Goal: Task Accomplishment & Management: Manage account settings

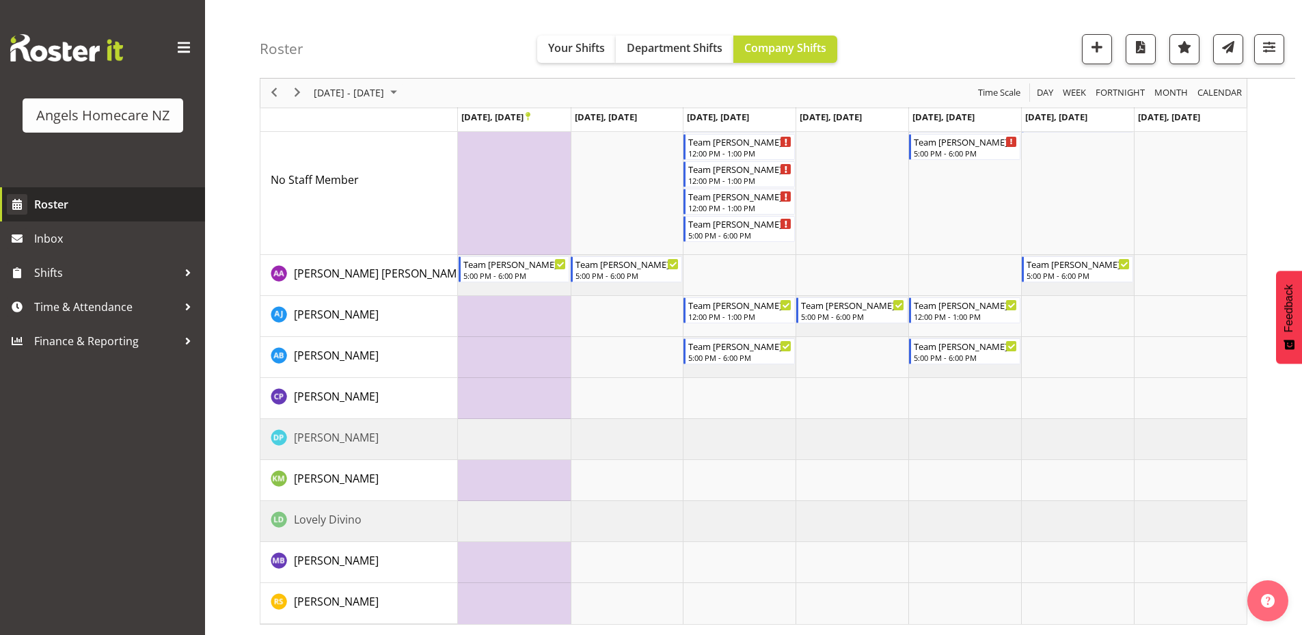
scroll to position [989, 0]
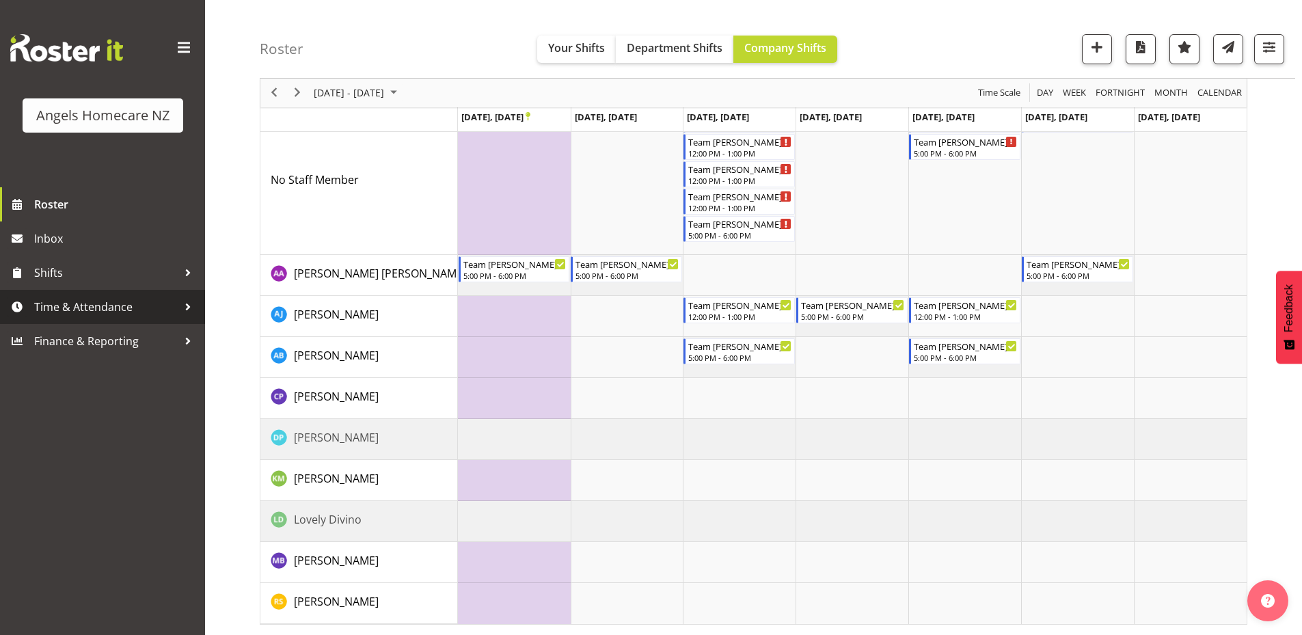
click at [77, 306] on span "Time & Attendance" at bounding box center [105, 307] width 143 height 20
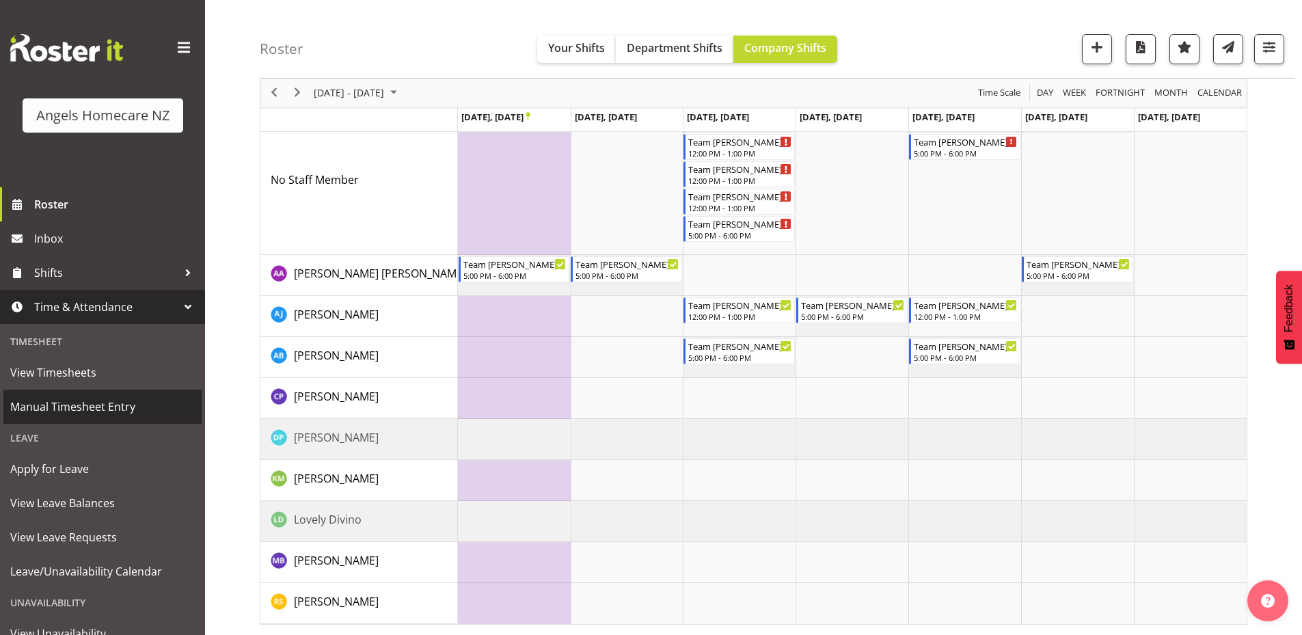
click at [83, 402] on span "Manual Timesheet Entry" at bounding box center [102, 406] width 184 height 20
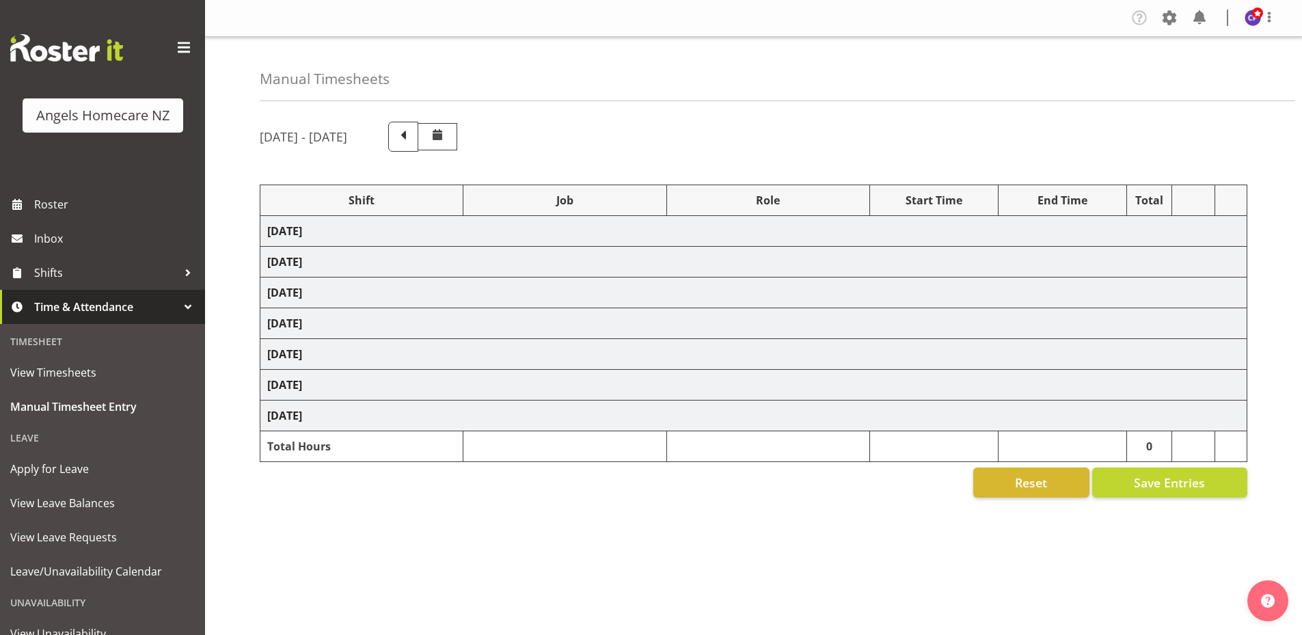
select select "82277"
select select "10686"
select select "82272"
select select "10686"
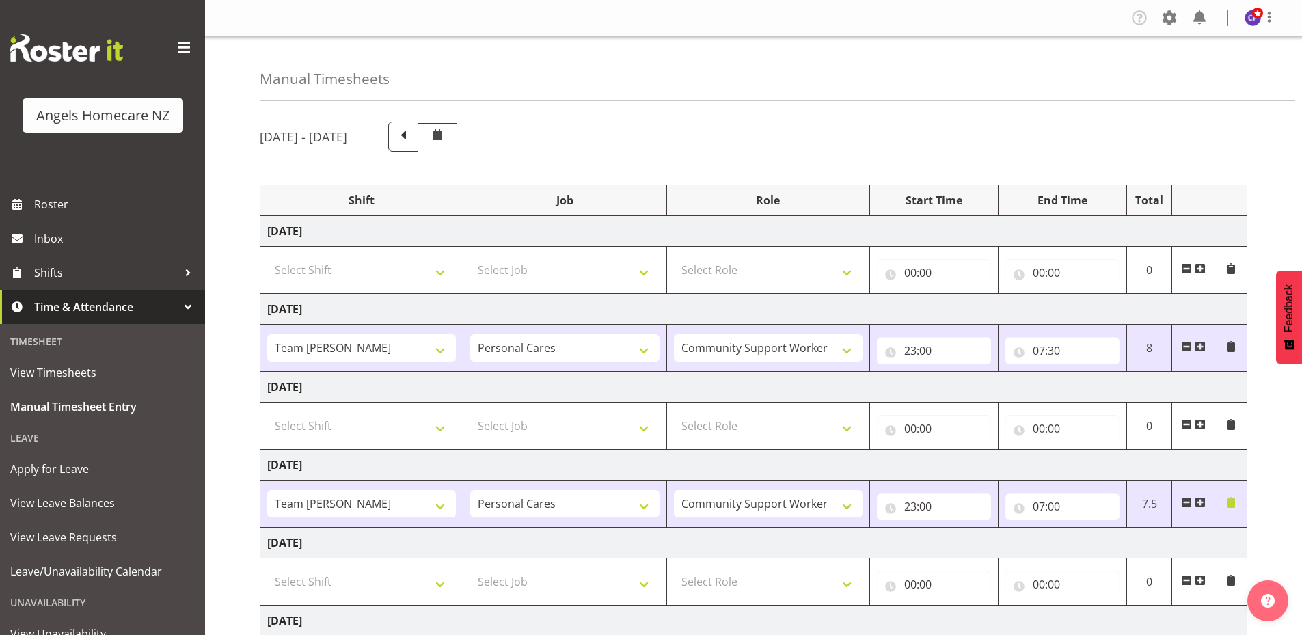
click at [1228, 269] on span at bounding box center [1230, 268] width 11 height 11
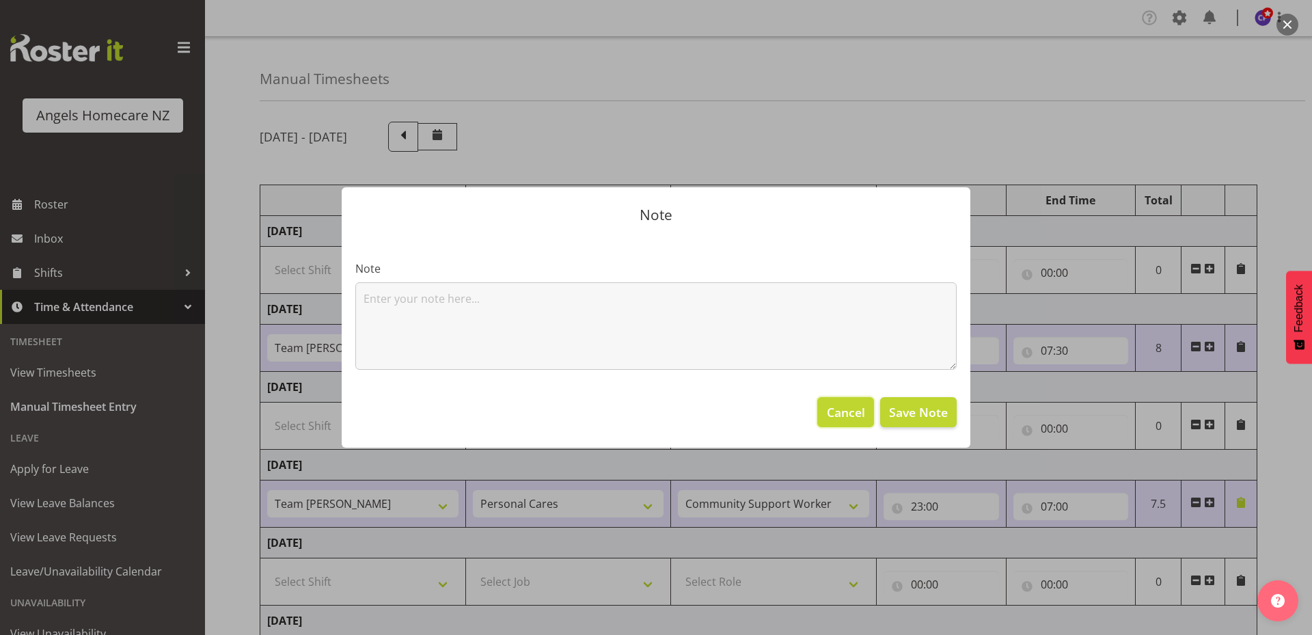
click at [839, 410] on span "Cancel" at bounding box center [846, 412] width 38 height 18
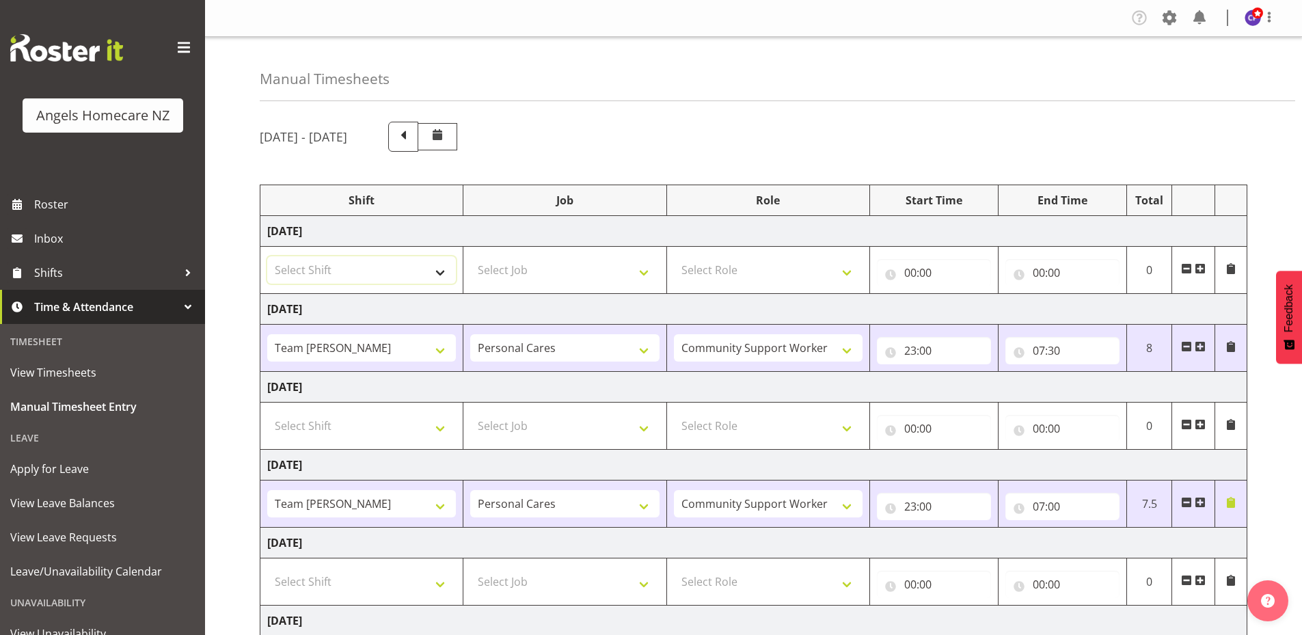
click at [444, 273] on select "Select Shift Team Celia Team Jerningham Team Kerry Team Malia Team Mary Team Ma…" at bounding box center [361, 269] width 189 height 27
click at [787, 92] on div "Manual Timesheets" at bounding box center [777, 69] width 1035 height 64
click at [59, 370] on span "View Timesheets" at bounding box center [102, 372] width 184 height 20
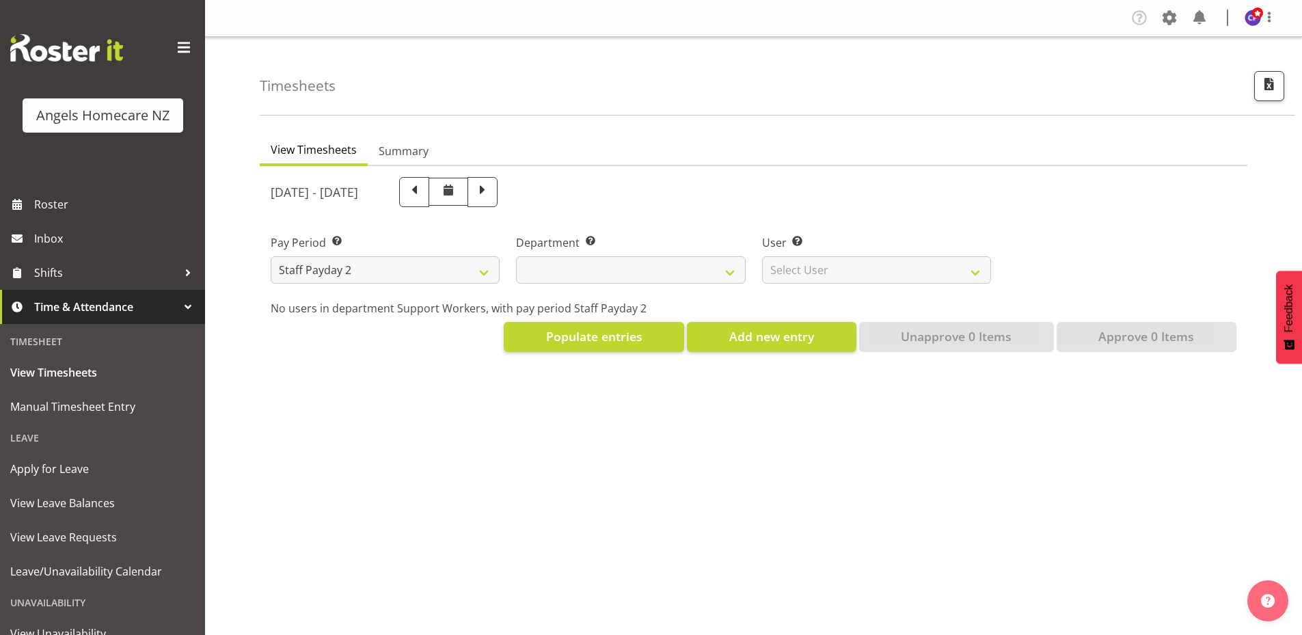
select select
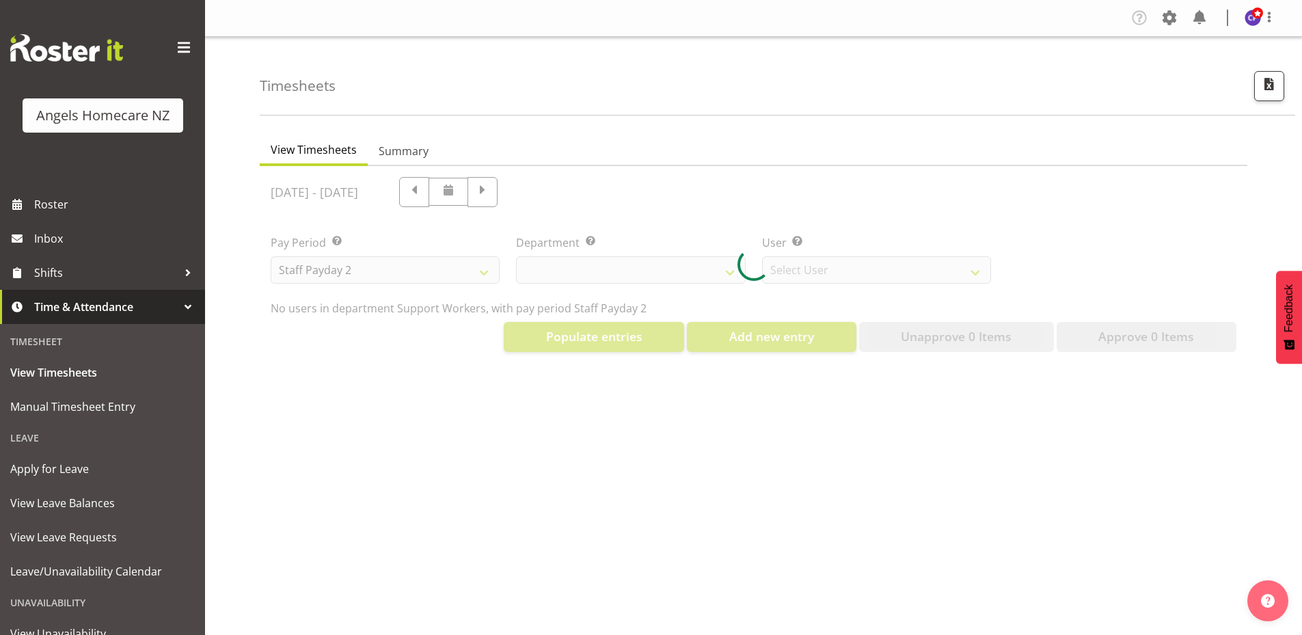
select select "11938"
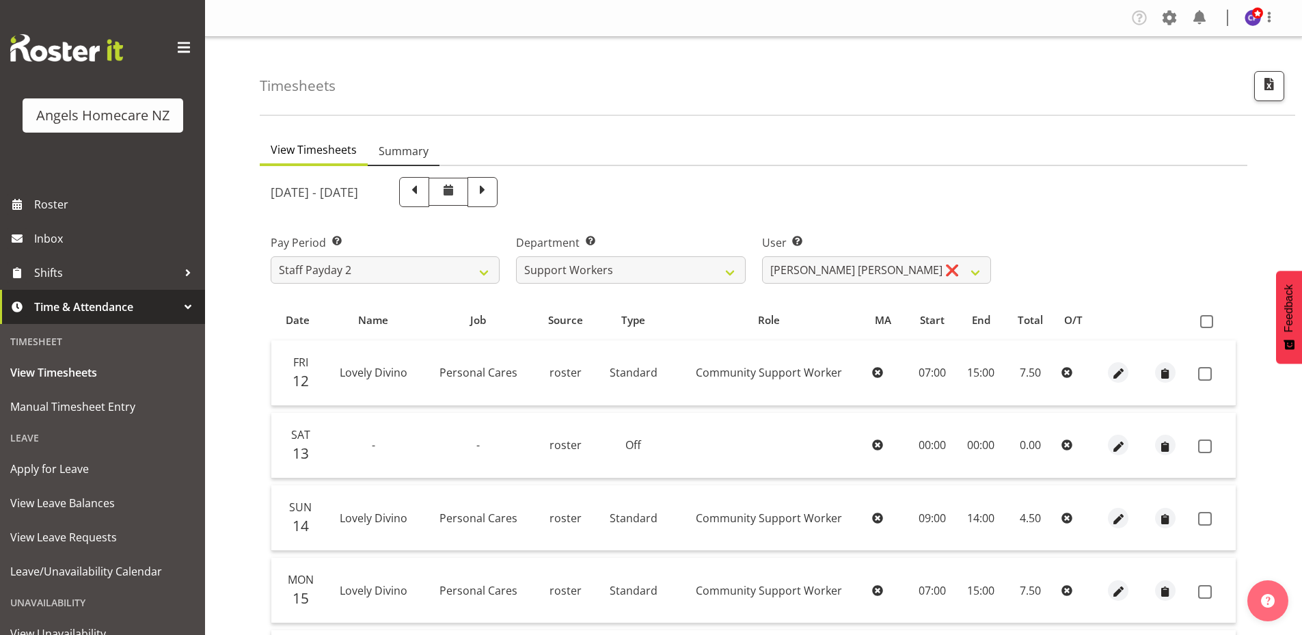
click at [400, 151] on span "Summary" at bounding box center [404, 151] width 50 height 16
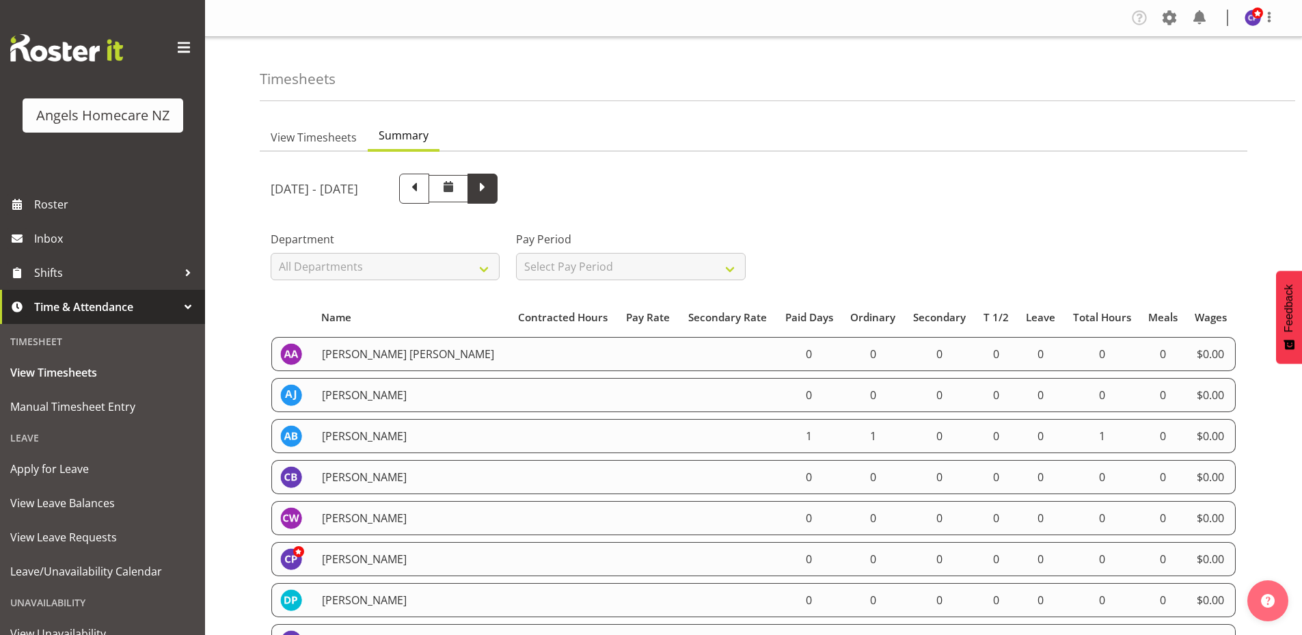
click at [491, 195] on span at bounding box center [482, 187] width 18 height 18
click at [423, 194] on span at bounding box center [414, 187] width 18 height 18
click at [607, 274] on select "Select Pay Period All Pay Periods Staff Payday 2 Staff Payday 1" at bounding box center [630, 266] width 229 height 27
click at [516, 253] on select "Select Pay Period All Pay Periods Staff Payday 2 Staff Payday 1" at bounding box center [630, 266] width 229 height 27
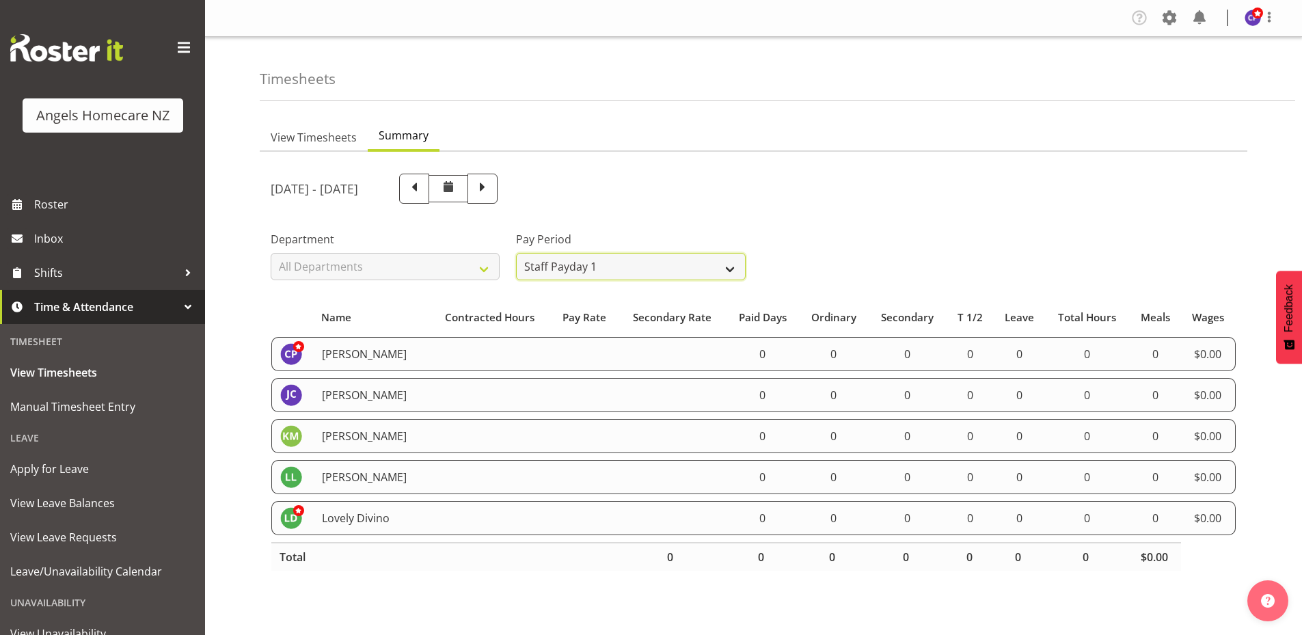
click at [599, 271] on select "All Pay Periods Staff Payday 2 Staff Payday 1" at bounding box center [630, 266] width 229 height 27
select select "190"
click at [516, 253] on select "All Pay Periods Staff Payday 2 Staff Payday 1" at bounding box center [630, 266] width 229 height 27
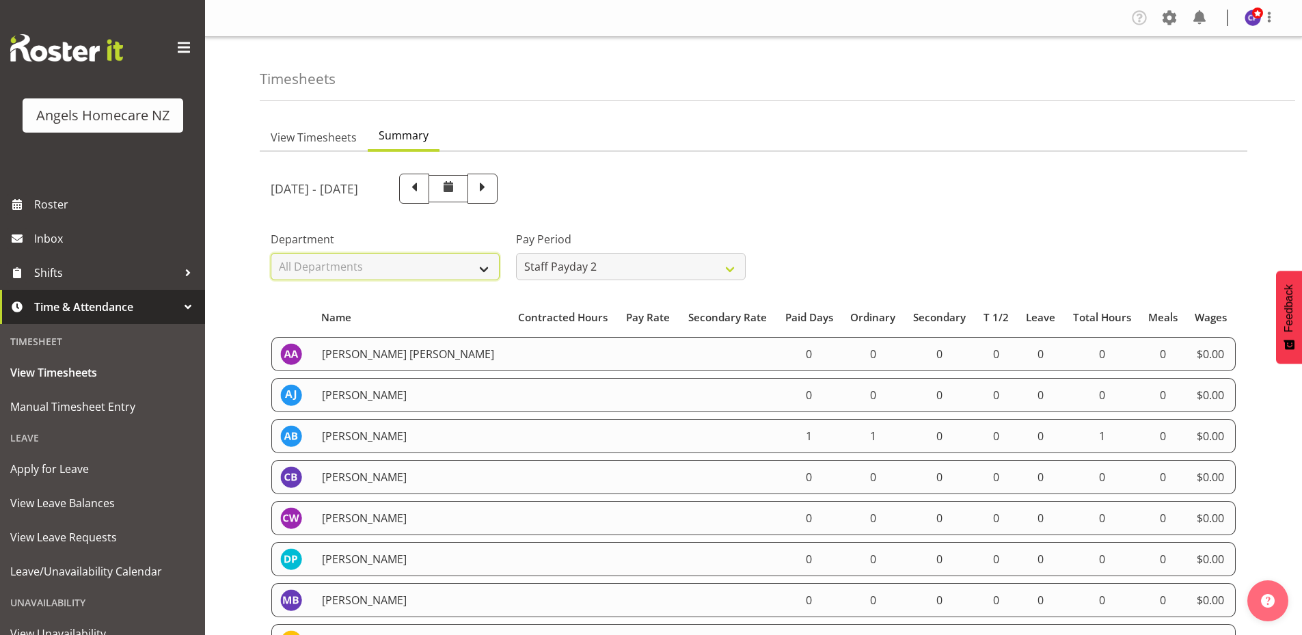
click at [482, 270] on select "All Departments Support Workers" at bounding box center [385, 266] width 229 height 27
select select "928"
click at [271, 253] on select "All Departments Support Workers" at bounding box center [385, 266] width 229 height 27
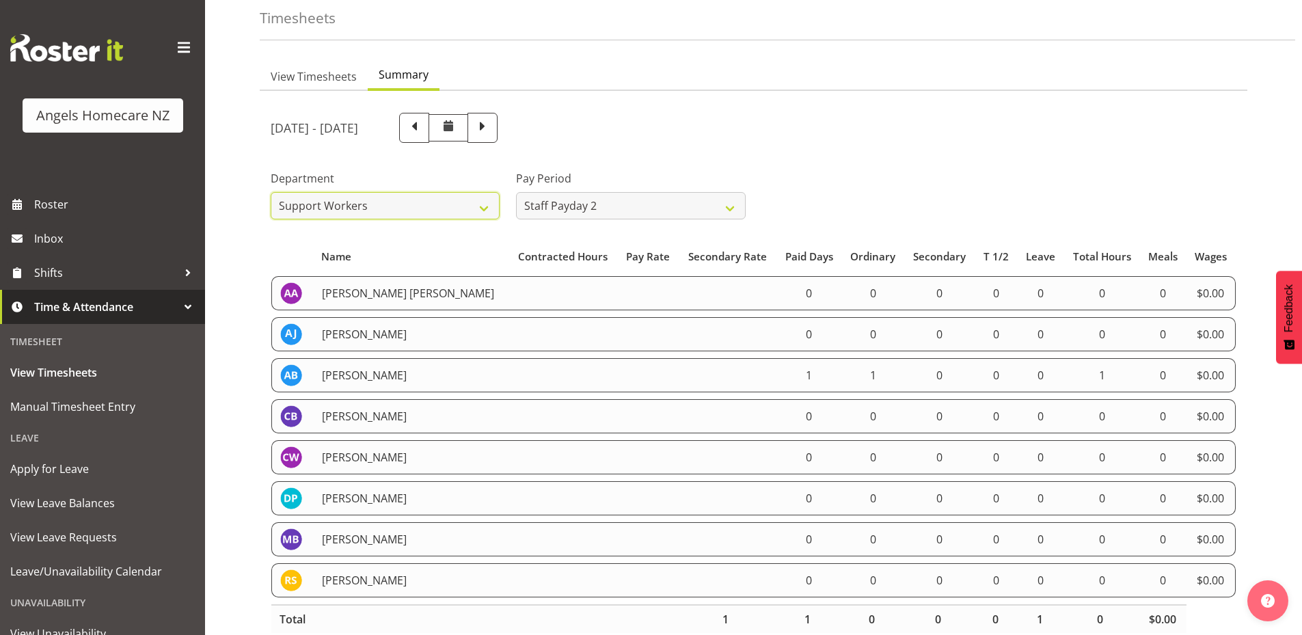
scroll to position [98, 0]
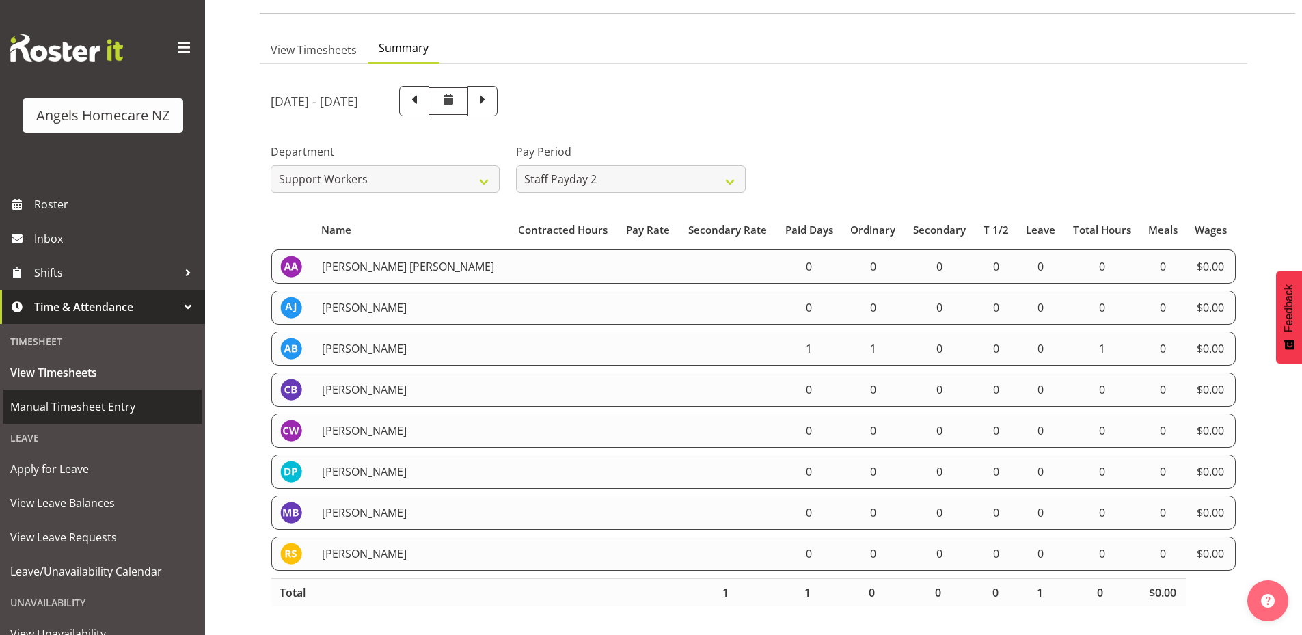
click at [105, 404] on span "Manual Timesheet Entry" at bounding box center [102, 406] width 184 height 20
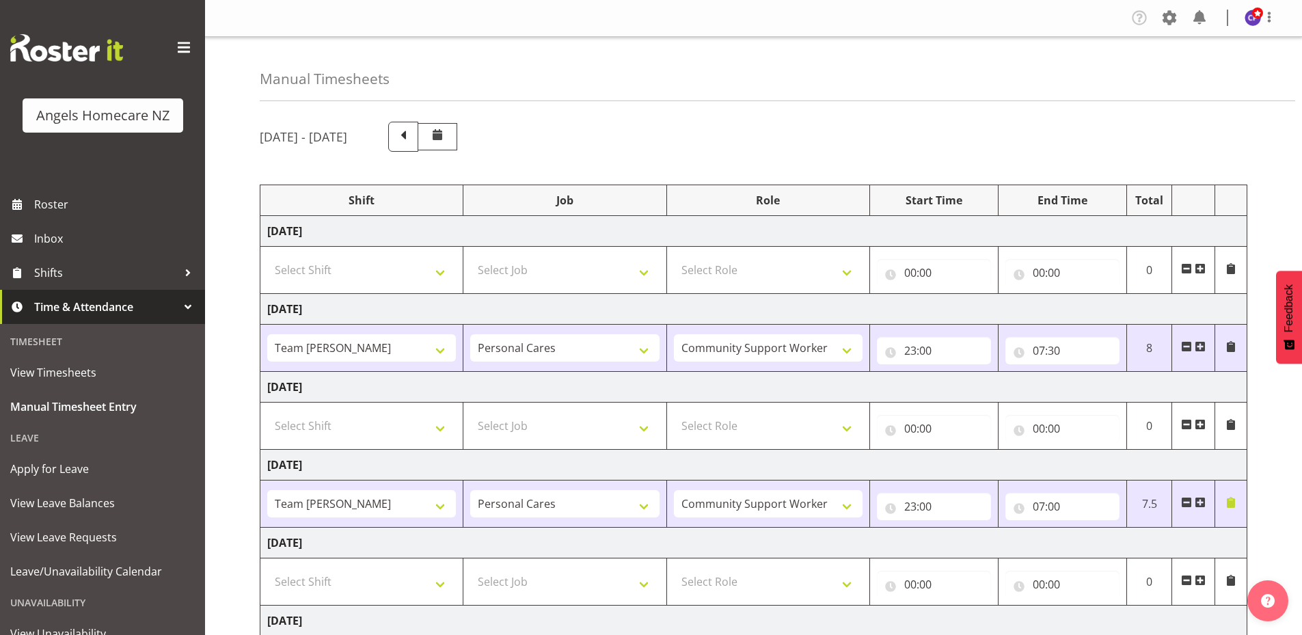
select select "82277"
select select "10686"
select select "82272"
select select "10686"
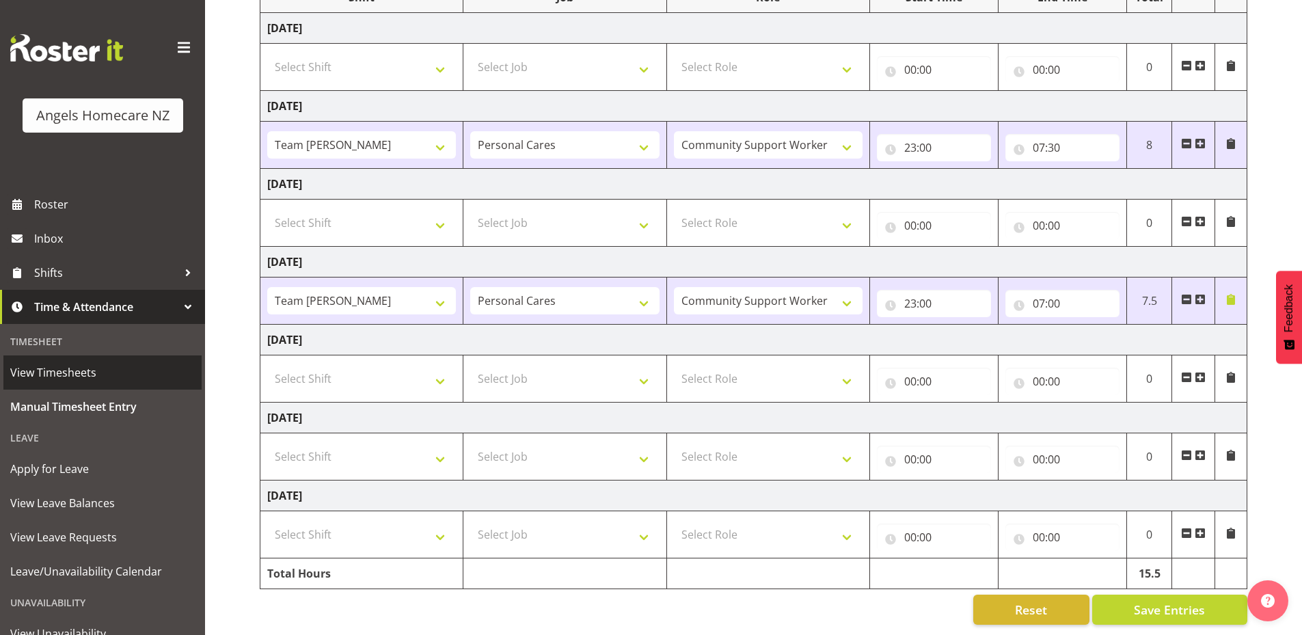
click at [89, 366] on span "View Timesheets" at bounding box center [102, 372] width 184 height 20
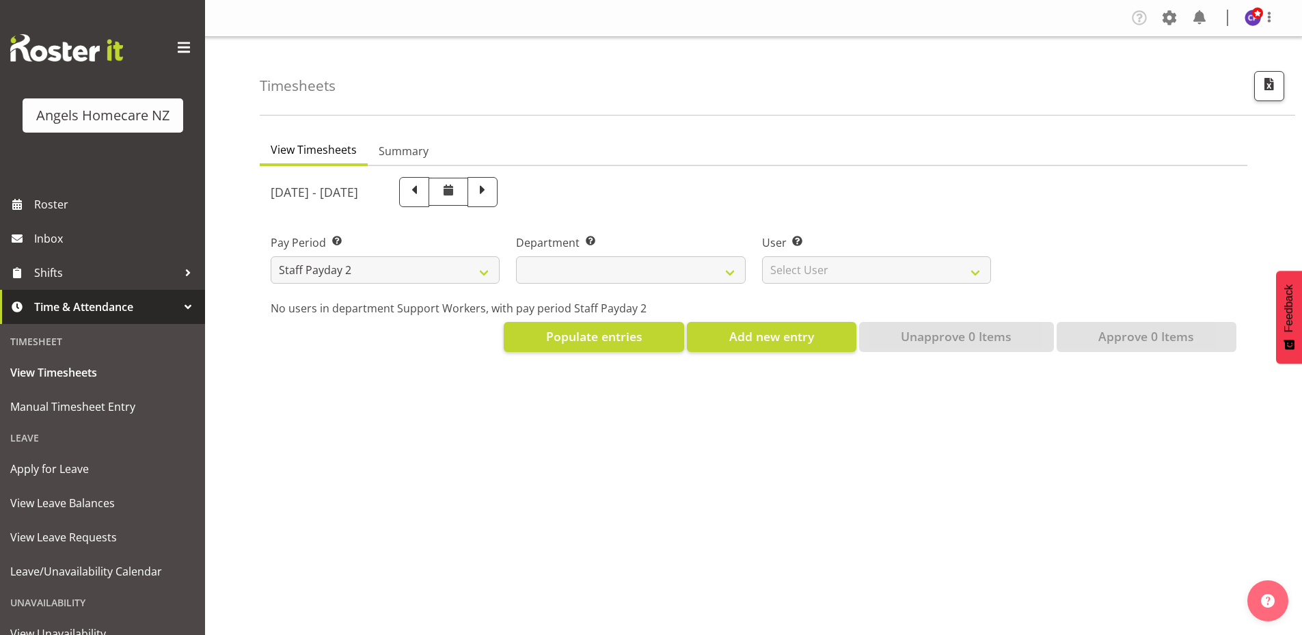
select select
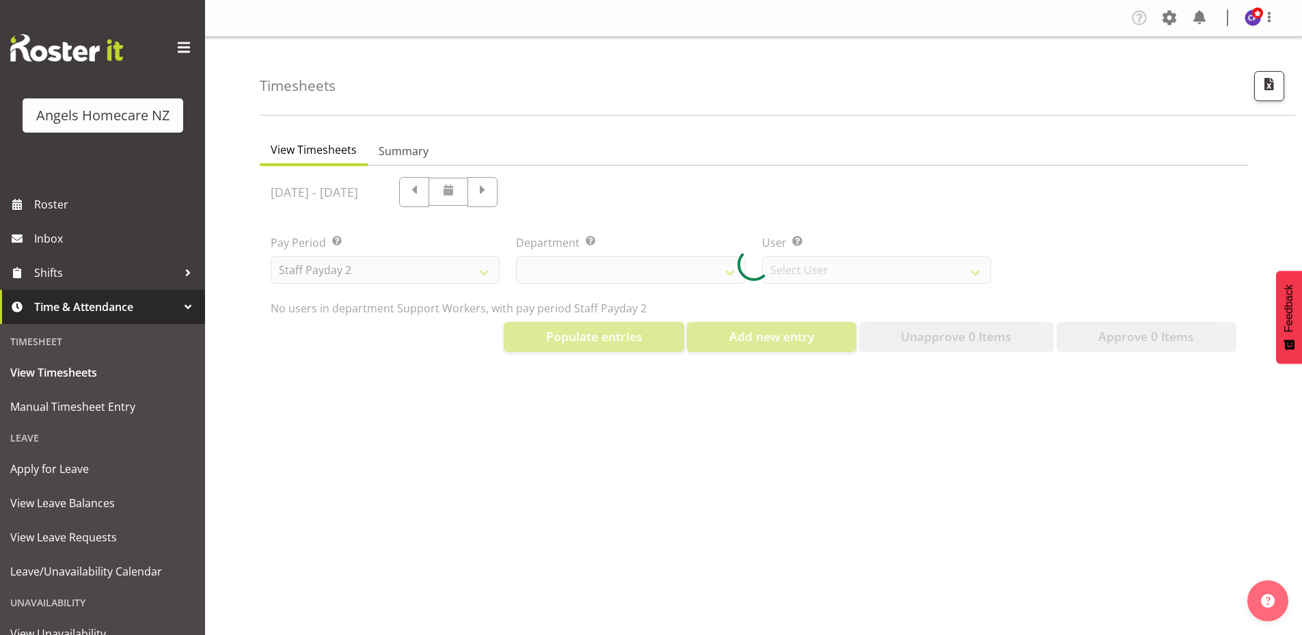
select select "11938"
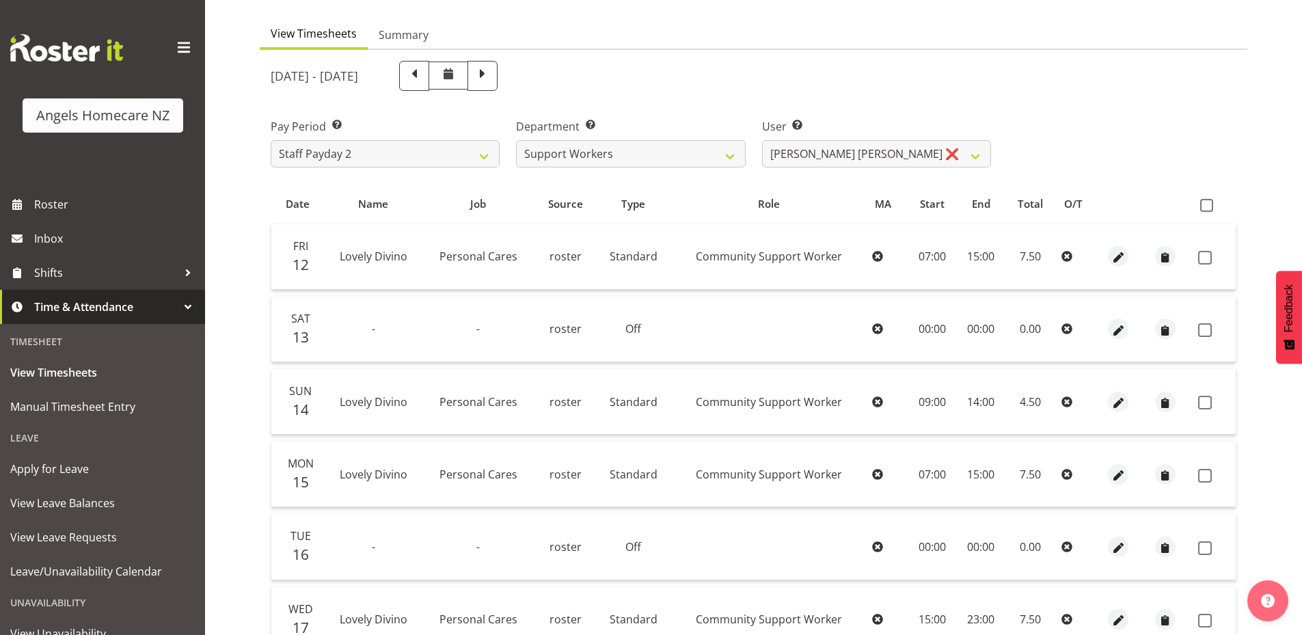
scroll to position [115, 0]
click at [969, 161] on select "[PERSON_NAME] [PERSON_NAME] ❌ [PERSON_NAME] ❌ [PERSON_NAME] ❌ [PERSON_NAME] ❌ […" at bounding box center [876, 154] width 229 height 27
click at [1111, 139] on div "Pay Period Select which pay period you would like to view. Staff Payday 2 Staff…" at bounding box center [753, 138] width 982 height 77
click at [486, 160] on select "Staff Payday 2 Staff Payday 1" at bounding box center [385, 154] width 229 height 27
select select "191"
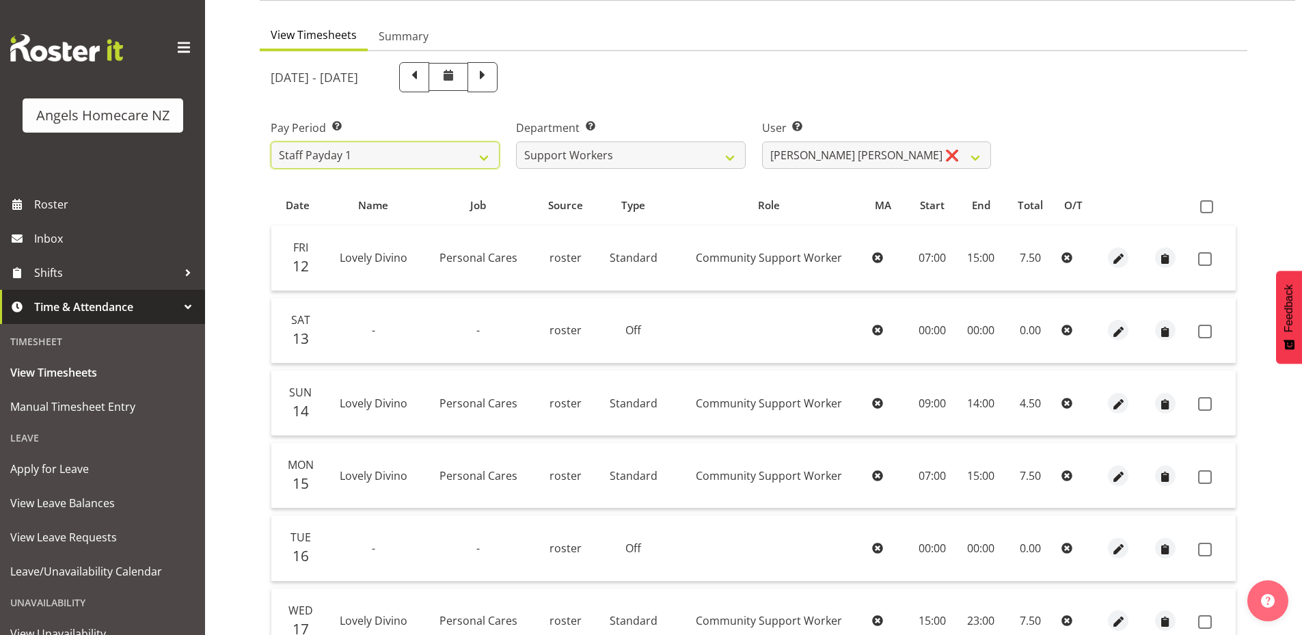
click at [271, 141] on select "Staff Payday 2 Staff Payday 1" at bounding box center [385, 154] width 229 height 27
select select
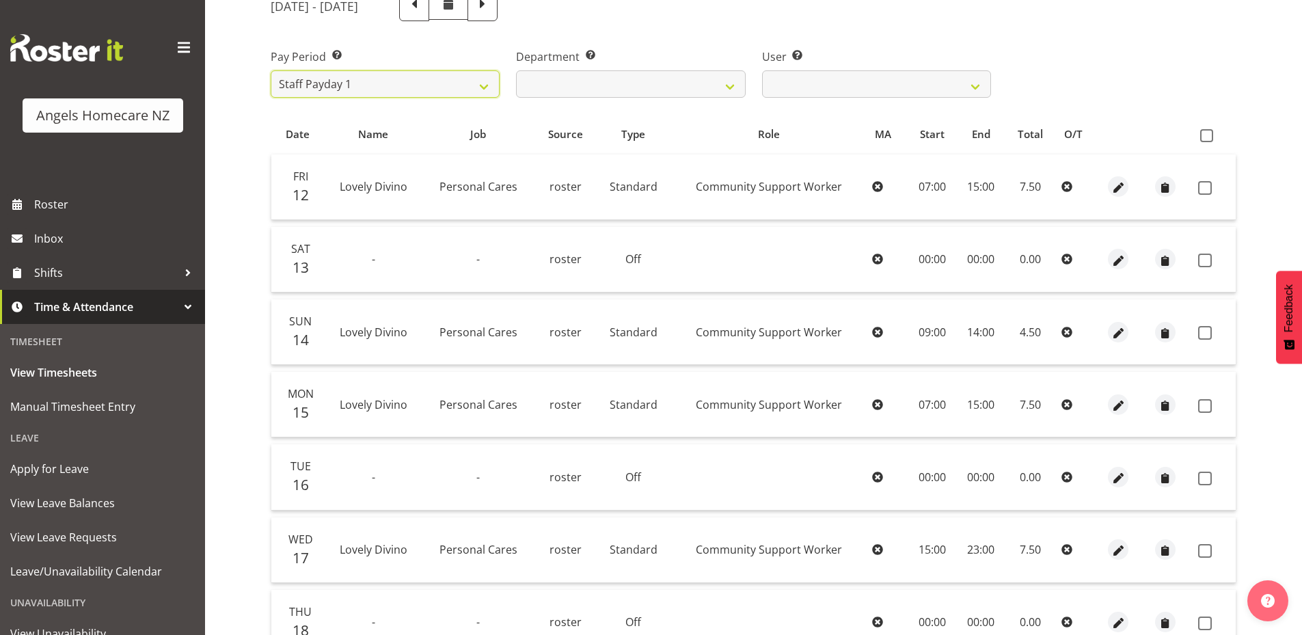
scroll to position [183, 0]
click at [890, 87] on select "Connie Paul ❌ Jovy Caligan ❌ Kenneth Merana ❌ Lamour Laureta ❌ Lovely Divino ❌" at bounding box center [876, 86] width 229 height 27
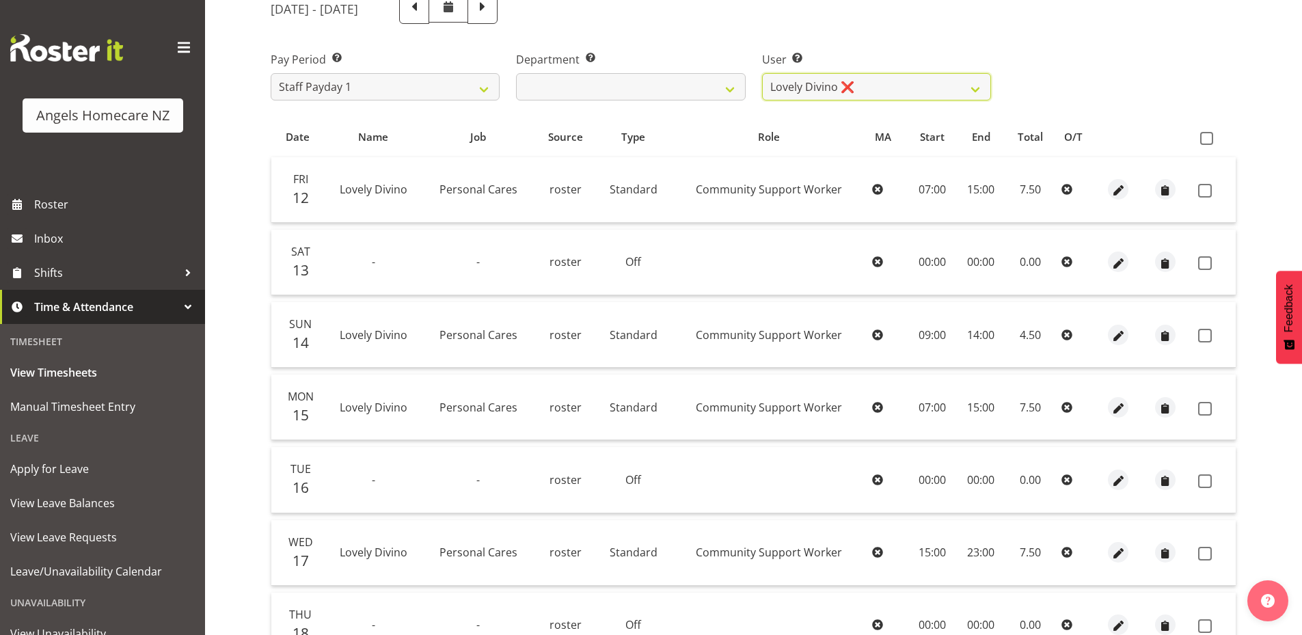
click at [762, 73] on select "Connie Paul ❌ Jovy Caligan ❌ Kenneth Merana ❌ Lamour Laureta ❌ Lovely Divino ❌" at bounding box center [876, 86] width 229 height 27
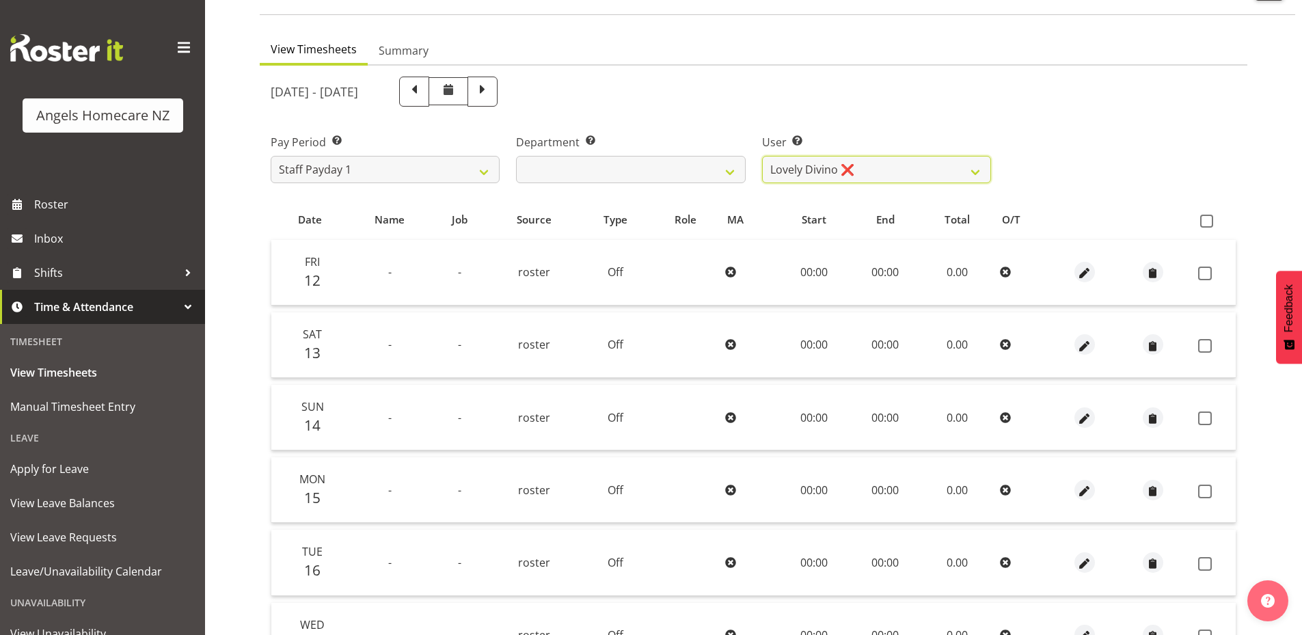
scroll to position [179, 0]
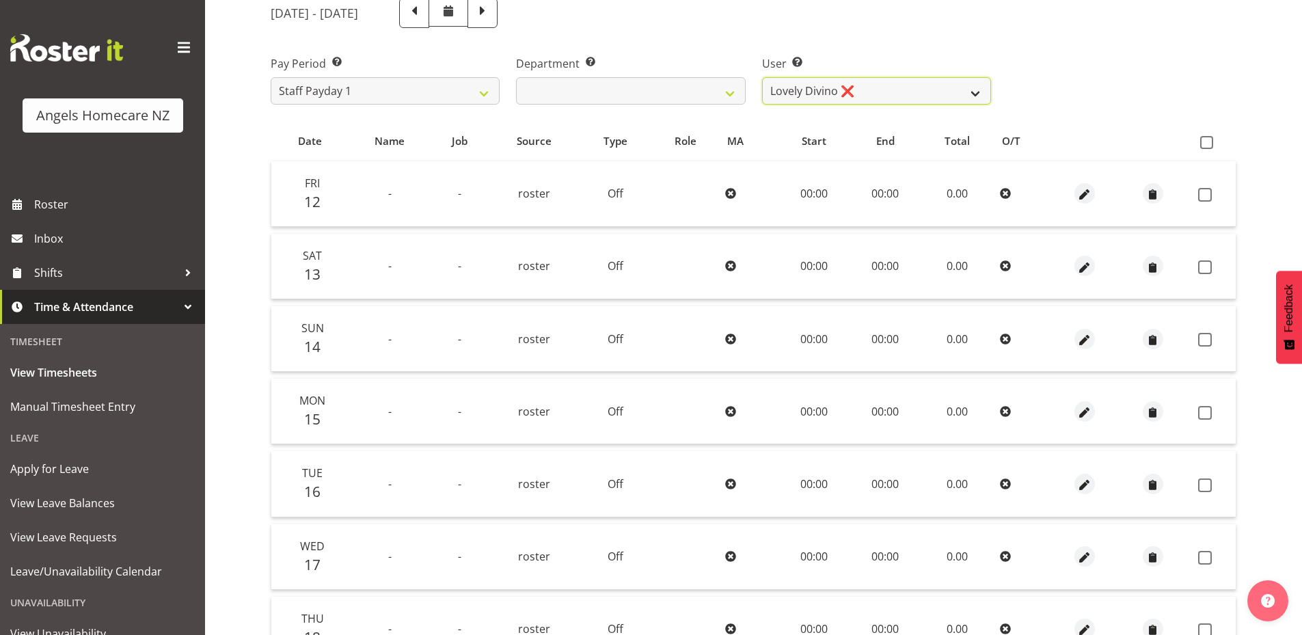
click at [923, 96] on select "Connie Paul ❌ Jovy Caligan ❌ Kenneth Merana ❌ Lamour Laureta ❌ Lovely Divino ❌" at bounding box center [876, 90] width 229 height 27
select select "11936"
click at [762, 77] on select "Connie Paul ❌ Jovy Caligan ❌ Kenneth Merana ❌ Lamour Laureta ❌ Lovely Divino ❌" at bounding box center [876, 90] width 229 height 27
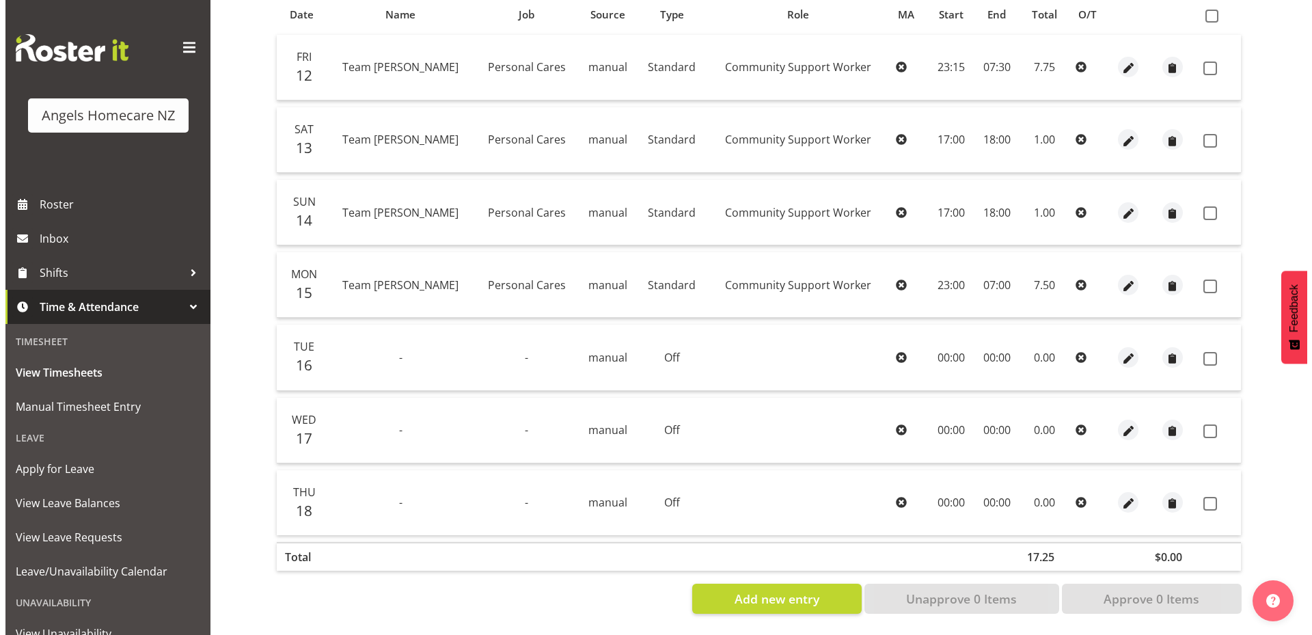
scroll to position [316, 0]
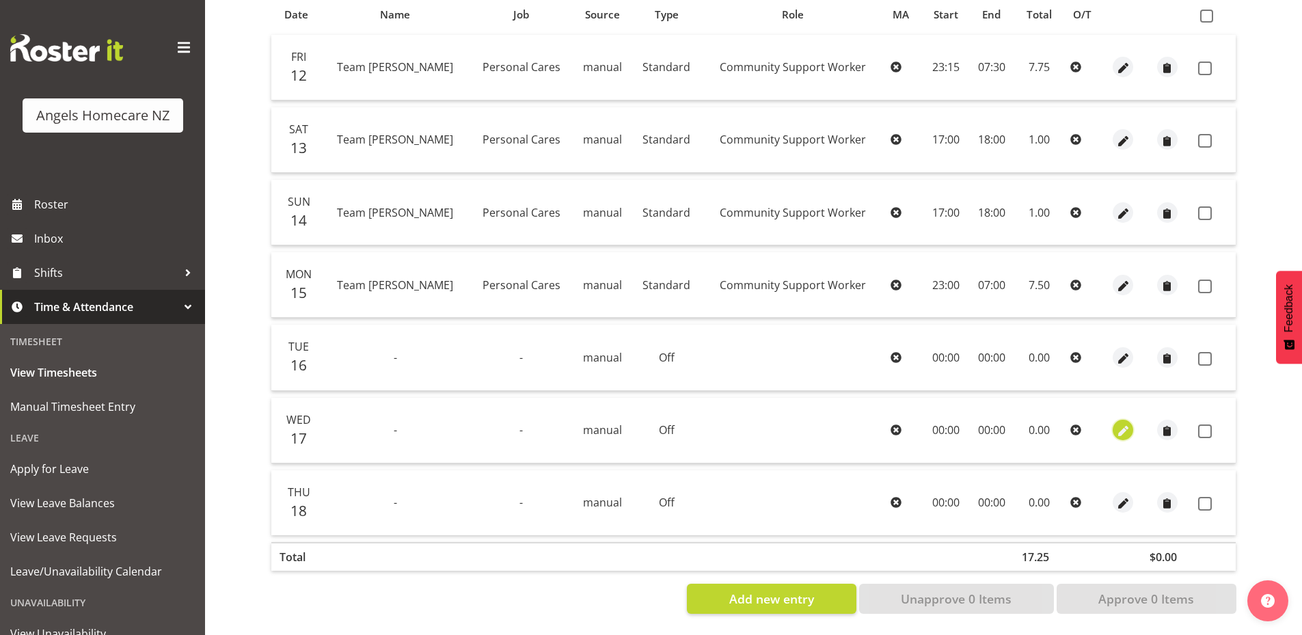
click at [1116, 424] on span "button" at bounding box center [1123, 432] width 16 height 16
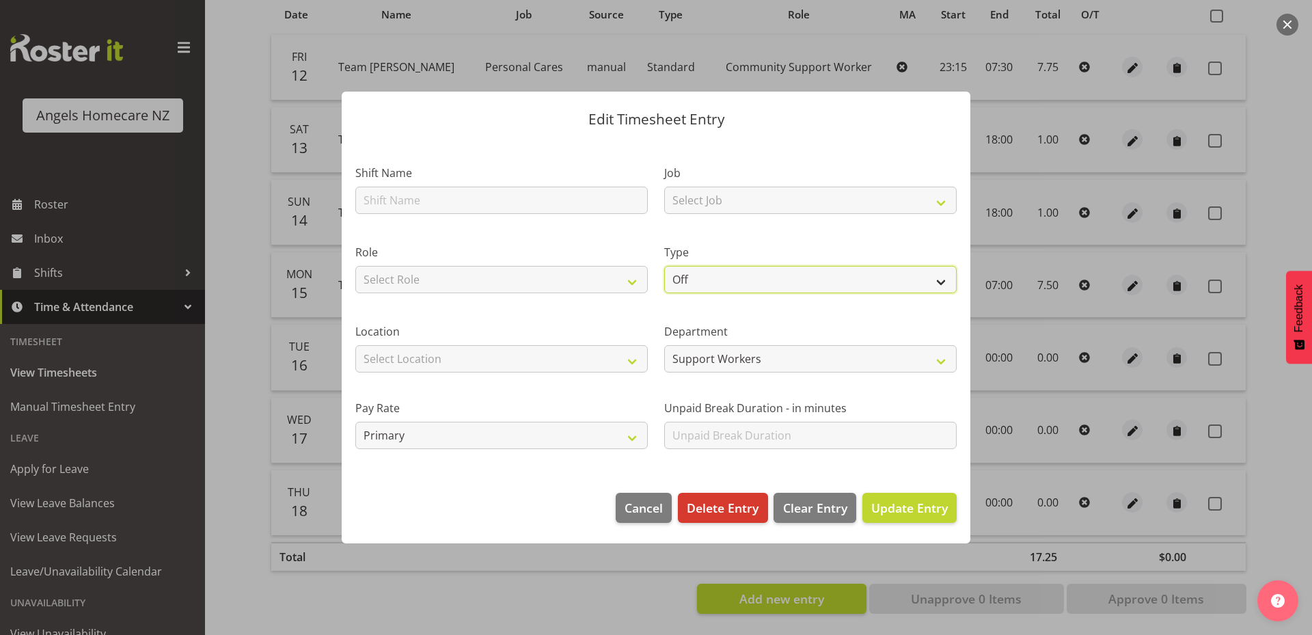
click at [911, 285] on select "Off Standard Public Holiday Public Holiday (Worked) Day In Lieu Annual Leave Si…" at bounding box center [810, 279] width 292 height 27
select select "Standard"
click at [664, 266] on select "Off Standard Public Holiday Public Holiday (Worked) Day In Lieu Annual Leave Si…" at bounding box center [810, 279] width 292 height 27
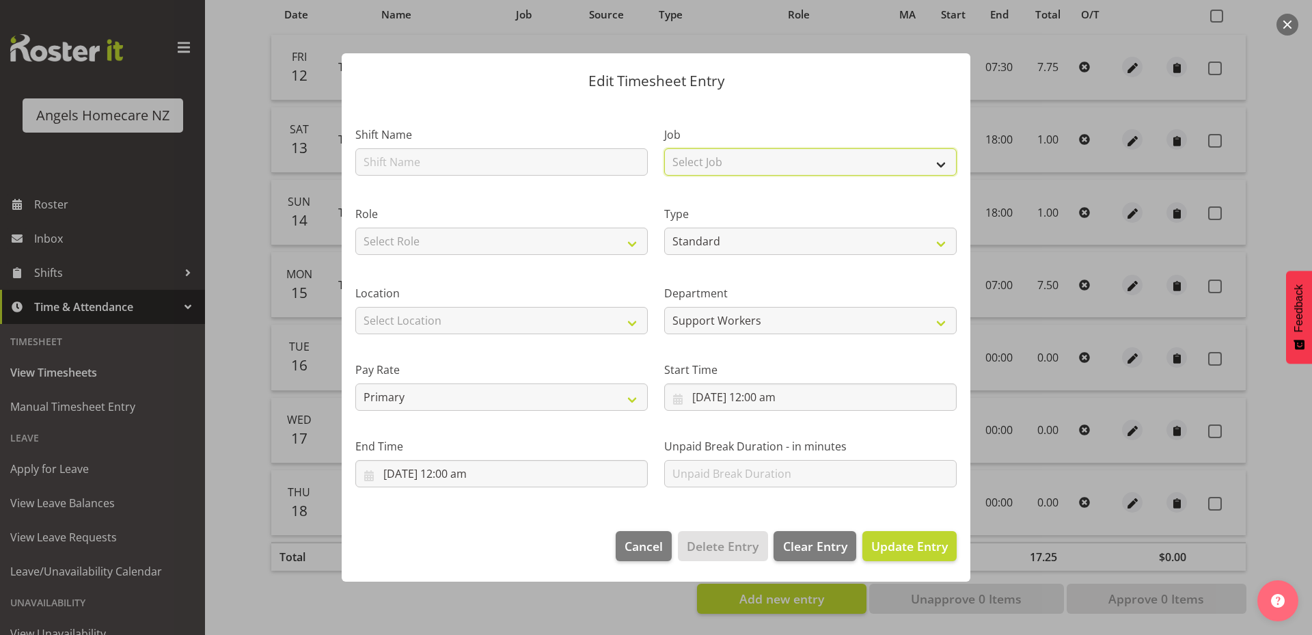
click at [811, 167] on select "Select Job Home Management Personal Cares" at bounding box center [810, 161] width 292 height 27
select select "10686"
click at [664, 148] on select "Select Job Home Management Personal Cares" at bounding box center [810, 161] width 292 height 27
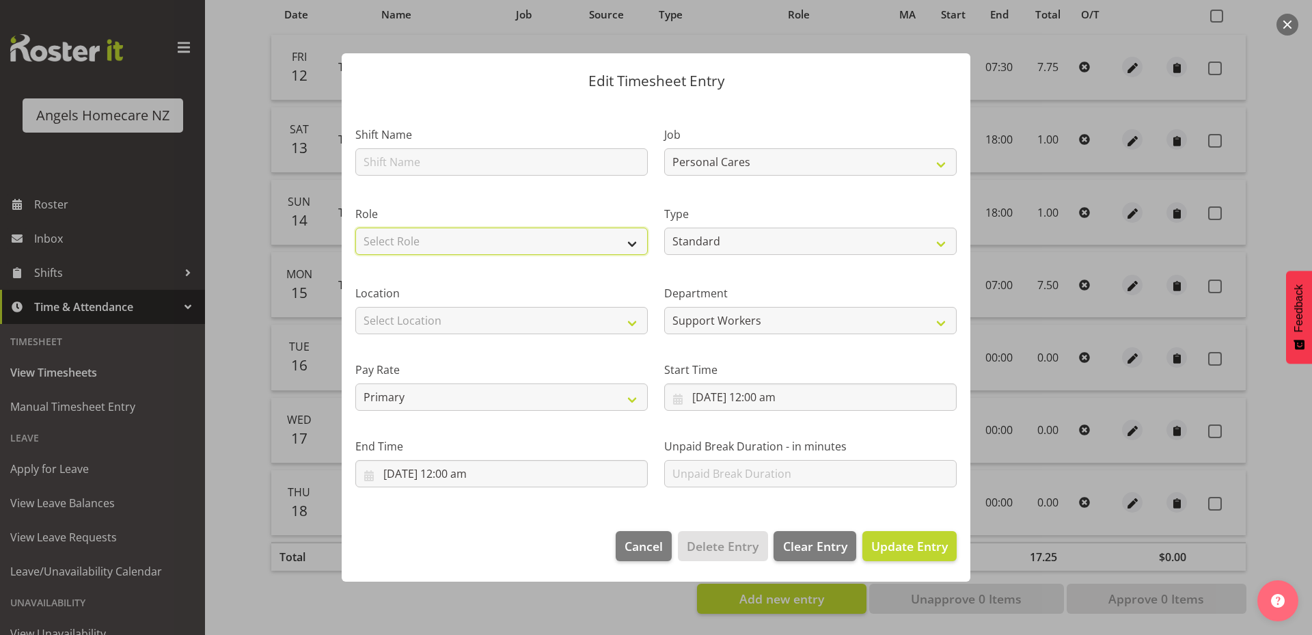
click at [593, 243] on select "Select Role Community Support Worker" at bounding box center [501, 241] width 292 height 27
select select "1572"
click at [355, 228] on select "Select Role Community Support Worker" at bounding box center [501, 241] width 292 height 27
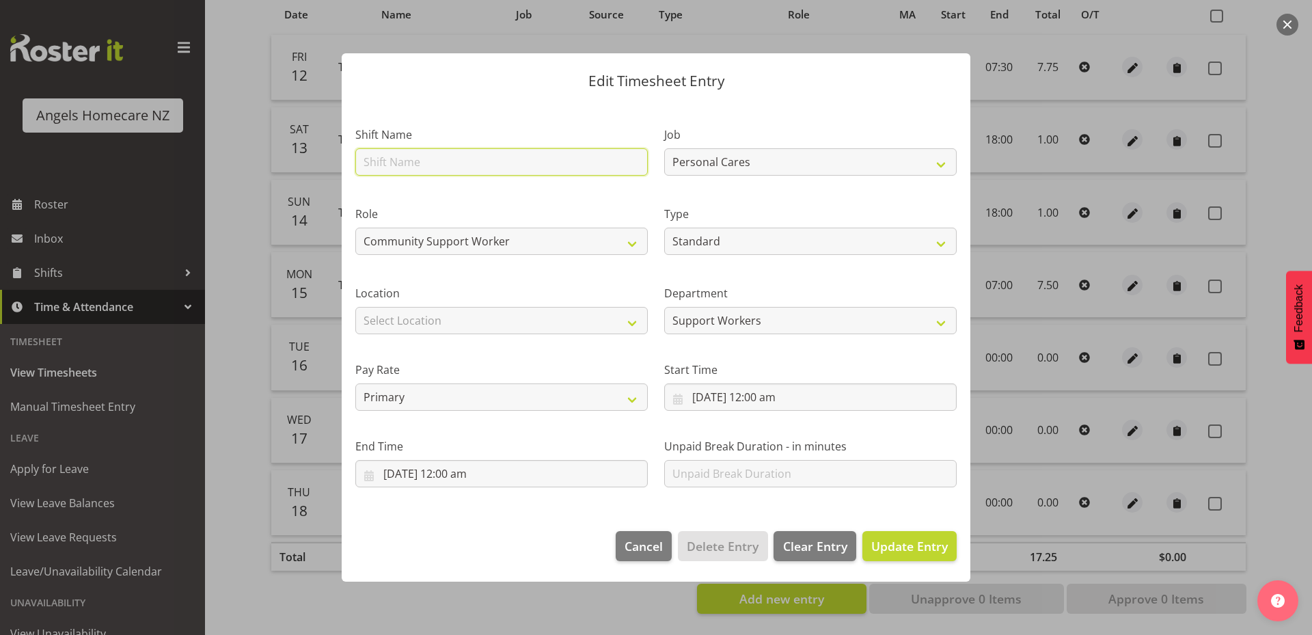
click at [577, 164] on input "text" at bounding box center [501, 161] width 292 height 27
type input "Team [PERSON_NAME]"
click at [609, 323] on select "Select Location Hutt Kapiti Coast Paraparaumu Te Horo Te Horo Waikanae Wellingt…" at bounding box center [501, 320] width 292 height 27
select select "1285"
click at [355, 307] on select "Select Location Hutt Kapiti Coast Paraparaumu Te Horo Te Horo Waikanae Wellingt…" at bounding box center [501, 320] width 292 height 27
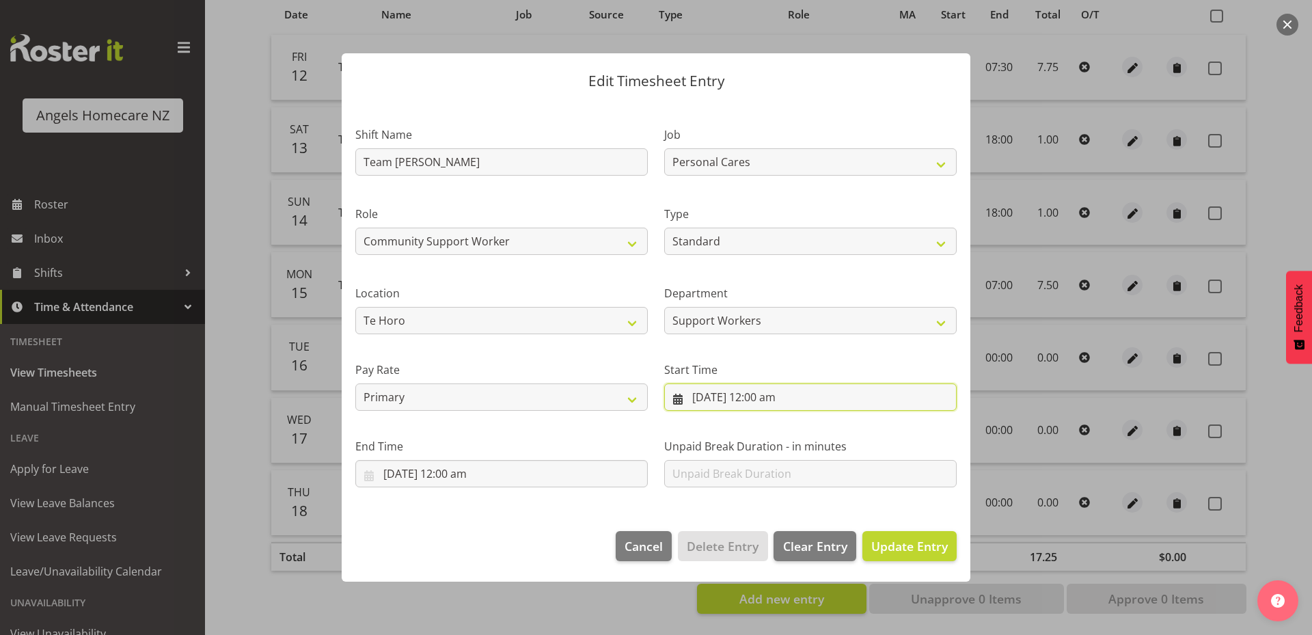
click at [676, 398] on input "17/09/2025, 12:00 am" at bounding box center [810, 396] width 292 height 27
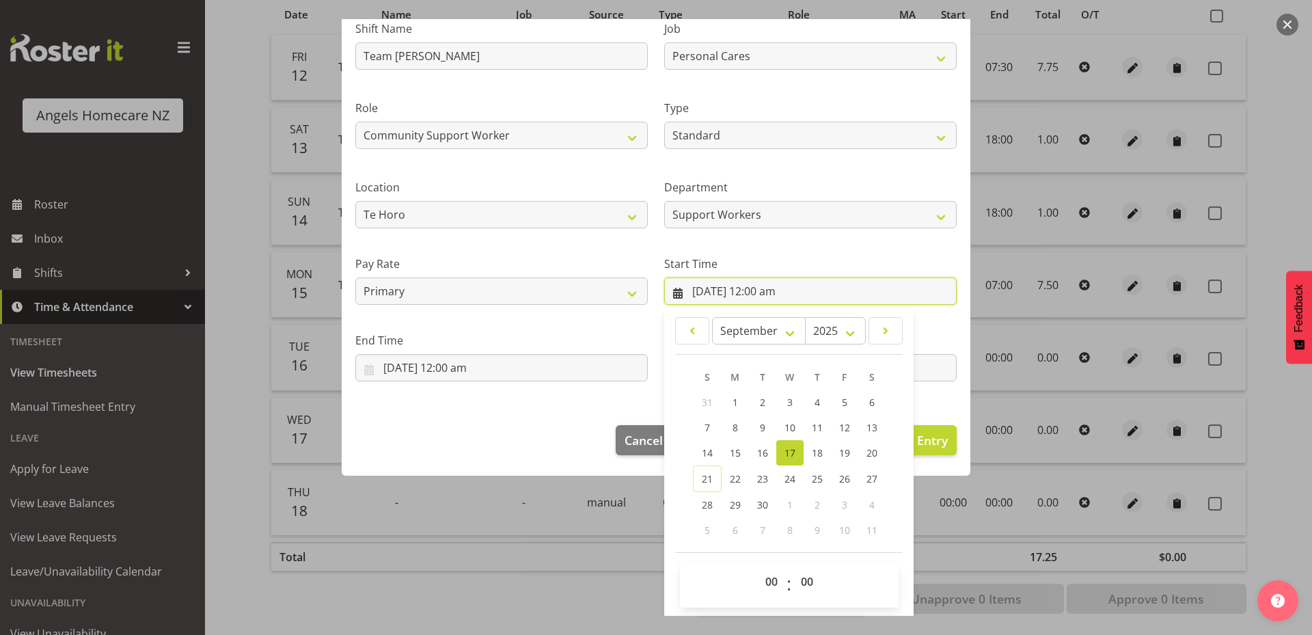
scroll to position [107, 0]
click at [765, 577] on select "00 01 02 03 04 05 06 07 08 09 10 11 12 13 14 15 16 17 18 19 20 21 22 23" at bounding box center [773, 579] width 31 height 27
select select "7"
click at [758, 566] on select "00 01 02 03 04 05 06 07 08 09 10 11 12 13 14 15 16 17 18 19 20 21 22 23" at bounding box center [773, 579] width 31 height 27
type input "17/09/2025, 7:00 am"
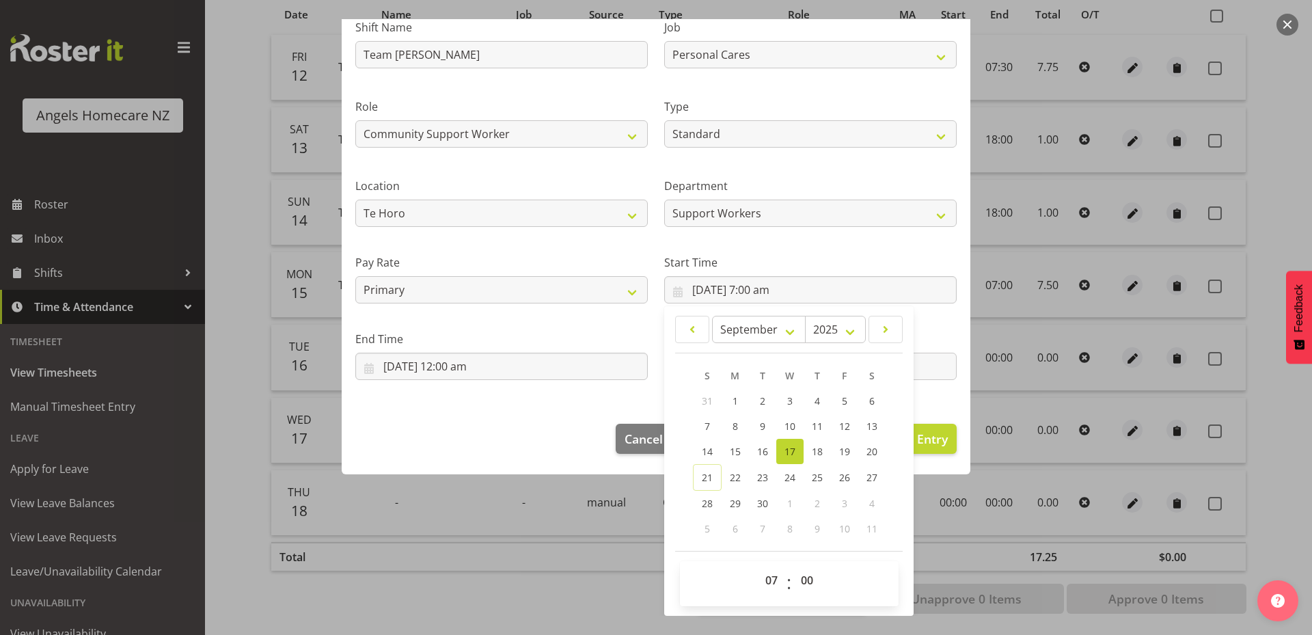
click at [588, 579] on div "Edit Timesheet Entry Shift Name Team Kerry Job Home Management Personal Cares R…" at bounding box center [656, 317] width 656 height 596
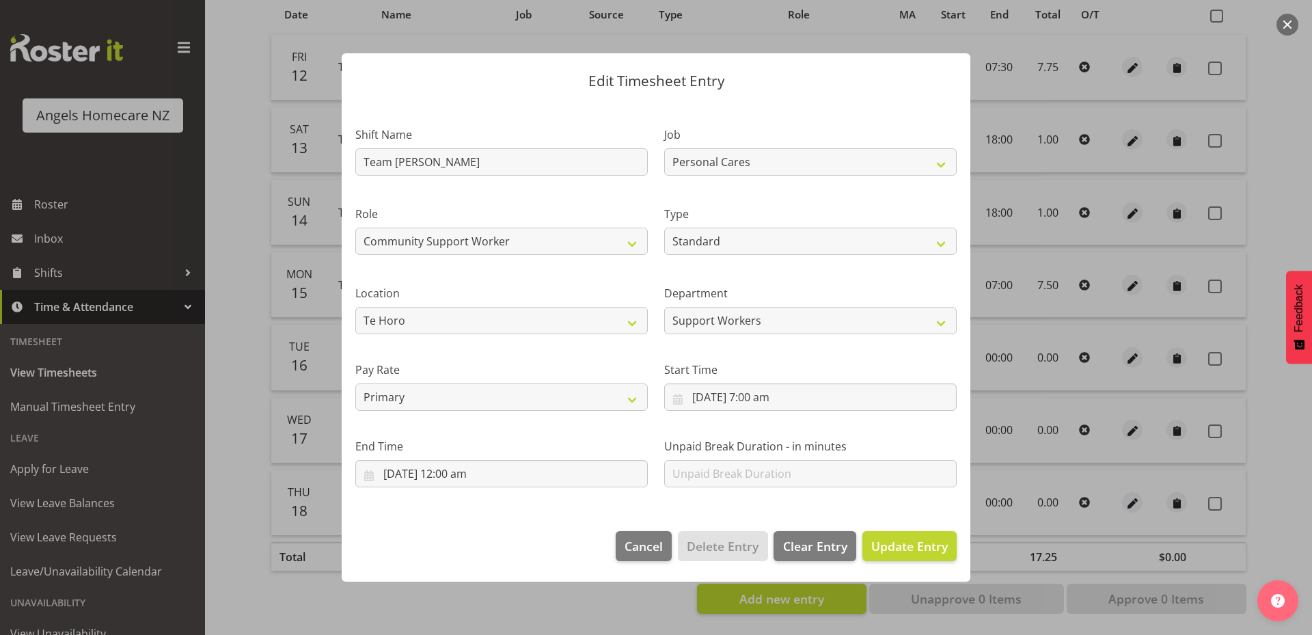
scroll to position [0, 0]
click at [514, 467] on input "17/09/2025, 12:00 am" at bounding box center [501, 473] width 292 height 27
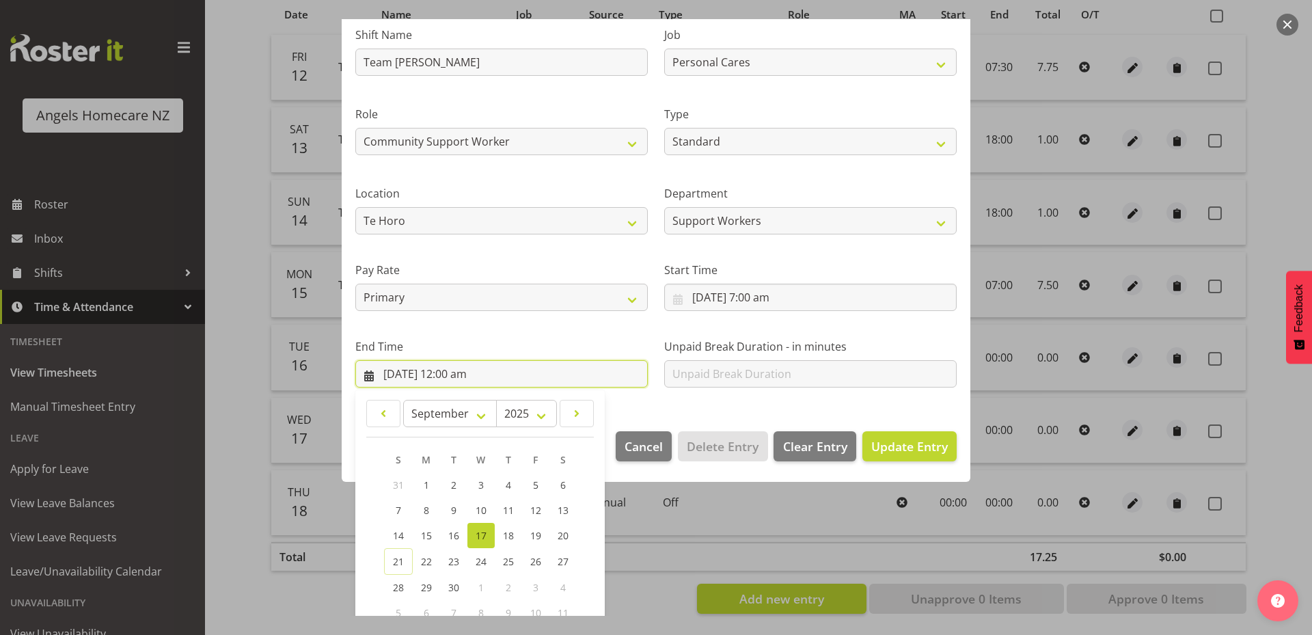
scroll to position [184, 0]
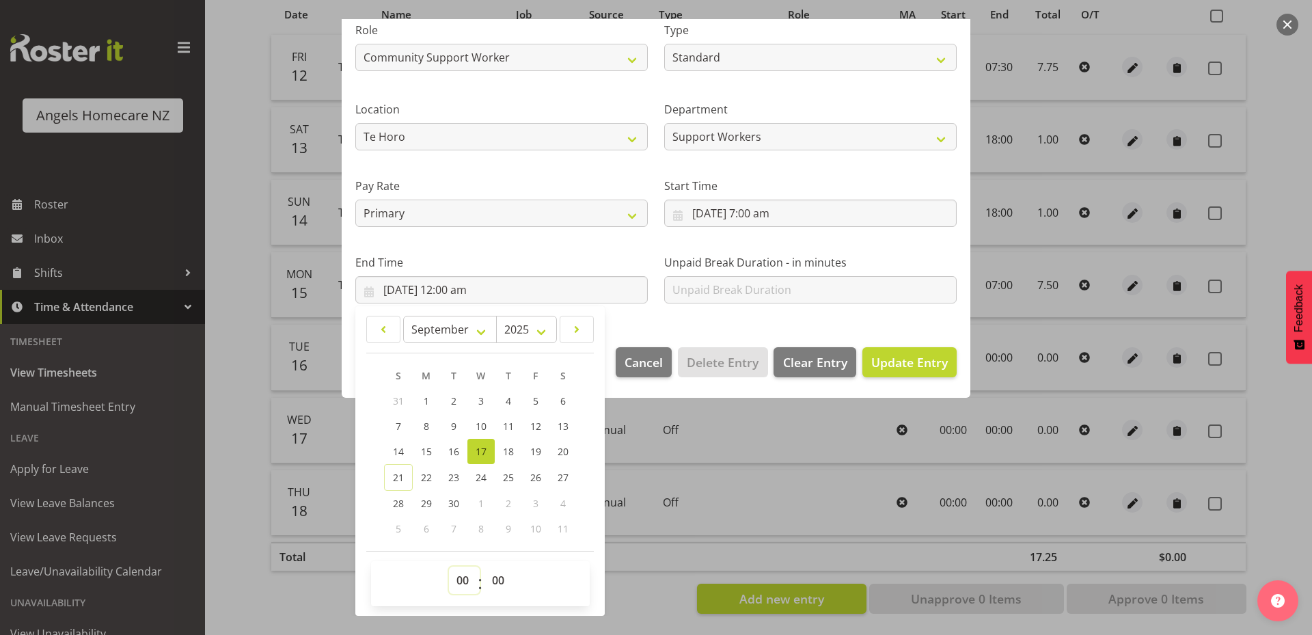
click at [467, 579] on select "00 01 02 03 04 05 06 07 08 09 10 11 12 13 14 15 16 17 18 19 20 21 22 23" at bounding box center [464, 579] width 31 height 27
select select "14"
click at [449, 566] on select "00 01 02 03 04 05 06 07 08 09 10 11 12 13 14 15 16 17 18 19 20 21 22 23" at bounding box center [464, 579] width 31 height 27
type input "17/09/2025, 2:00 pm"
click at [497, 577] on select "00 01 02 03 04 05 06 07 08 09 10 11 12 13 14 15 16 17 18 19 20 21 22 23 24 25 2…" at bounding box center [499, 579] width 31 height 27
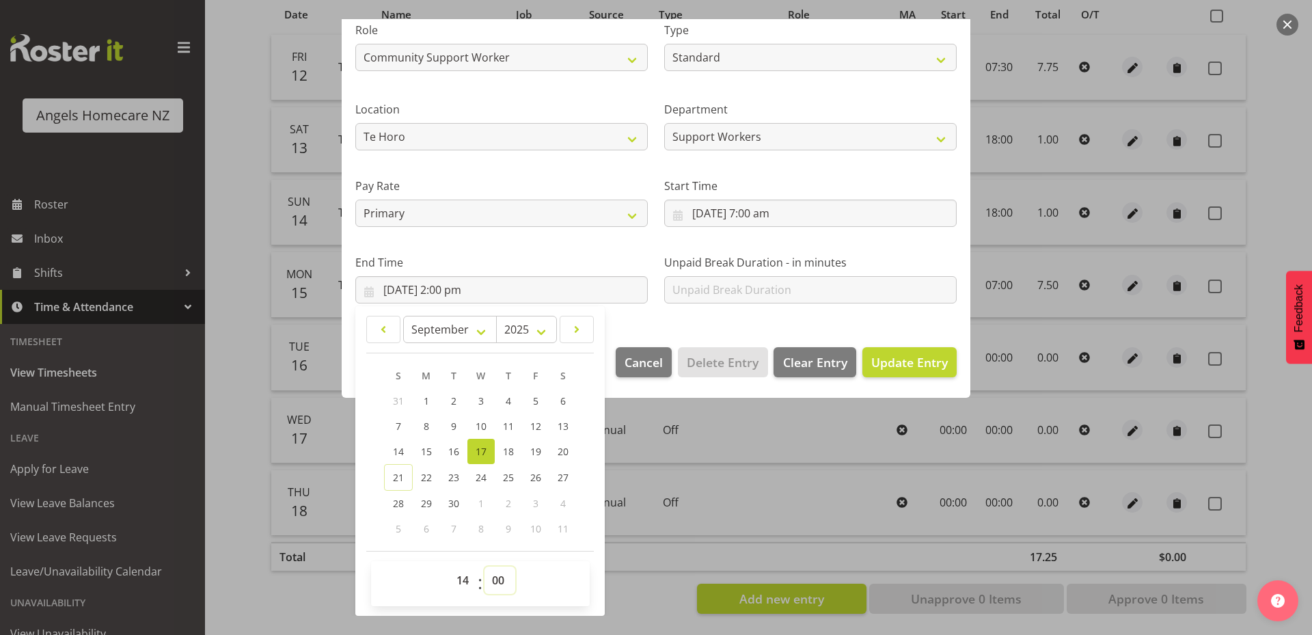
select select "30"
click at [484, 566] on select "00 01 02 03 04 05 06 07 08 09 10 11 12 13 14 15 16 17 18 19 20 21 22 23 24 25 2…" at bounding box center [499, 579] width 31 height 27
type input "17/09/2025, 2:30 pm"
click at [623, 586] on div "Edit Timesheet Entry Shift Name Team Kerry Job Home Management Personal Cares R…" at bounding box center [656, 317] width 656 height 596
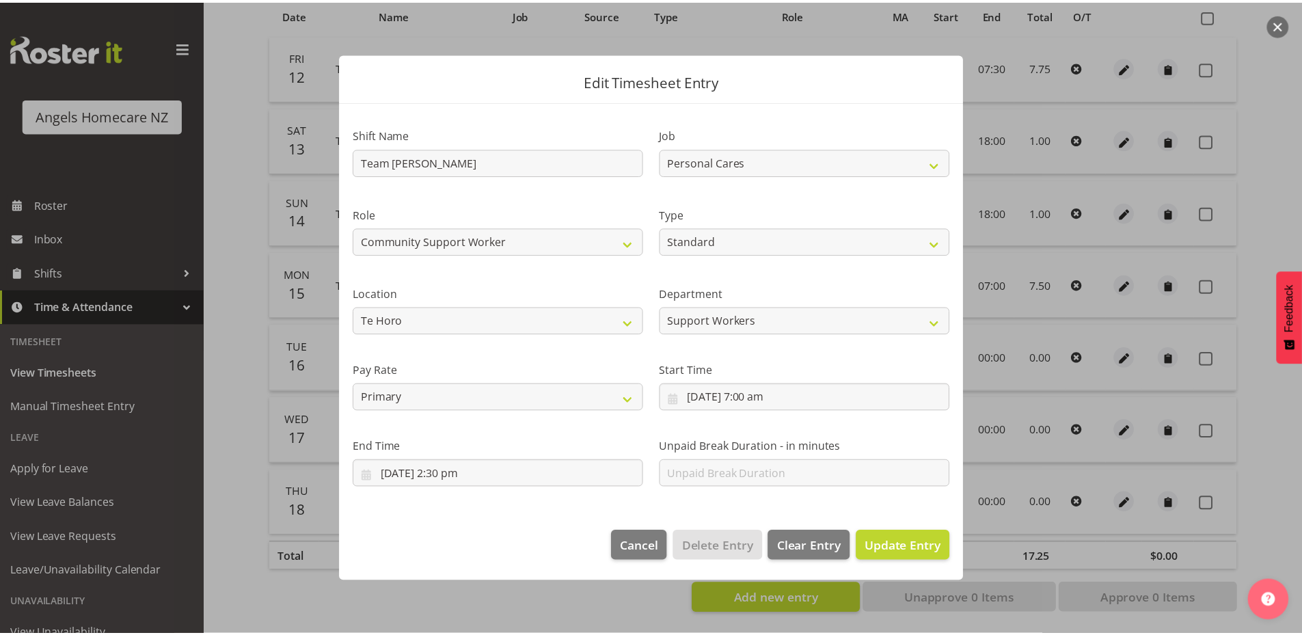
scroll to position [0, 0]
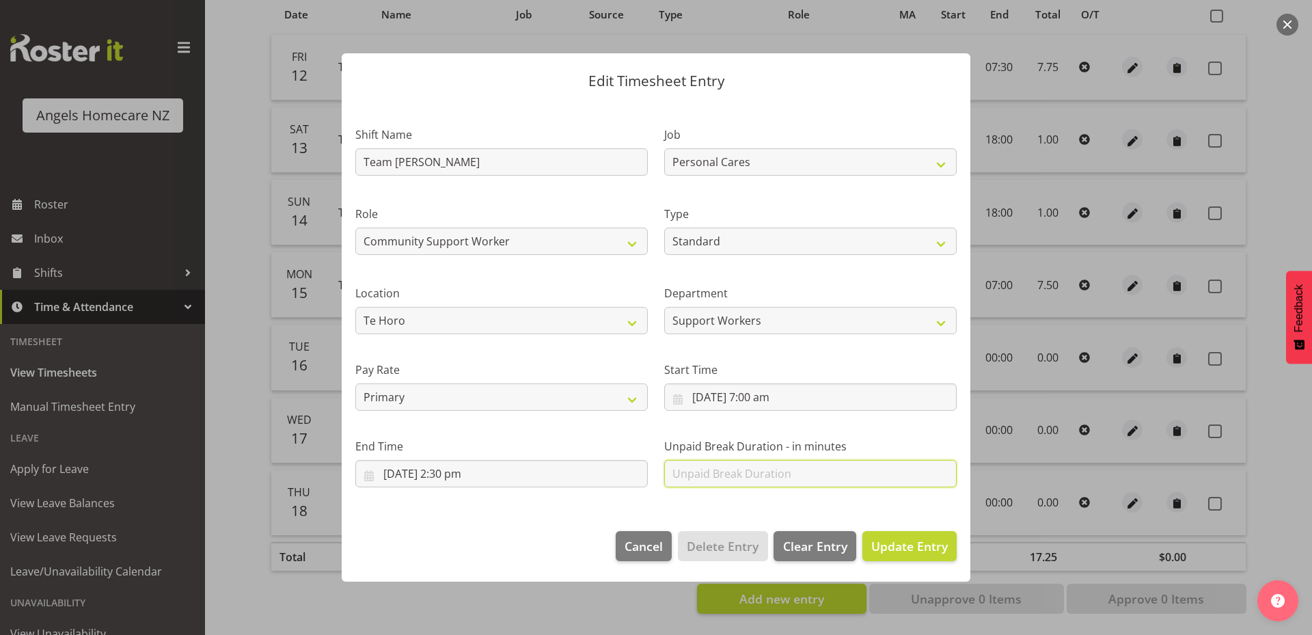
click at [696, 472] on input "text" at bounding box center [810, 473] width 292 height 27
type input "30"
click at [577, 601] on div "Edit Timesheet Entry Shift Name Team Kerry Job Home Management Personal Cares R…" at bounding box center [656, 317] width 656 height 596
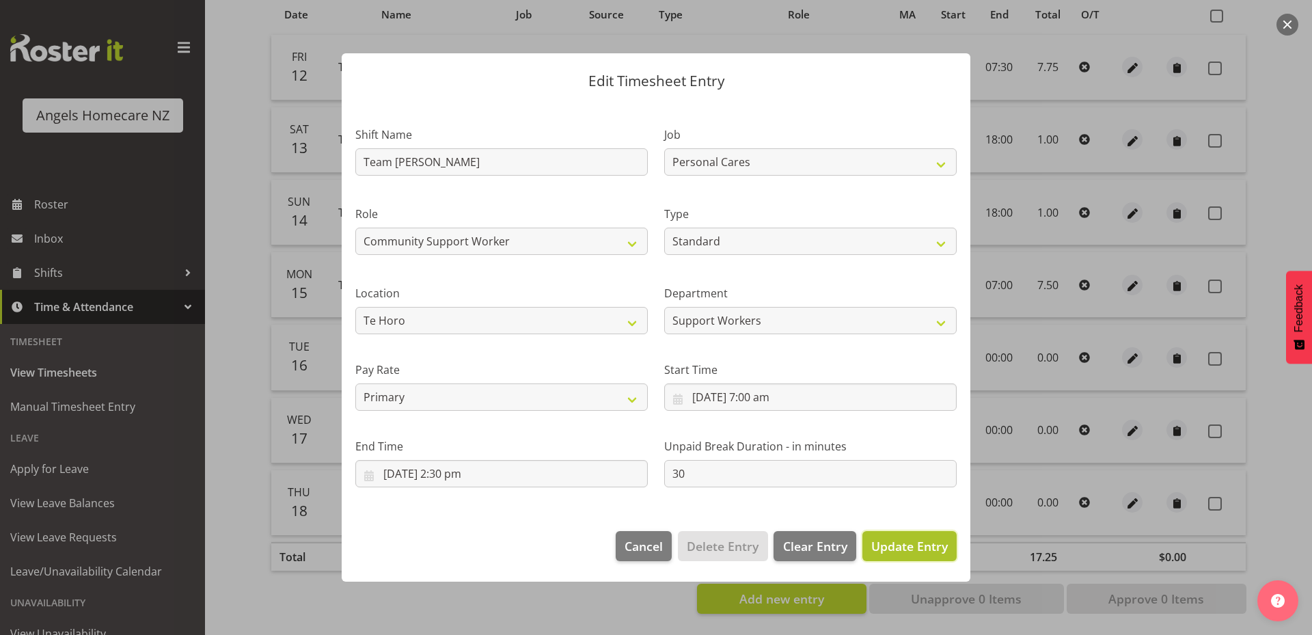
click at [929, 547] on span "Update Entry" at bounding box center [909, 546] width 77 height 16
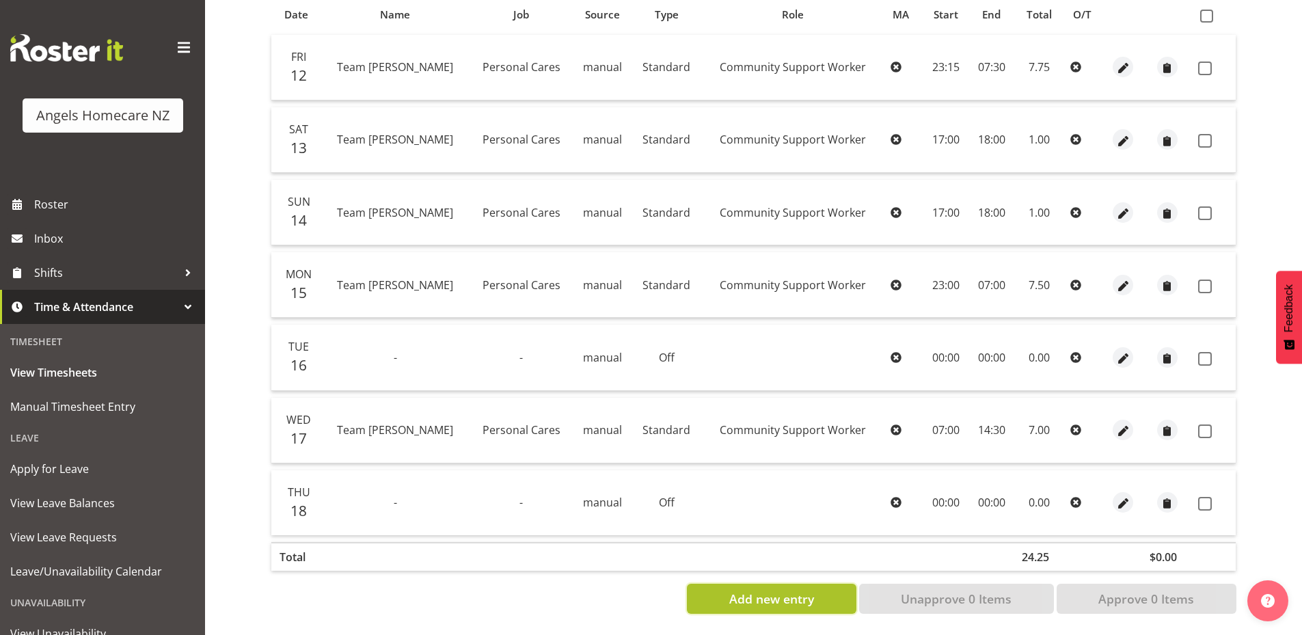
click at [815, 598] on button "Add new entry" at bounding box center [771, 598] width 169 height 30
select select
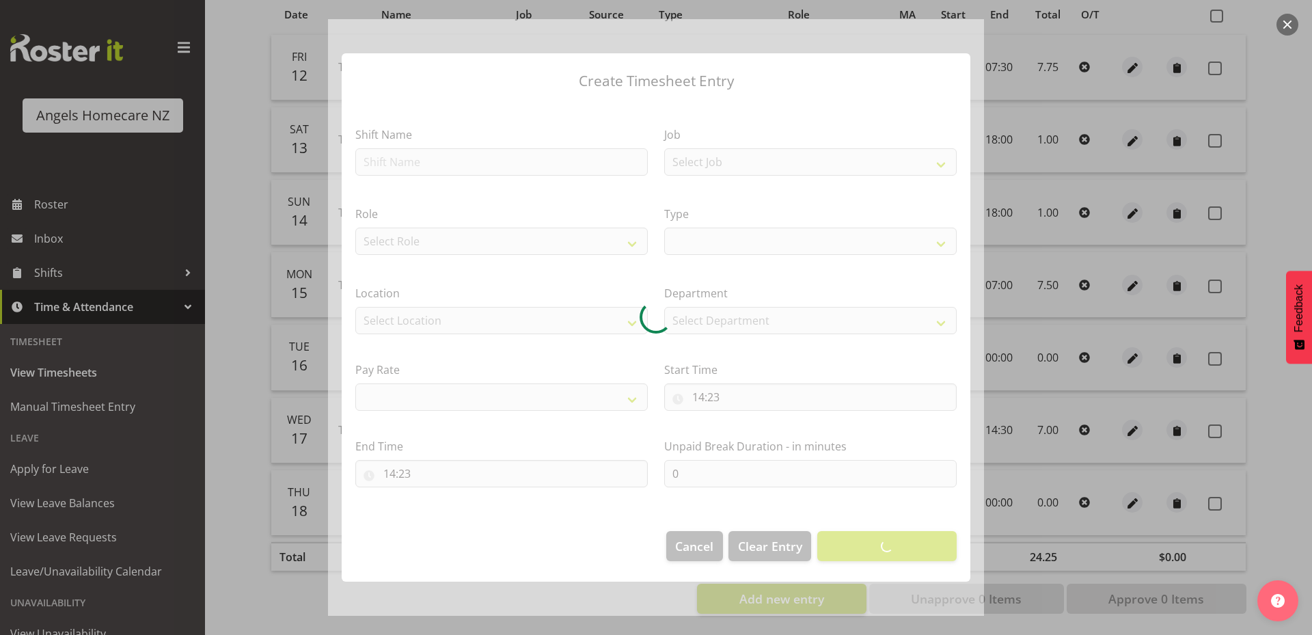
select select
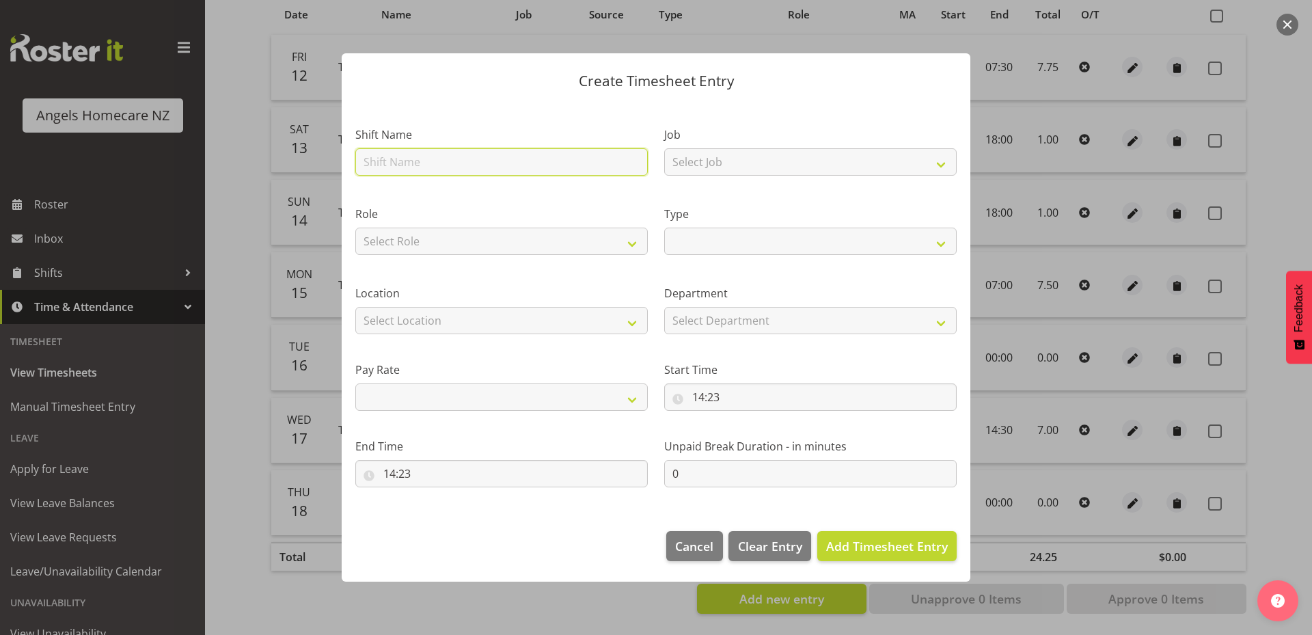
click at [512, 165] on input "text" at bounding box center [501, 161] width 292 height 27
type input "Team [PERSON_NAME]"
select select
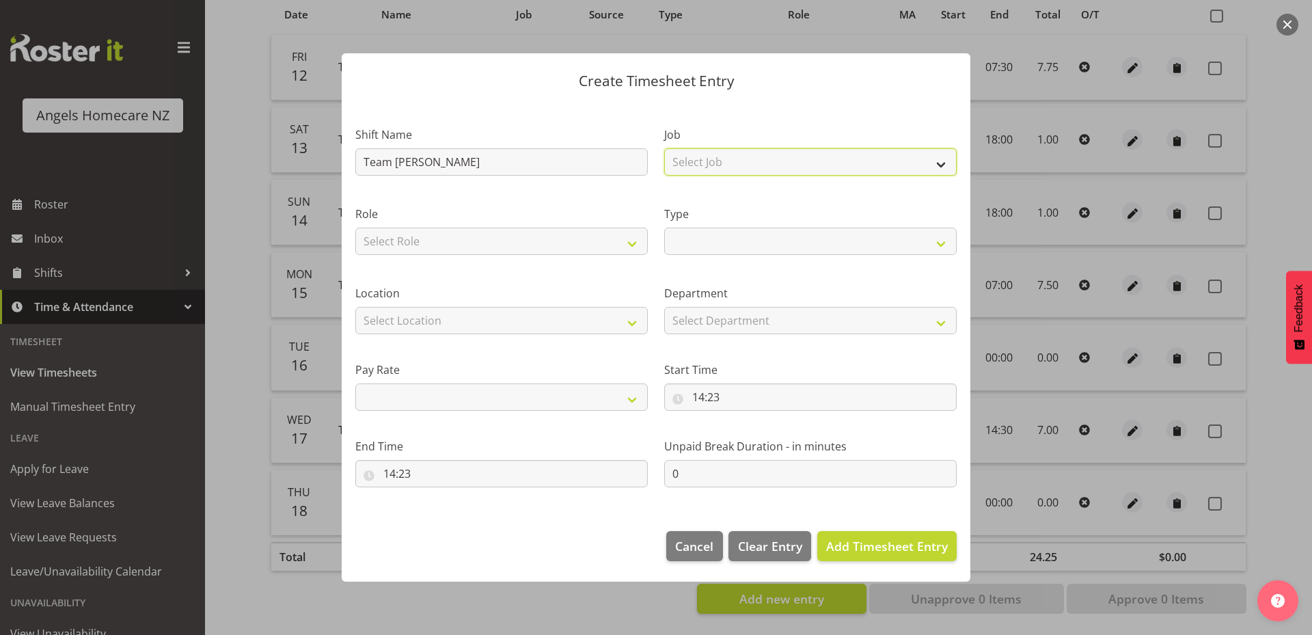
click at [743, 161] on select "Select Job Home Management Personal Cares" at bounding box center [810, 161] width 292 height 27
select select "10686"
click at [664, 148] on select "Select Job Home Management Personal Cares" at bounding box center [810, 161] width 292 height 27
select select
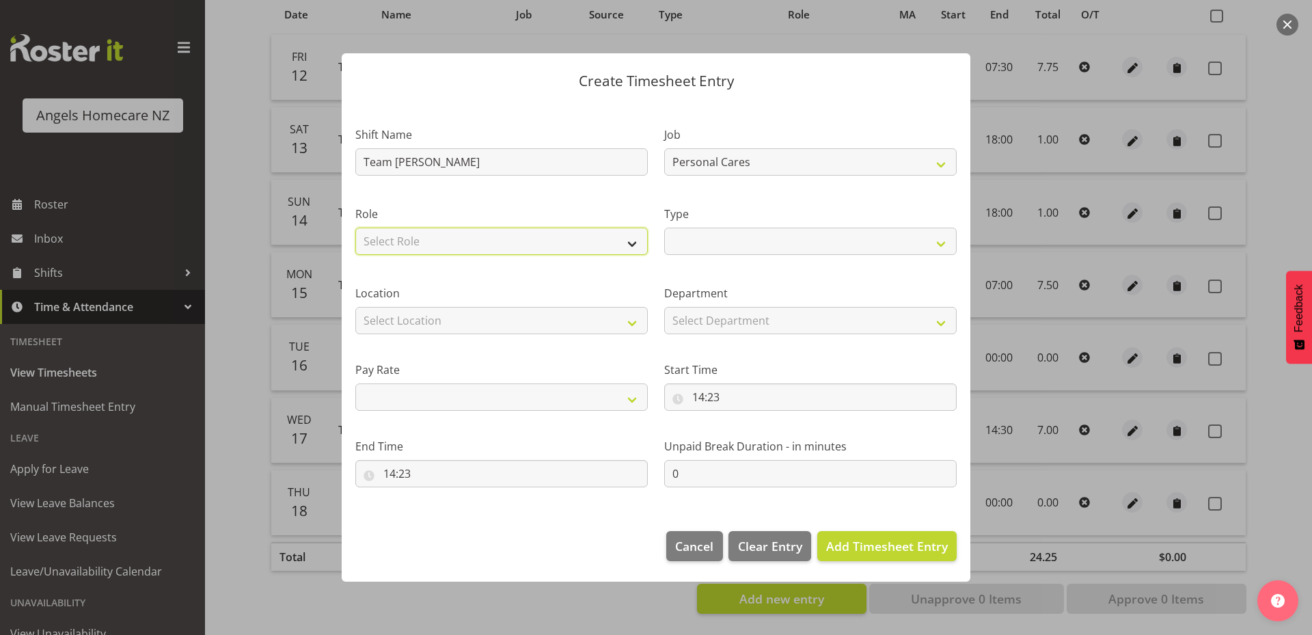
click at [544, 249] on select "Select Role Community Support Worker" at bounding box center [501, 241] width 292 height 27
select select "1572"
click at [355, 228] on select "Select Role Community Support Worker" at bounding box center [501, 241] width 292 height 27
select select
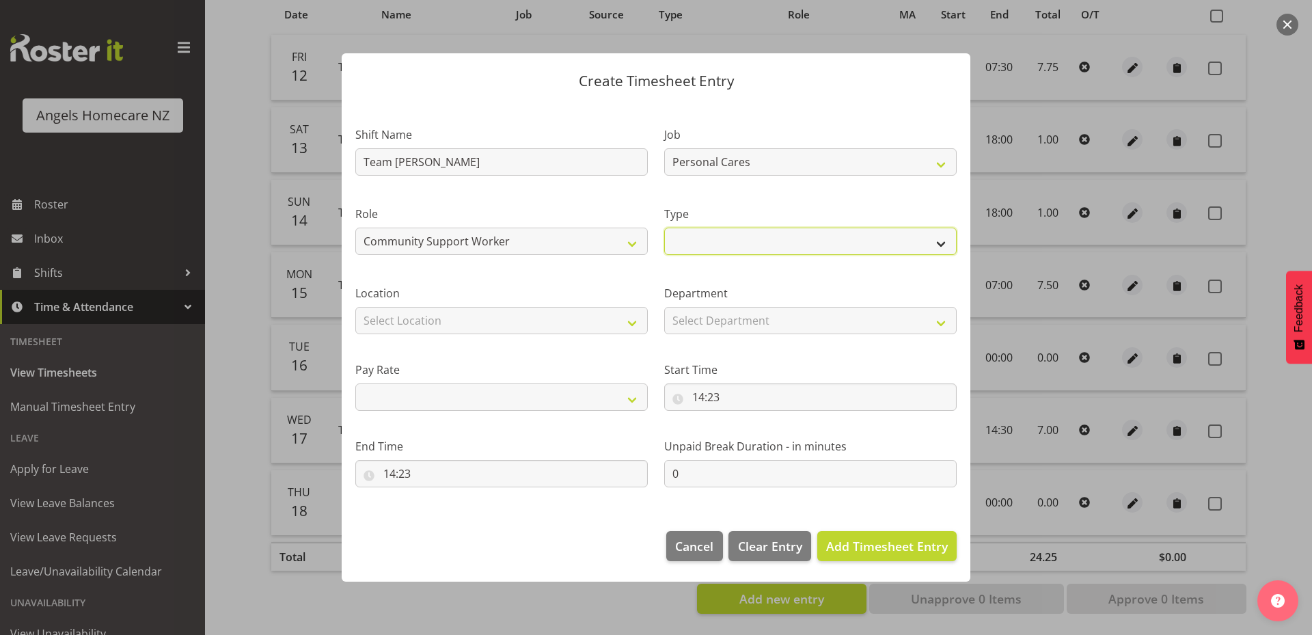
click at [692, 247] on select "Off Standard Public Holiday Public Holiday (Worked) Day In Lieu Annual Leave Si…" at bounding box center [810, 241] width 292 height 27
select select "Standard"
click at [664, 228] on select "Off Standard Public Holiday Public Holiday (Worked) Day In Lieu Annual Leave Si…" at bounding box center [810, 241] width 292 height 27
select select
click at [563, 322] on select "Select Location Hutt Kapiti Coast Paraparaumu Te Horo Te Horo Waikanae Wellingt…" at bounding box center [501, 320] width 292 height 27
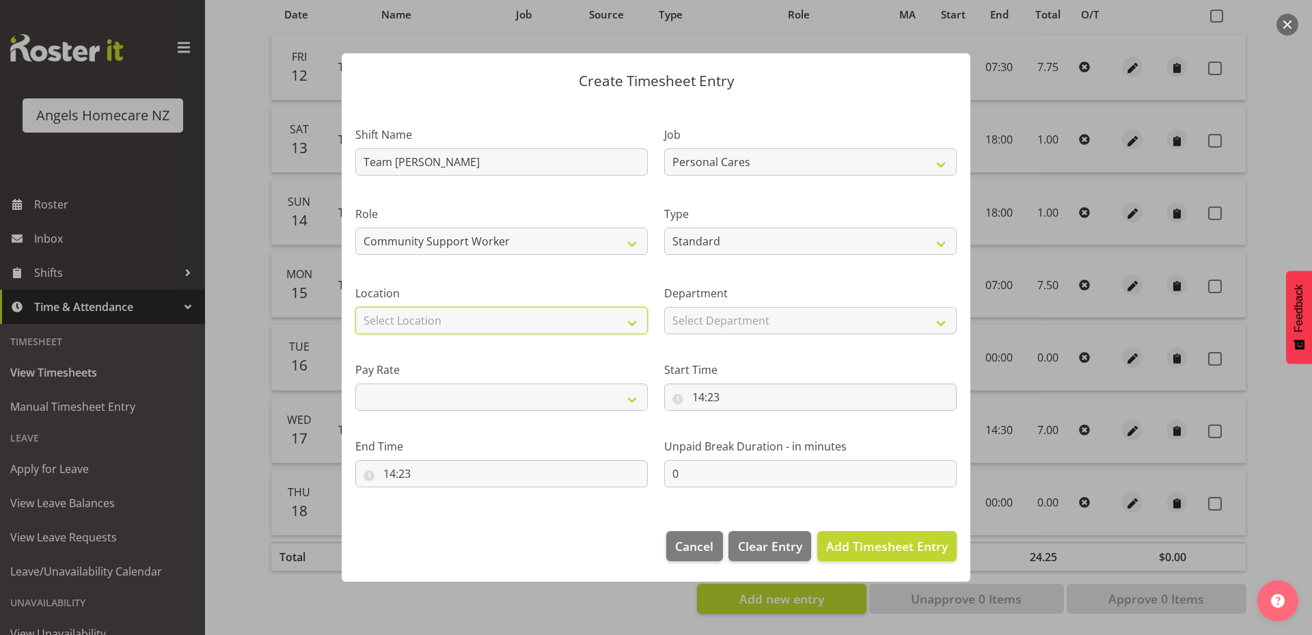
select select "1285"
click at [355, 307] on select "Select Location Hutt Kapiti Coast Paraparaumu Te Horo Te Horo Waikanae Wellingt…" at bounding box center [501, 320] width 292 height 27
select select
click at [714, 323] on select "Select Department Support Workers" at bounding box center [810, 320] width 292 height 27
select select "928"
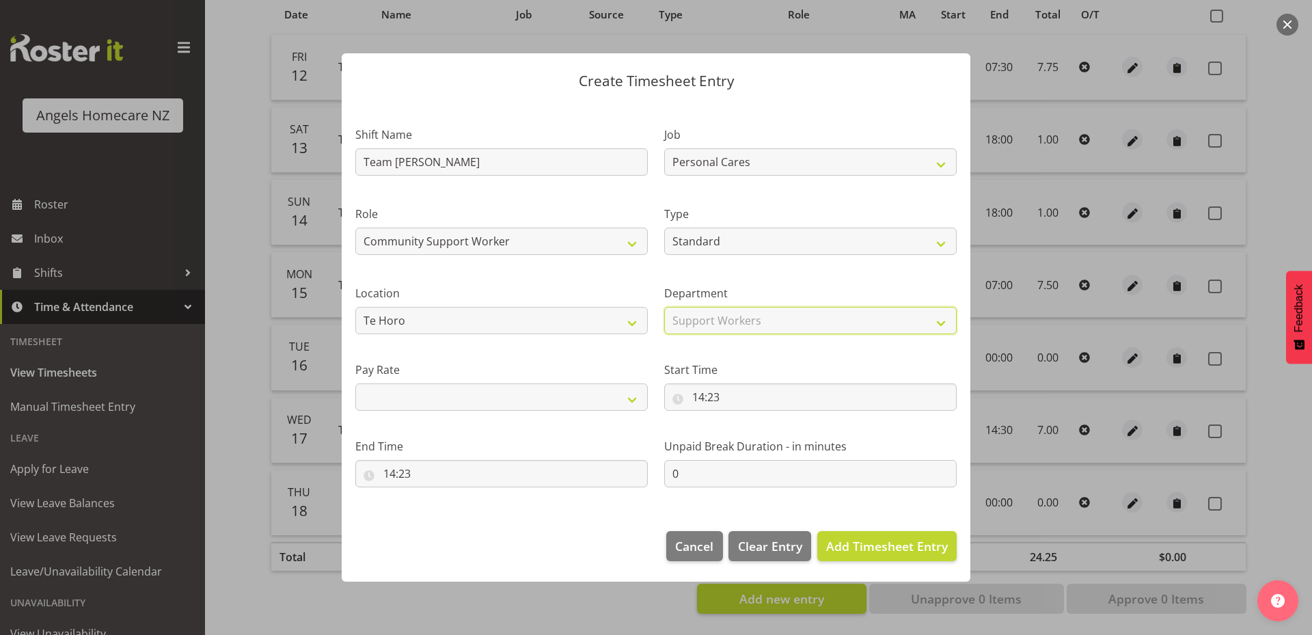
click at [664, 307] on select "Select Department Support Workers" at bounding box center [810, 320] width 292 height 27
select select
click at [701, 396] on input "14:23" at bounding box center [810, 396] width 292 height 27
click at [756, 433] on select "00 01 02 03 04 05 06 07 08 09 10 11 12 13 14 15 16 17 18 19 20 21 22 23" at bounding box center [757, 432] width 31 height 27
select select "23"
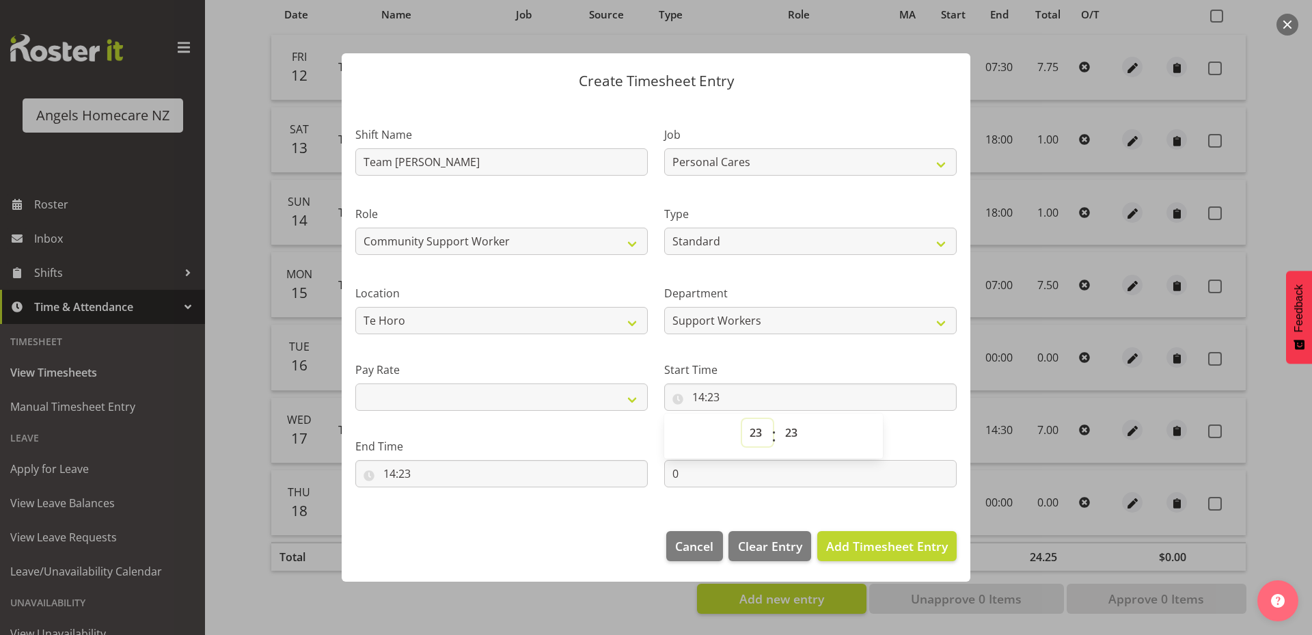
click at [742, 419] on select "00 01 02 03 04 05 06 07 08 09 10 11 12 13 14 15 16 17 18 19 20 21 22 23" at bounding box center [757, 432] width 31 height 27
select select
type input "23:23"
click at [795, 431] on select "00 01 02 03 04 05 06 07 08 09 10 11 12 13 14 15 16 17 18 19 20 21 22 23 24 25 2…" at bounding box center [793, 432] width 31 height 27
select select "0"
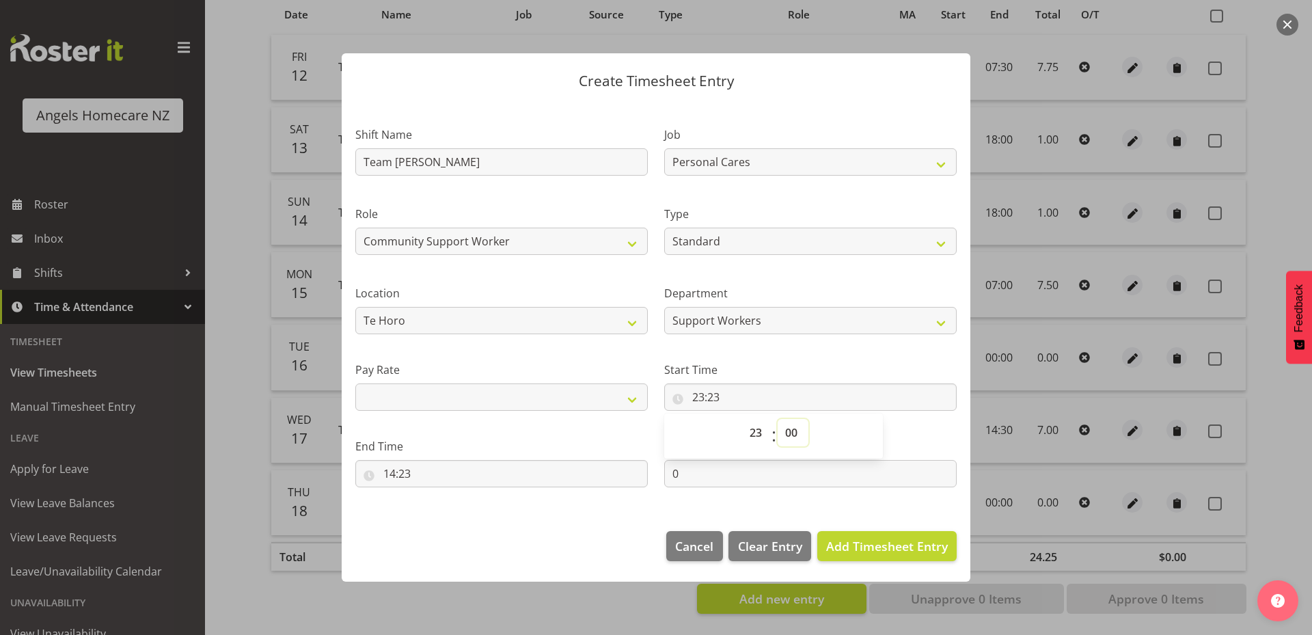
click at [778, 419] on select "00 01 02 03 04 05 06 07 08 09 10 11 12 13 14 15 16 17 18 19 20 21 22 23 24 25 2…" at bounding box center [793, 432] width 31 height 27
select select
type input "23:00"
click at [608, 482] on input "14:23" at bounding box center [501, 473] width 292 height 27
click at [452, 508] on select "00 01 02 03 04 05 06 07 08 09 10 11 12 13 14 15 16 17 18 19 20 21 22 23" at bounding box center [448, 508] width 31 height 27
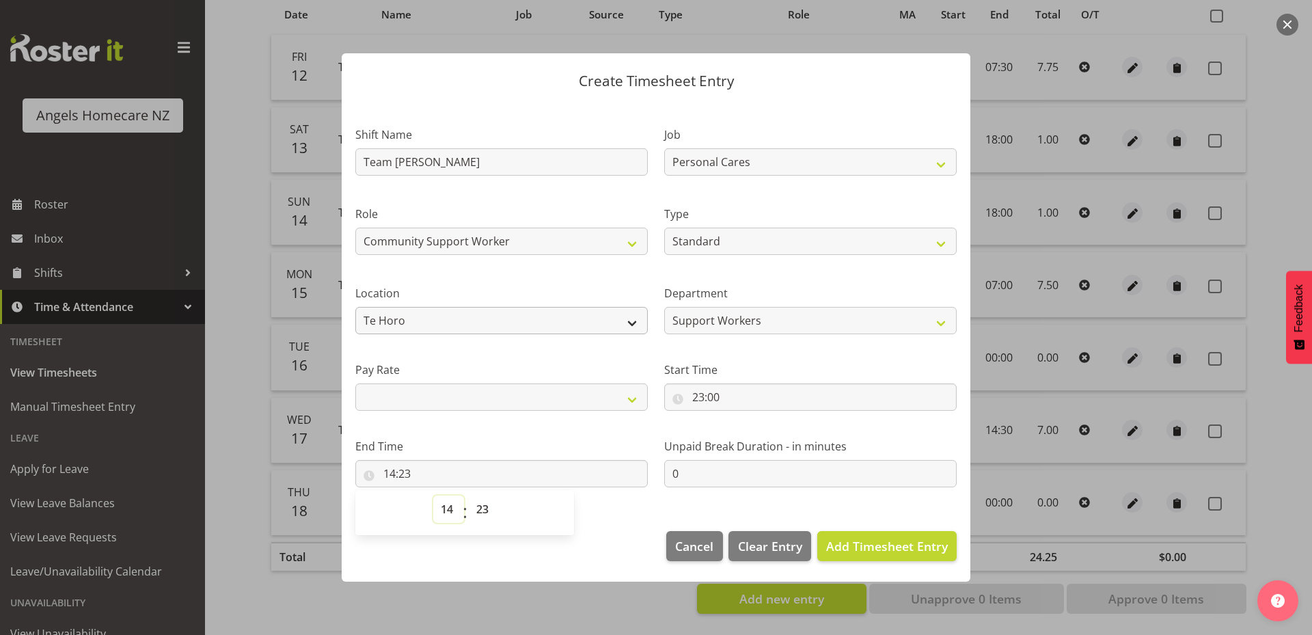
select select "7"
click at [433, 495] on select "00 01 02 03 04 05 06 07 08 09 10 11 12 13 14 15 16 17 18 19 20 21 22 23" at bounding box center [448, 508] width 31 height 27
select select
type input "07:23"
click at [487, 514] on select "00 01 02 03 04 05 06 07 08 09 10 11 12 13 14 15 16 17 18 19 20 21 22 23 24 25 2…" at bounding box center [484, 508] width 31 height 27
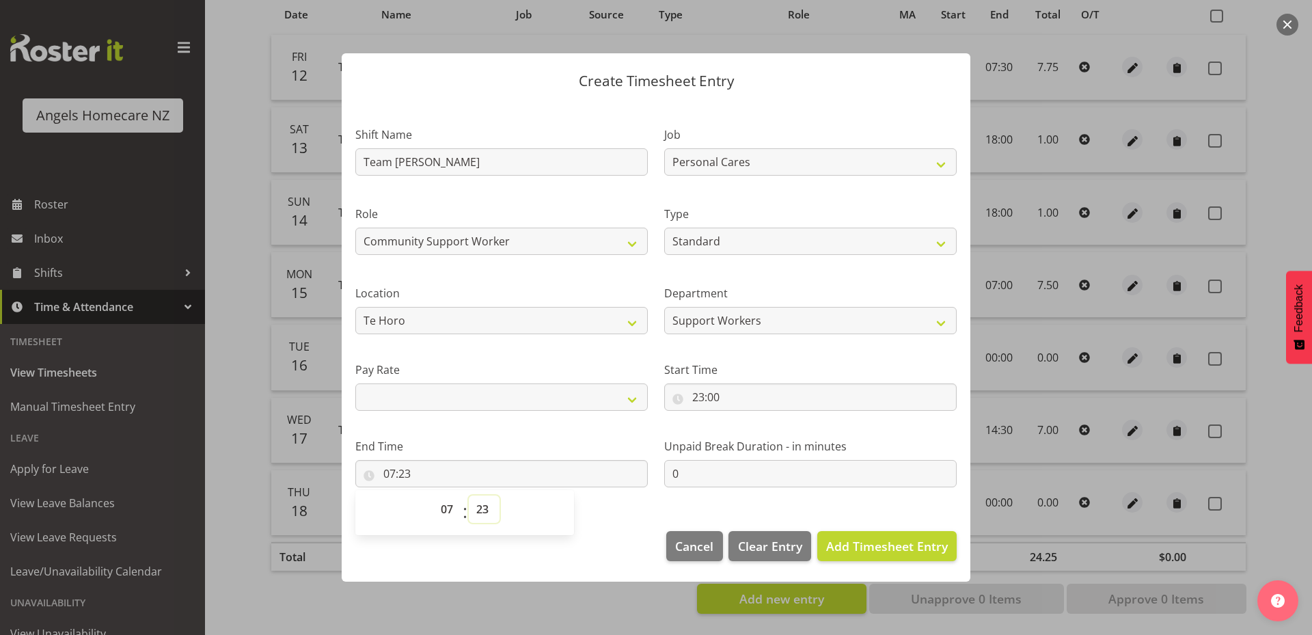
select select "0"
click at [469, 495] on select "00 01 02 03 04 05 06 07 08 09 10 11 12 13 14 15 16 17 18 19 20 21 22 23 24 25 2…" at bounding box center [484, 508] width 31 height 27
select select
type input "07:00"
click at [891, 548] on span "Add Timesheet Entry" at bounding box center [887, 546] width 122 height 16
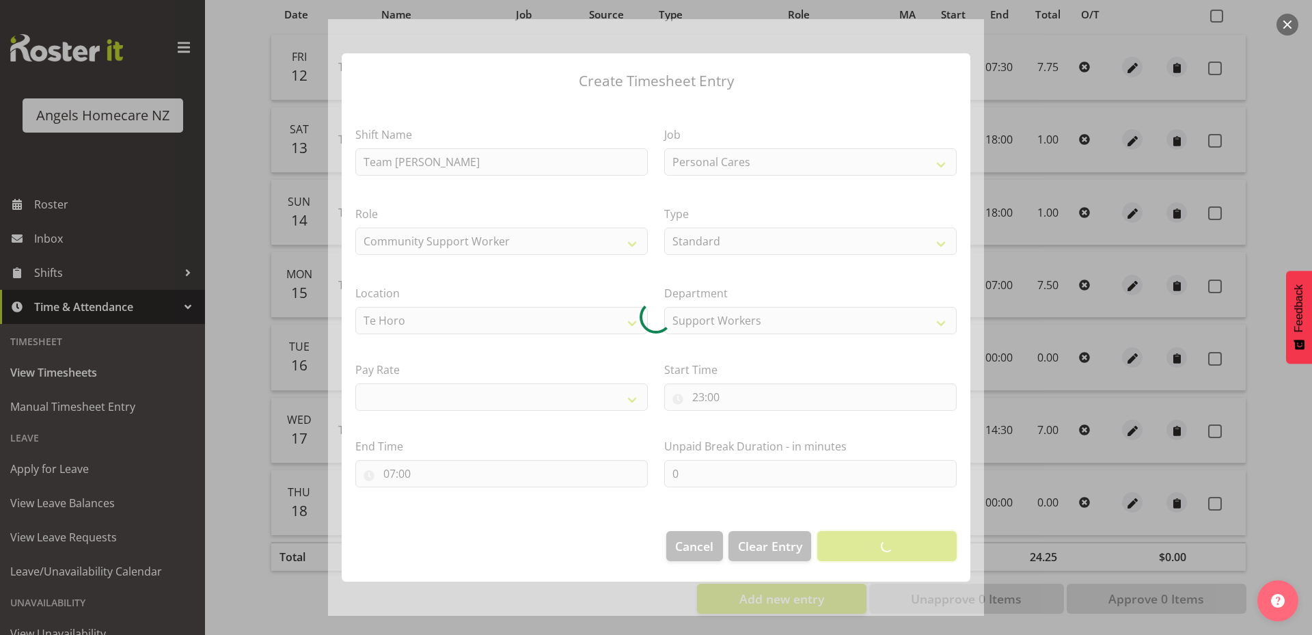
select select
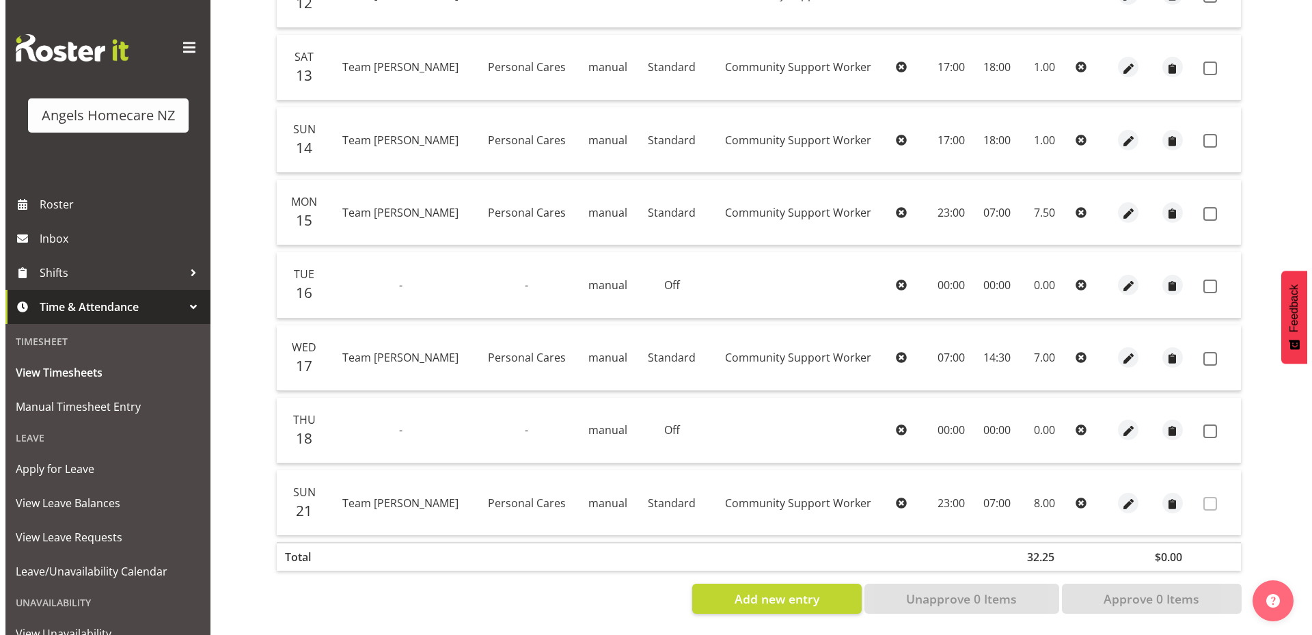
scroll to position [388, 0]
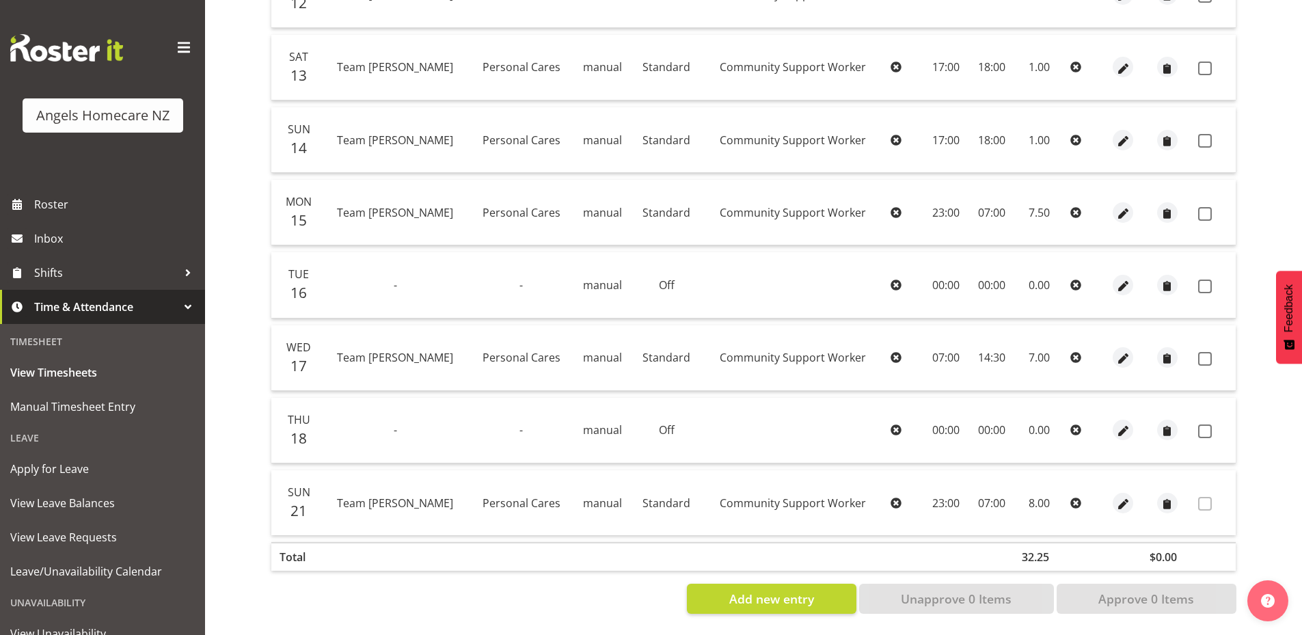
click at [1070, 497] on icon at bounding box center [1075, 502] width 11 height 11
click at [1201, 497] on span at bounding box center [1205, 504] width 14 height 14
click at [1115, 497] on span "button" at bounding box center [1123, 504] width 16 height 16
select select "Standard"
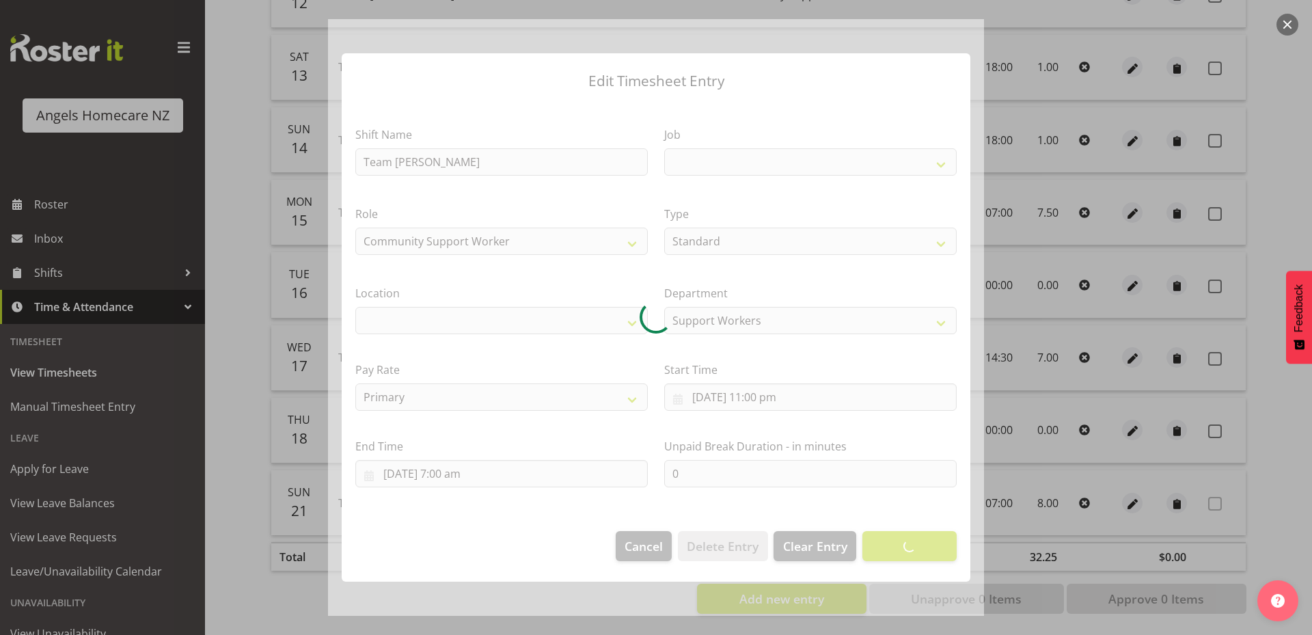
select select
select select "10686"
select select "1285"
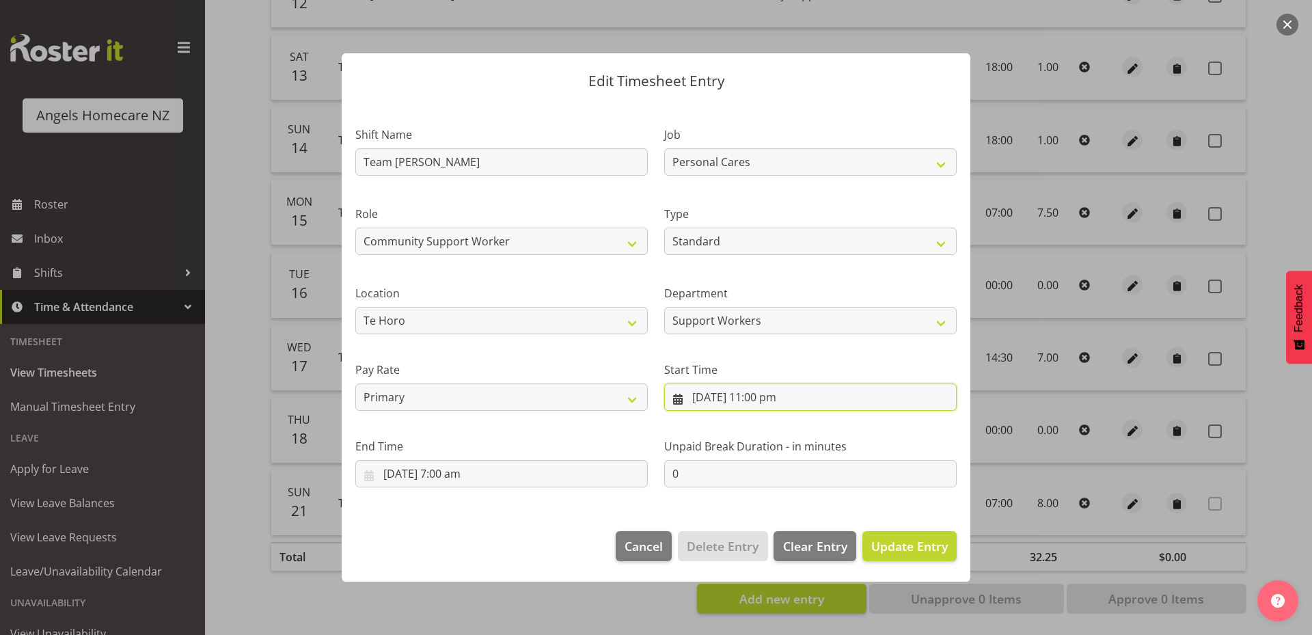
click at [681, 398] on input "21/09/2025, 11:00 pm" at bounding box center [810, 396] width 292 height 27
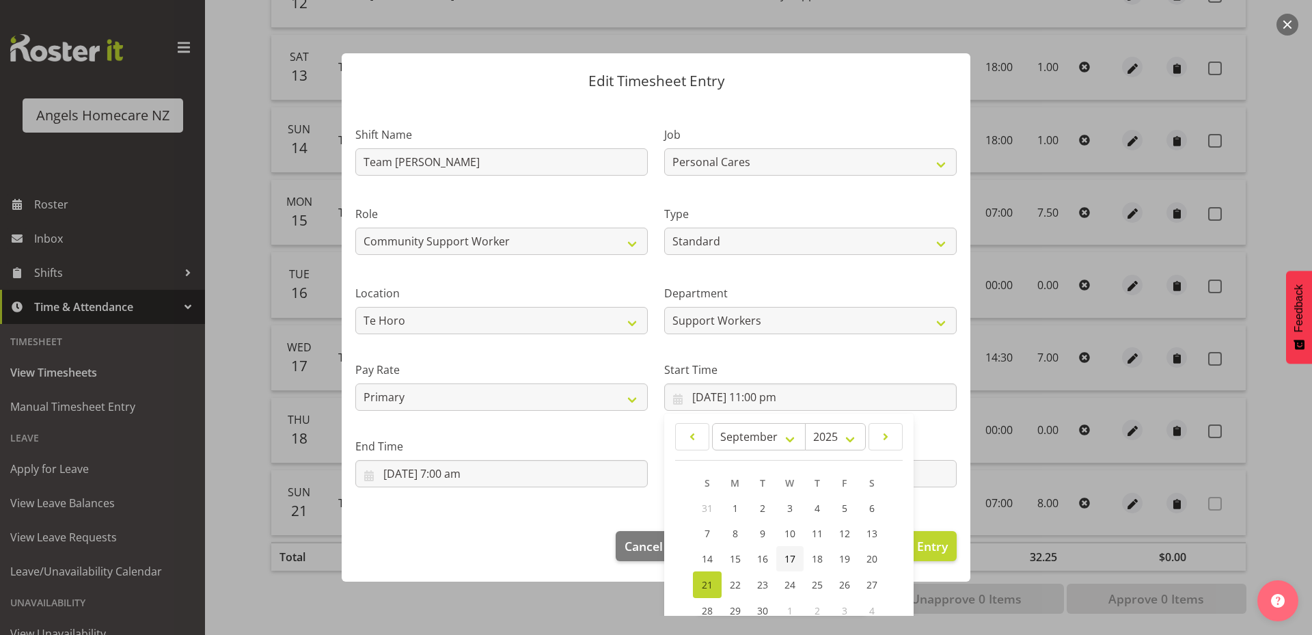
click at [784, 558] on span "17" at bounding box center [789, 558] width 11 height 13
type input "17/09/2025, 11:00 pm"
click at [532, 520] on footer "Cancel Delete Entry Clear Entry Update Entry" at bounding box center [656, 549] width 629 height 64
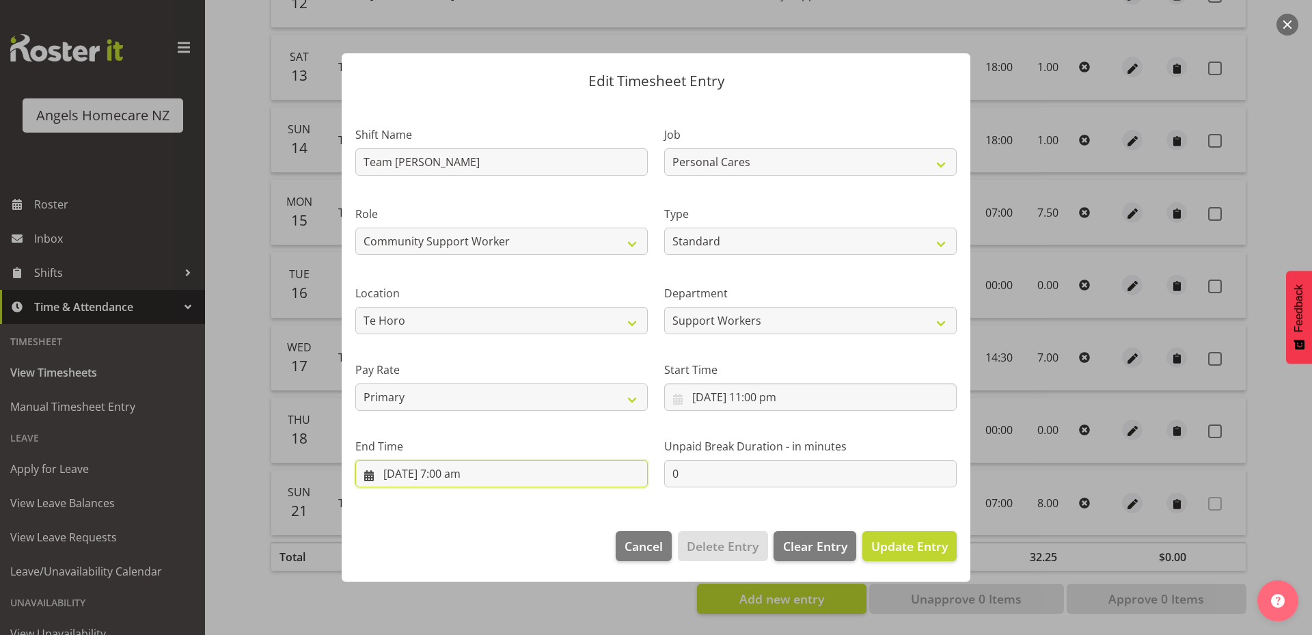
click at [424, 474] on input "22/09/2025, 7:00 am" at bounding box center [501, 473] width 292 height 27
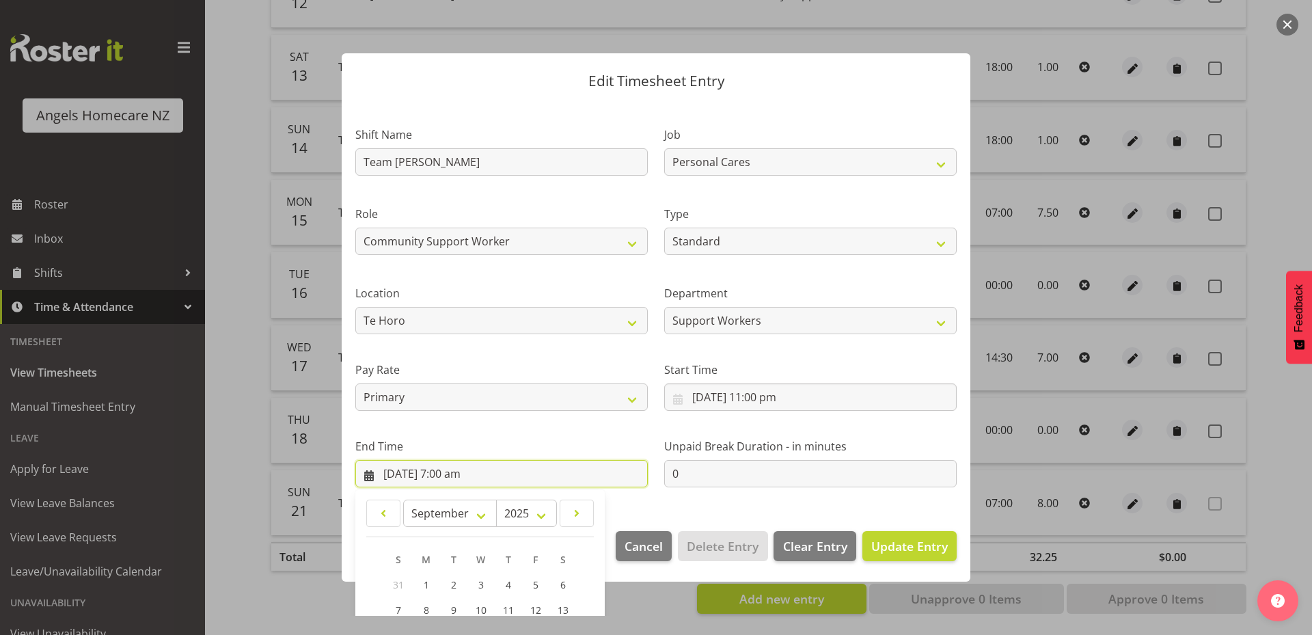
scroll to position [184, 0]
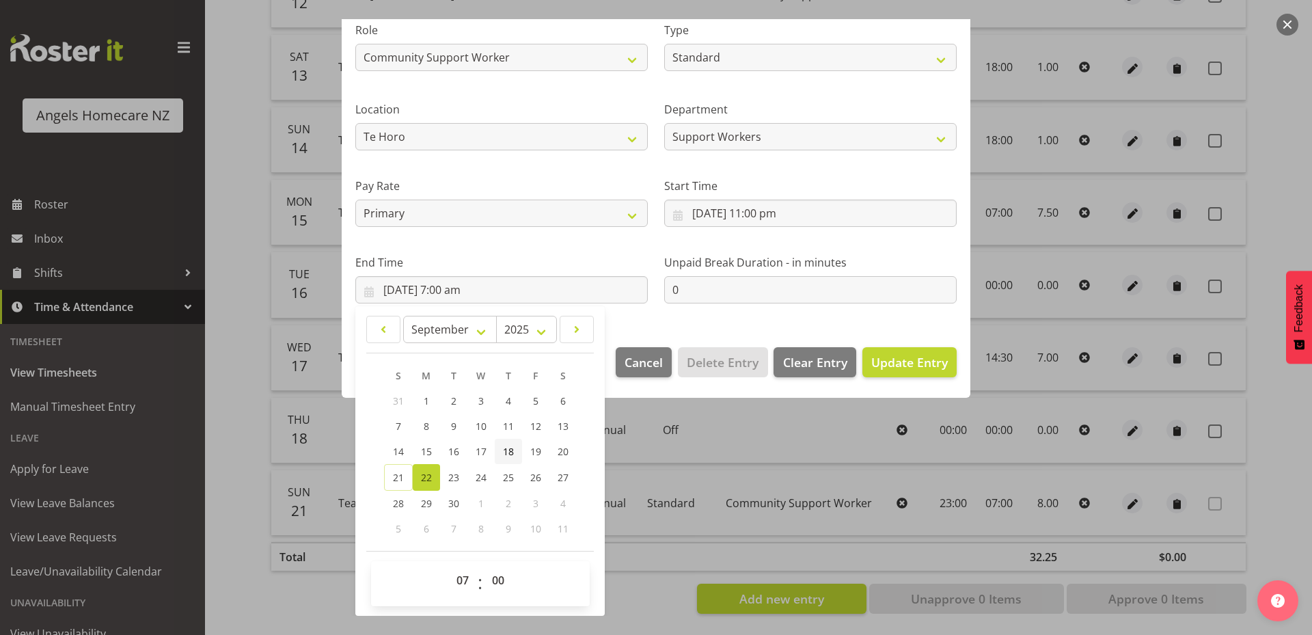
click at [507, 450] on span "18" at bounding box center [508, 451] width 11 height 13
type input "18/09/2025, 7:00 am"
click at [614, 593] on div "Edit Timesheet Entry Shift Name Team Kerry Job Home Management Personal Cares R…" at bounding box center [656, 317] width 656 height 596
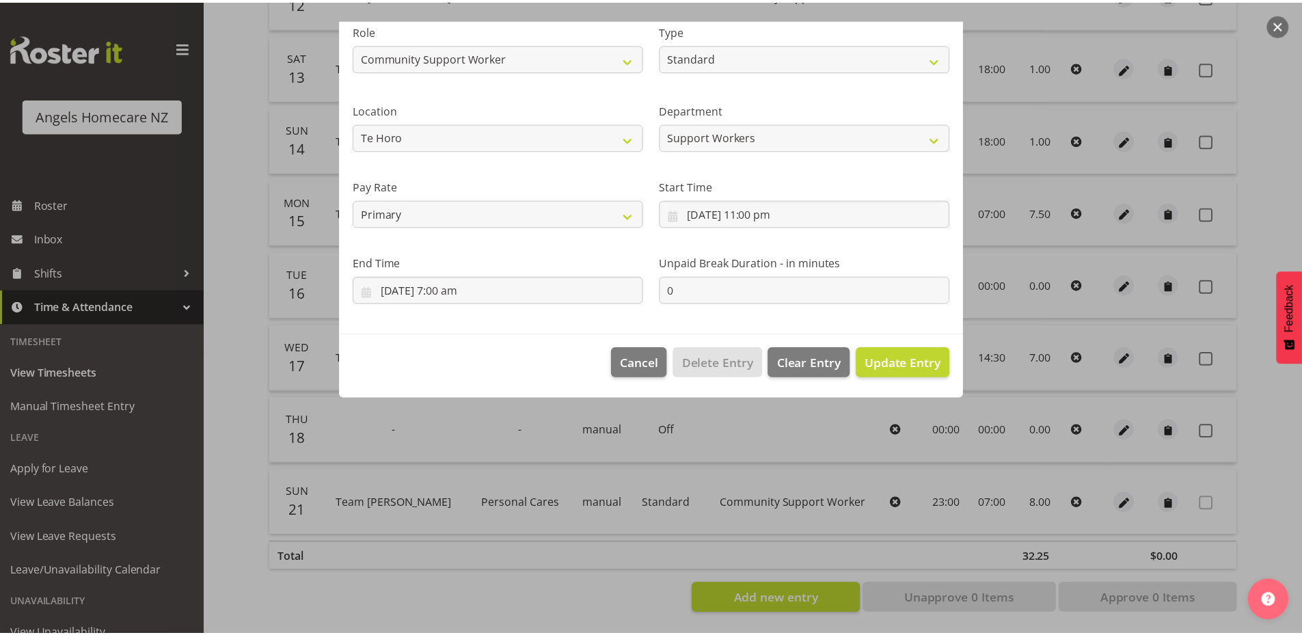
scroll to position [0, 0]
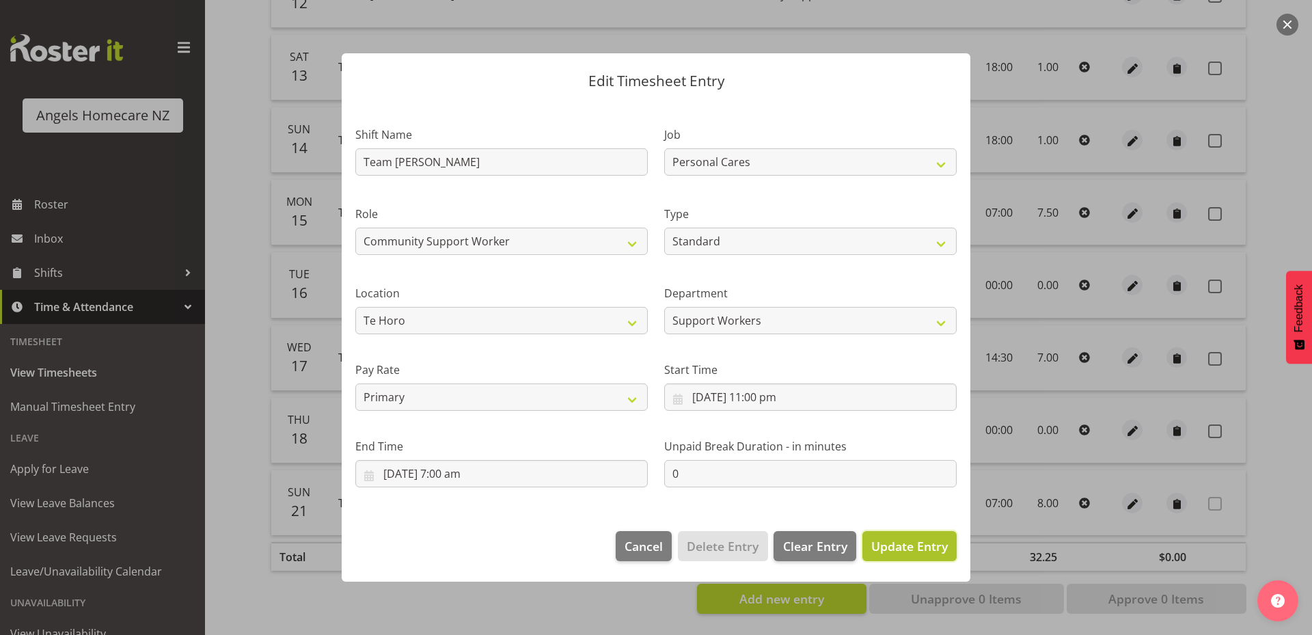
click at [892, 549] on span "Update Entry" at bounding box center [909, 546] width 77 height 16
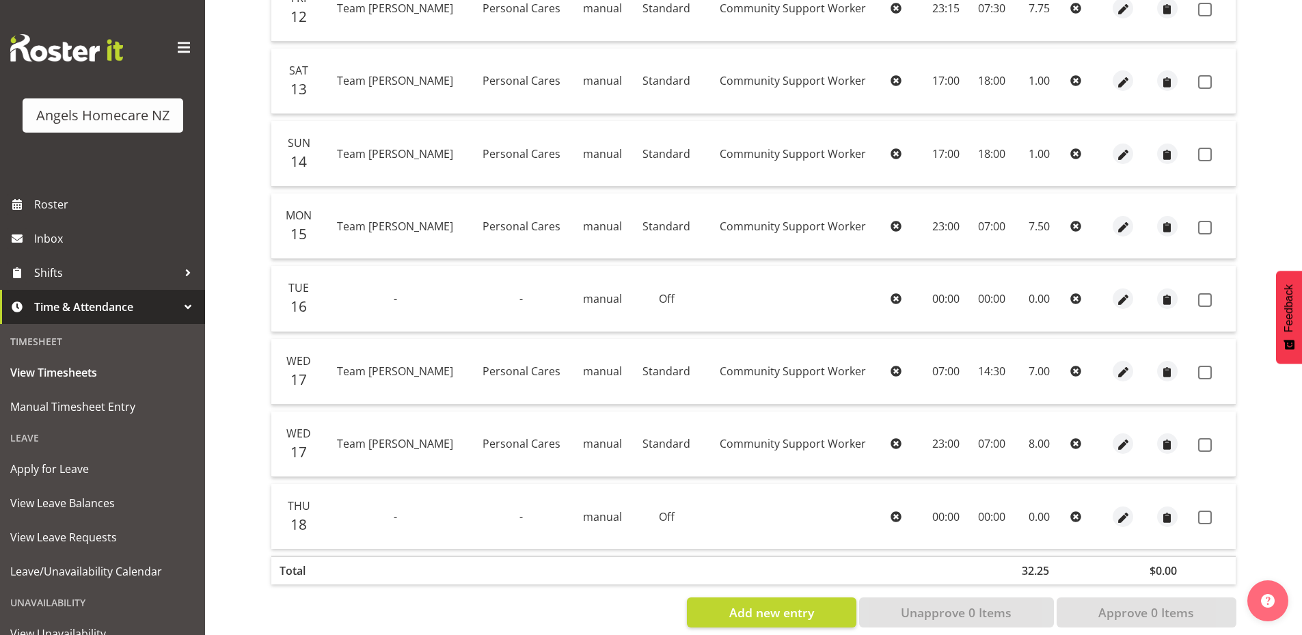
scroll to position [388, 0]
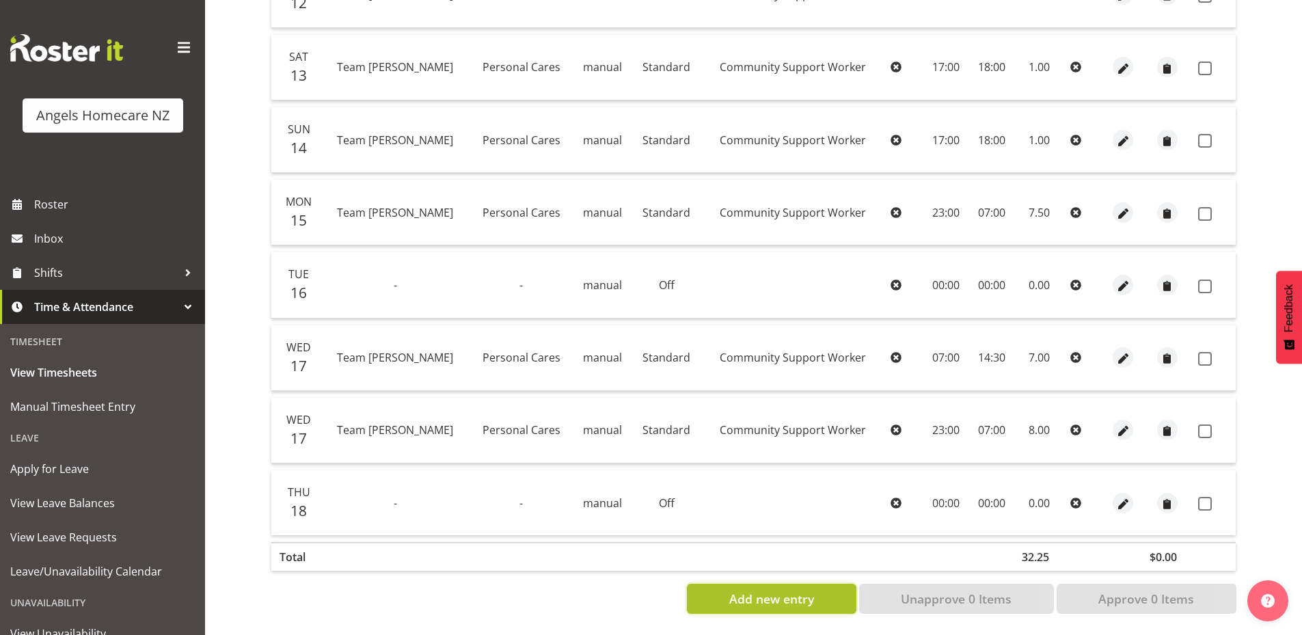
click at [758, 599] on button "Add new entry" at bounding box center [771, 598] width 169 height 30
select select
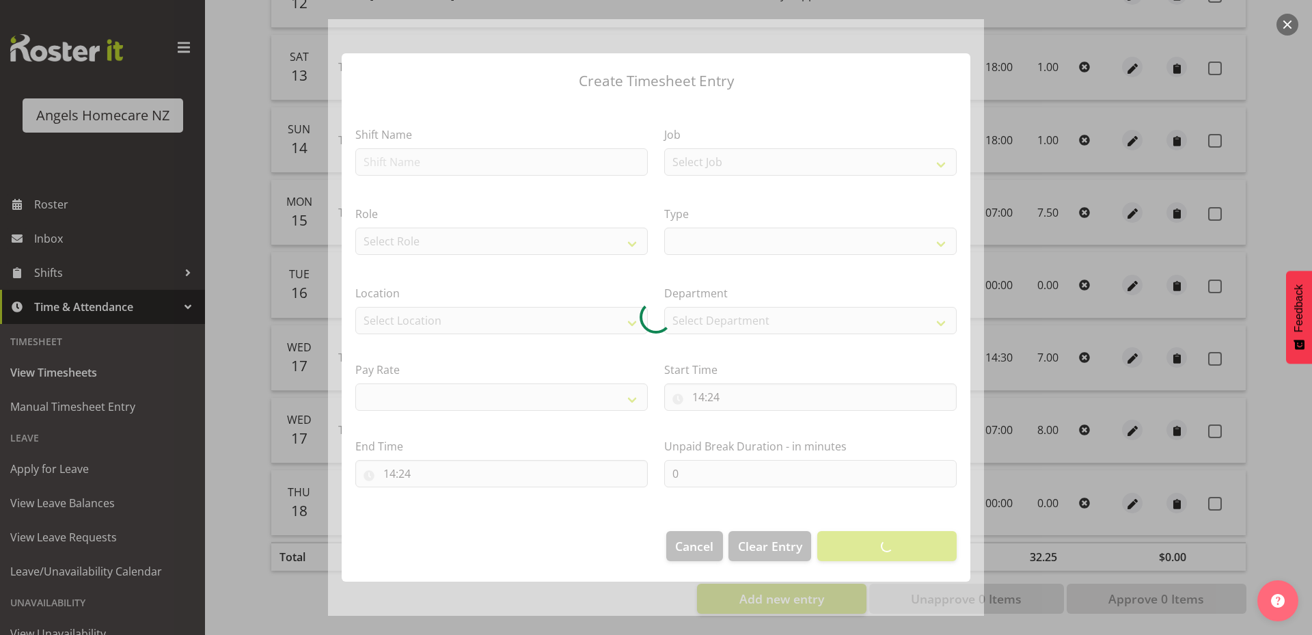
select select
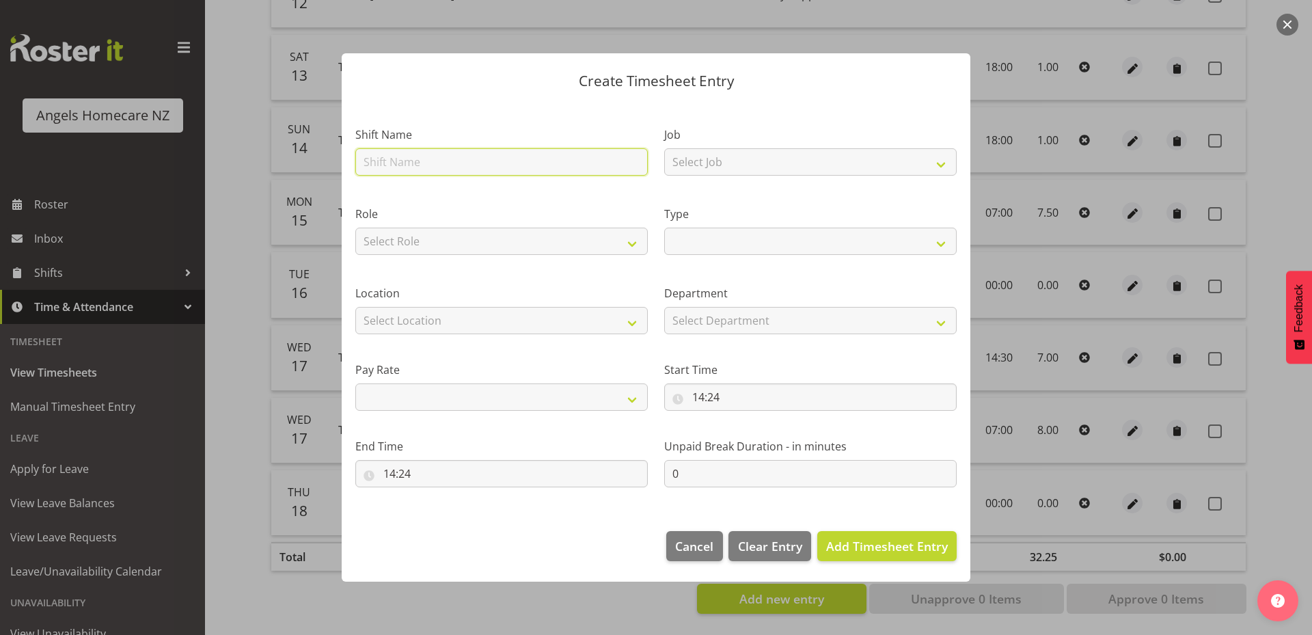
click at [551, 160] on input "text" at bounding box center [501, 161] width 292 height 27
type input "Team [PERSON_NAME]"
select select
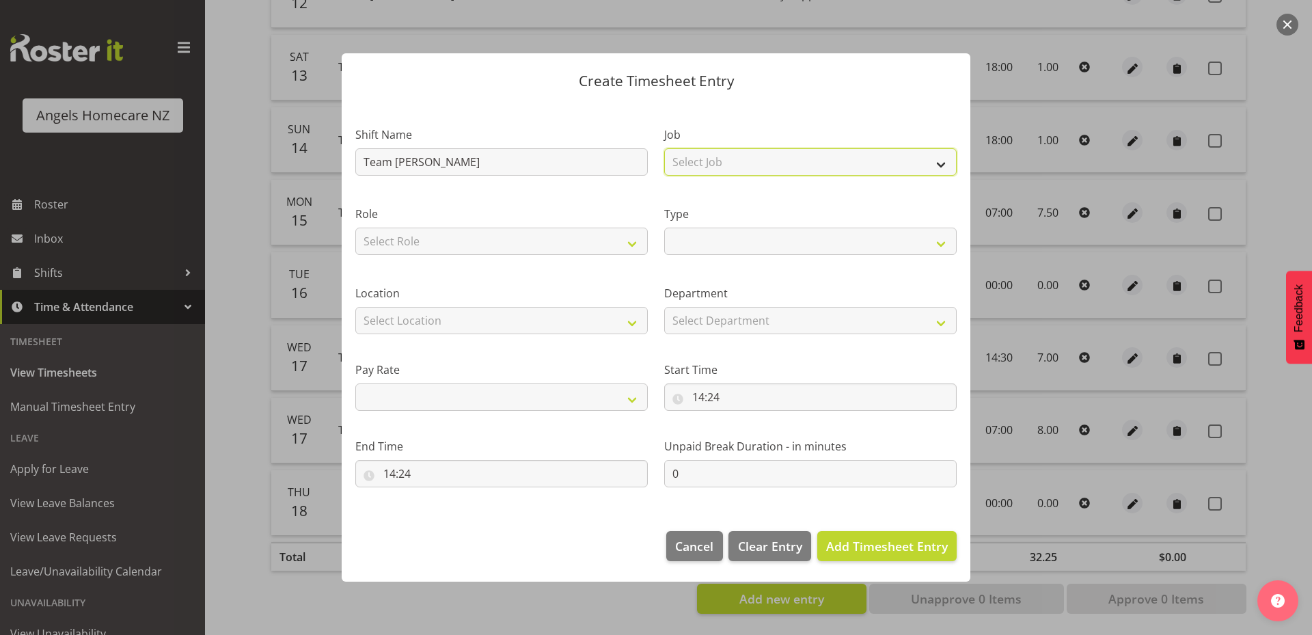
click at [830, 157] on select "Select Job Home Management Personal Cares" at bounding box center [810, 161] width 292 height 27
select select "10686"
click at [664, 148] on select "Select Job Home Management Personal Cares" at bounding box center [810, 161] width 292 height 27
select select
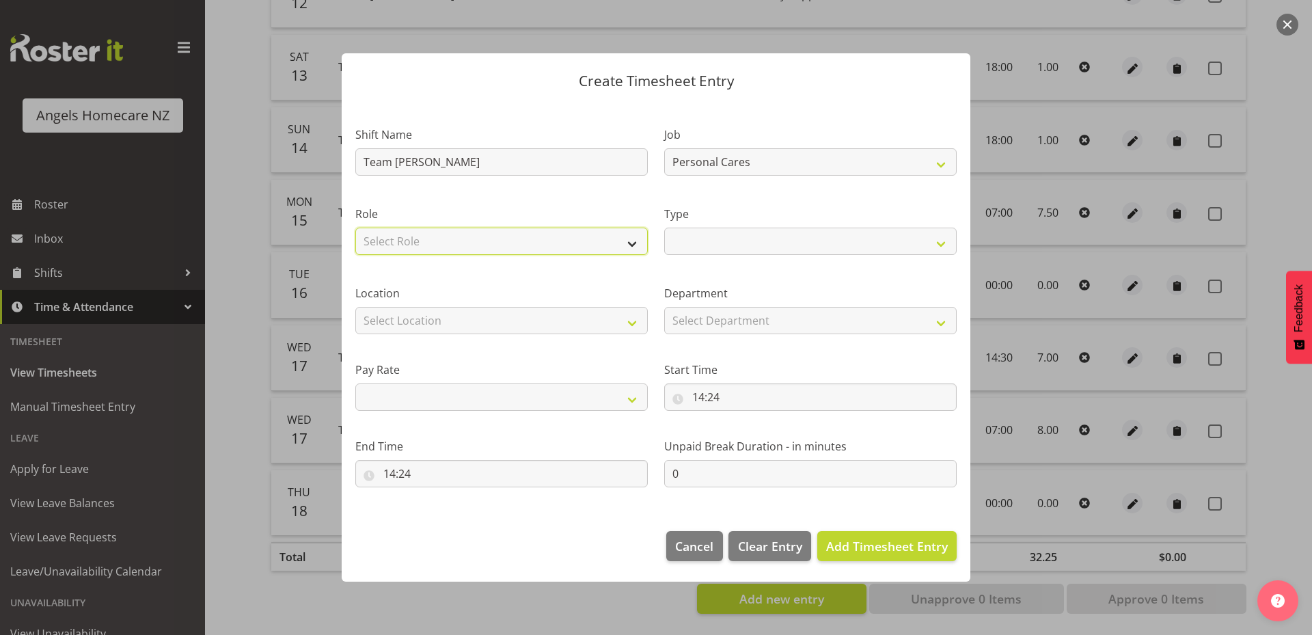
click at [577, 239] on select "Select Role Community Support Worker" at bounding box center [501, 241] width 292 height 27
select select "1572"
click at [355, 228] on select "Select Role Community Support Worker" at bounding box center [501, 241] width 292 height 27
select select
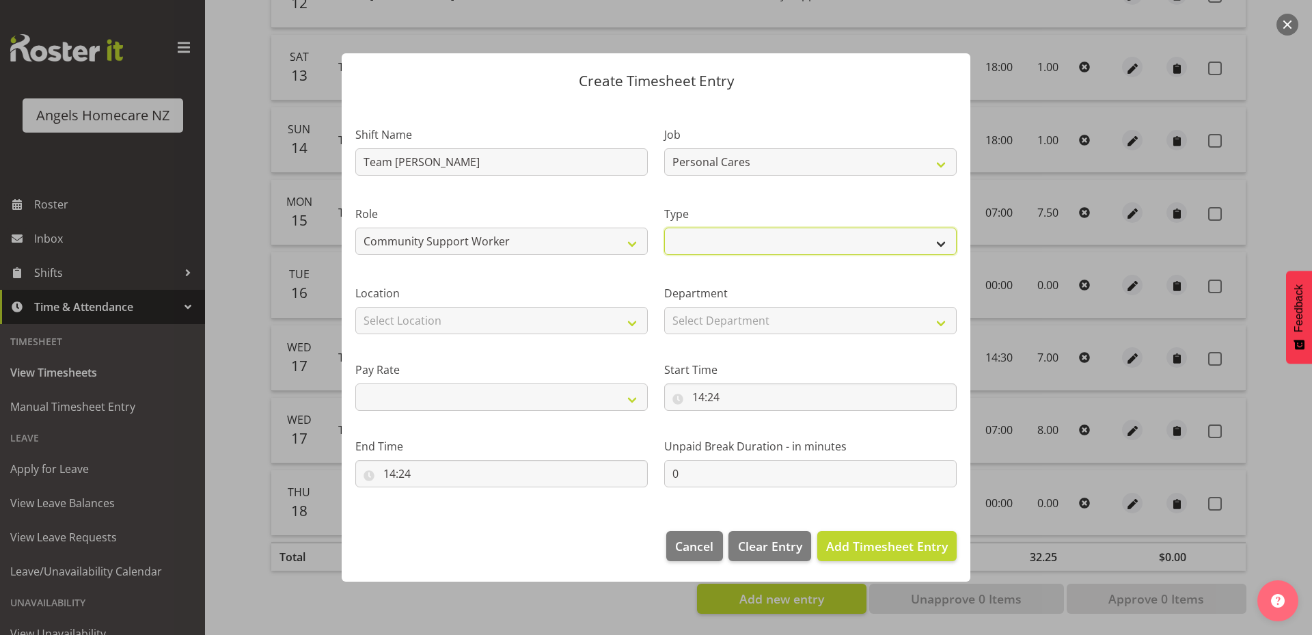
click at [696, 228] on select "Off Standard Public Holiday Public Holiday (Worked) Day In Lieu Annual Leave Si…" at bounding box center [810, 241] width 292 height 27
select select "Standard"
click at [664, 228] on select "Off Standard Public Holiday Public Holiday (Worked) Day In Lieu Annual Leave Si…" at bounding box center [810, 241] width 292 height 27
select select
click at [555, 318] on select "Select Location Hutt Kapiti Coast Paraparaumu Te Horo Te Horo Waikanae Wellingt…" at bounding box center [501, 320] width 292 height 27
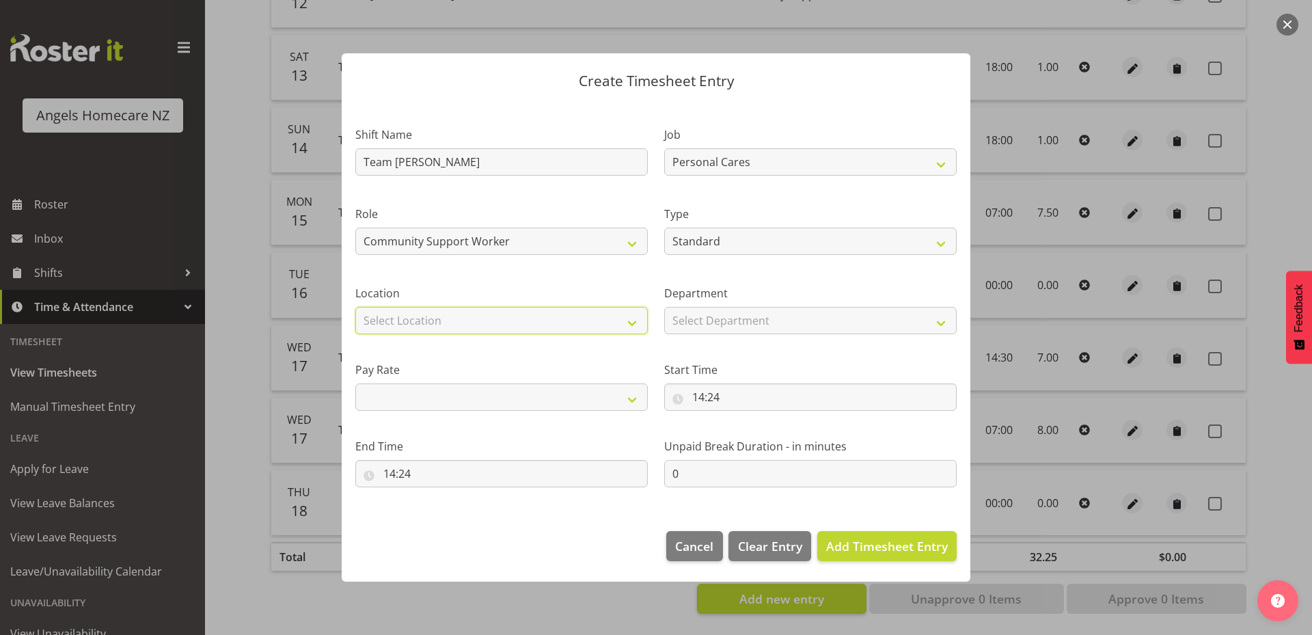
select select "1285"
click at [355, 307] on select "Select Location Hutt Kapiti Coast Paraparaumu Te Horo Te Horo Waikanae Wellingt…" at bounding box center [501, 320] width 292 height 27
select select
click at [684, 322] on select "Select Department Support Workers" at bounding box center [810, 320] width 292 height 27
select select "928"
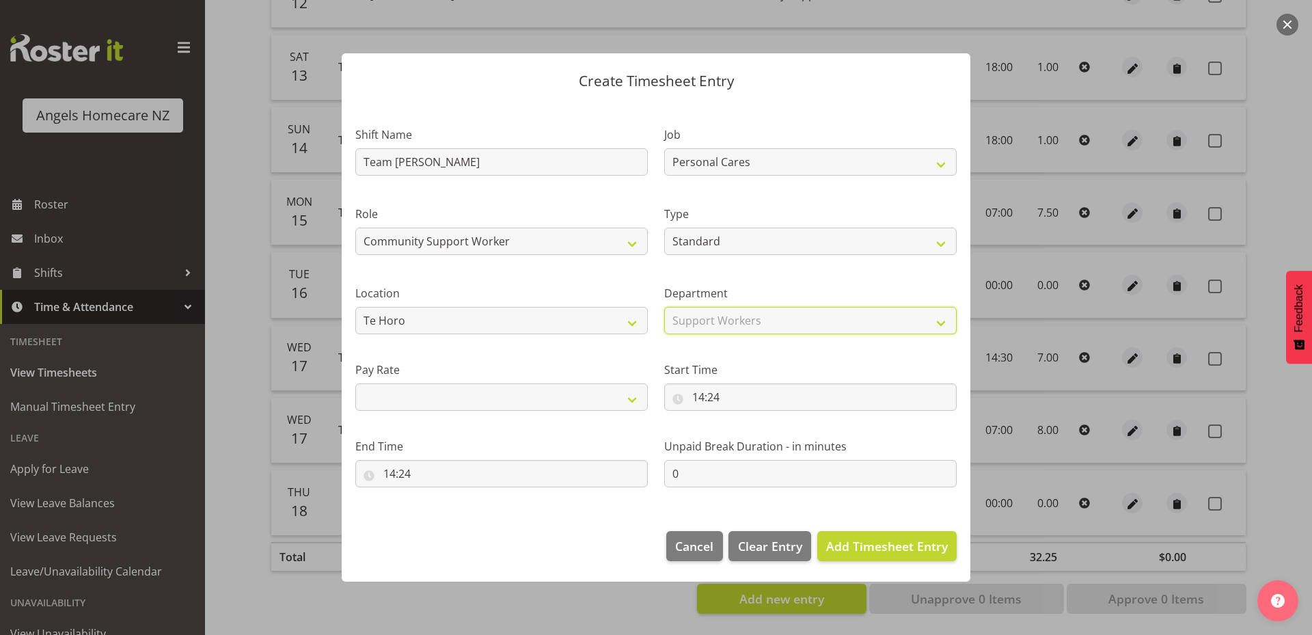
click at [664, 307] on select "Select Department Support Workers" at bounding box center [810, 320] width 292 height 27
select select
click at [695, 400] on input "14:24" at bounding box center [810, 396] width 292 height 27
click at [754, 431] on select "00 01 02 03 04 05 06 07 08 09 10 11 12 13 14 15 16 17 18 19 20 21 22 23" at bounding box center [757, 432] width 31 height 27
select select "23"
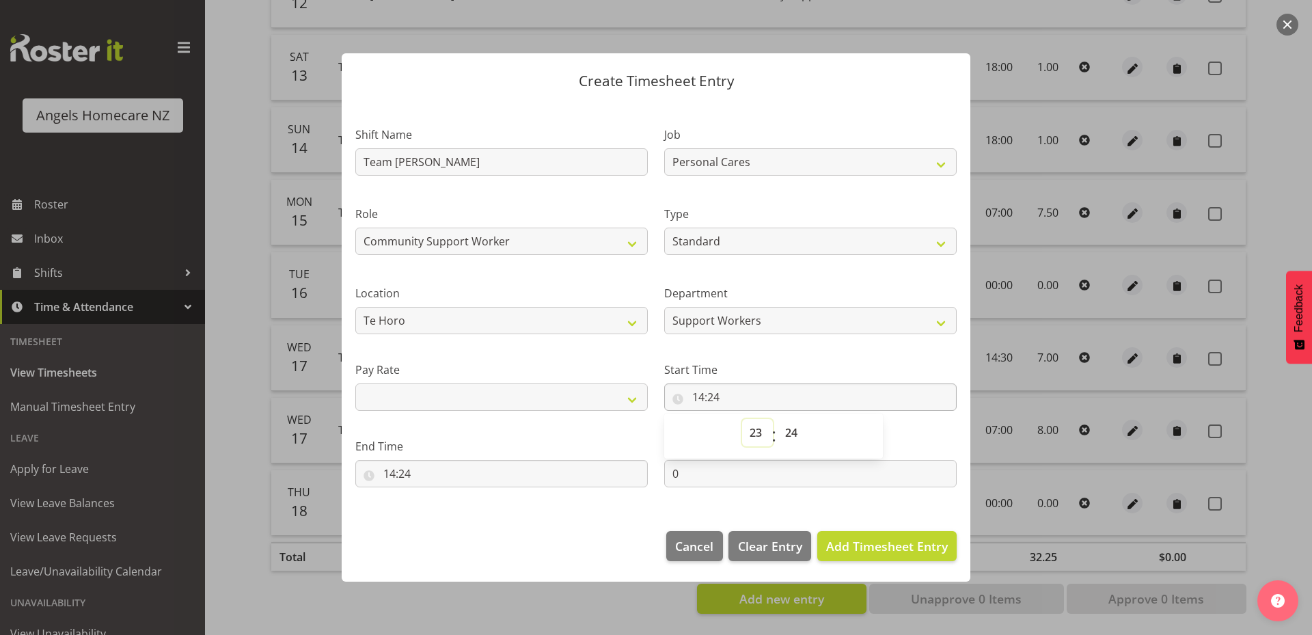
click at [742, 419] on select "00 01 02 03 04 05 06 07 08 09 10 11 12 13 14 15 16 17 18 19 20 21 22 23" at bounding box center [757, 432] width 31 height 27
select select
type input "23:24"
click at [789, 435] on select "00 01 02 03 04 05 06 07 08 09 10 11 12 13 14 15 16 17 18 19 20 21 22 23 24 25 2…" at bounding box center [793, 432] width 31 height 27
select select "0"
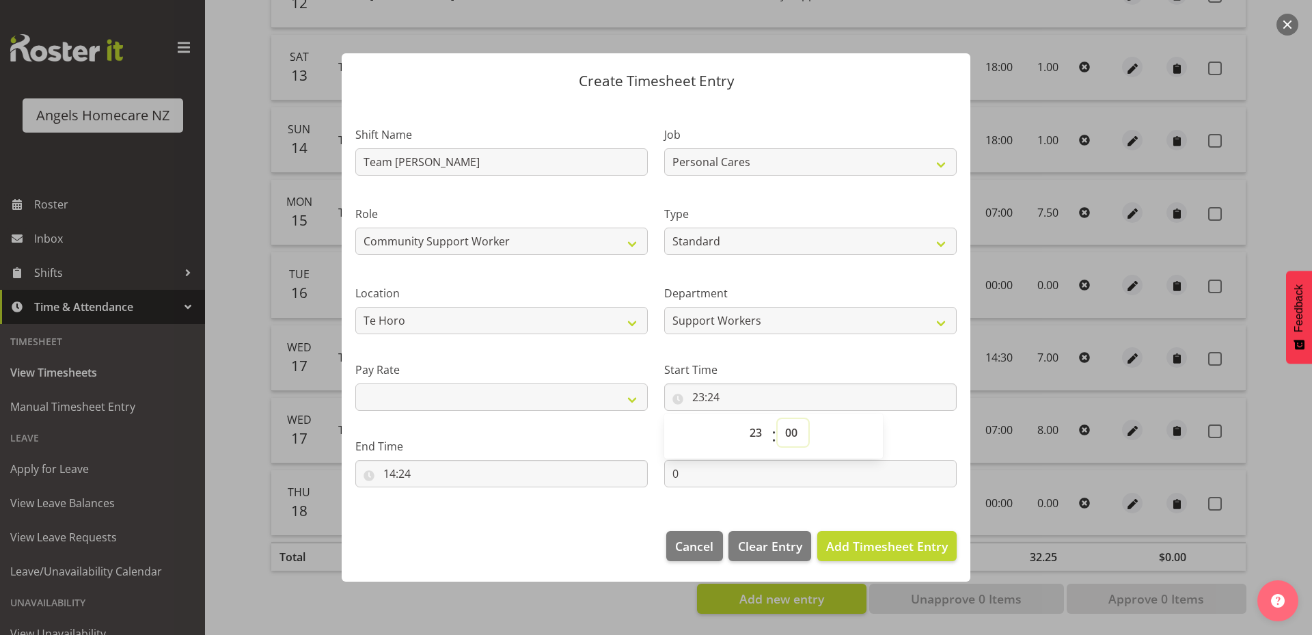
click at [778, 419] on select "00 01 02 03 04 05 06 07 08 09 10 11 12 13 14 15 16 17 18 19 20 21 22 23 24 25 2…" at bounding box center [793, 432] width 31 height 27
select select
type input "23:00"
click at [549, 475] on input "14:24" at bounding box center [501, 473] width 292 height 27
click at [453, 510] on select "00 01 02 03 04 05 06 07 08 09 10 11 12 13 14 15 16 17 18 19 20 21 22 23" at bounding box center [448, 508] width 31 height 27
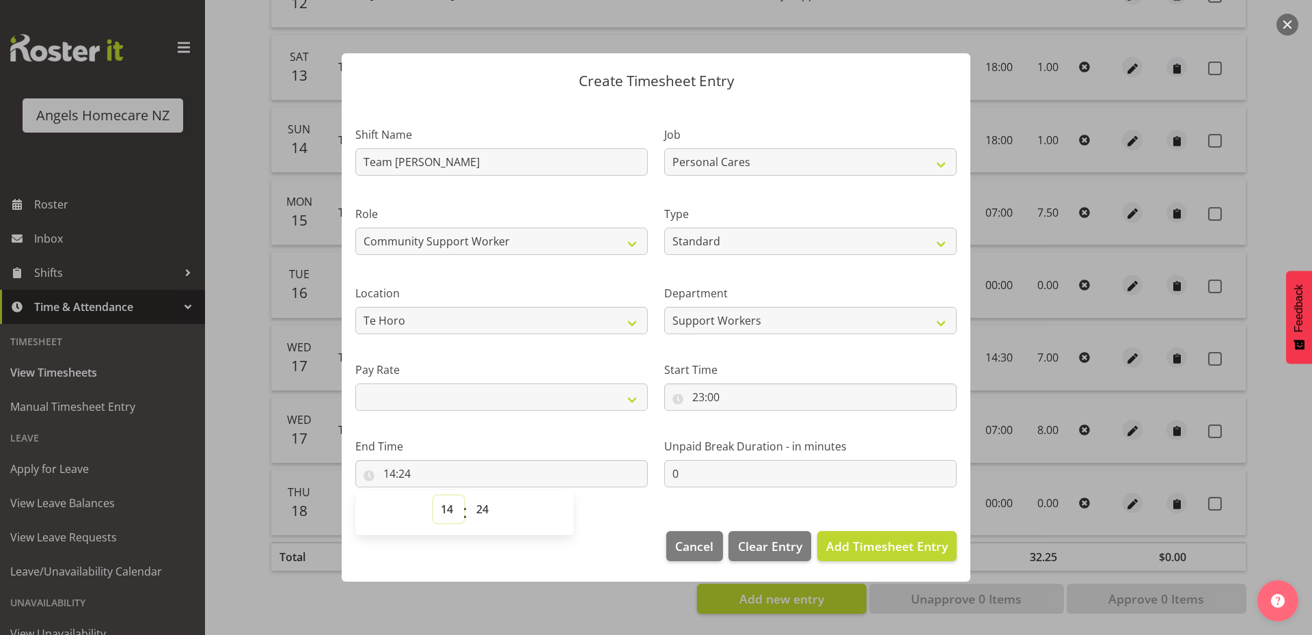
select select "7"
click at [433, 495] on select "00 01 02 03 04 05 06 07 08 09 10 11 12 13 14 15 16 17 18 19 20 21 22 23" at bounding box center [448, 508] width 31 height 27
select select
type input "07:24"
click at [481, 502] on select "00 01 02 03 04 05 06 07 08 09 10 11 12 13 14 15 16 17 18 19 20 21 22 23 24 25 2…" at bounding box center [484, 508] width 31 height 27
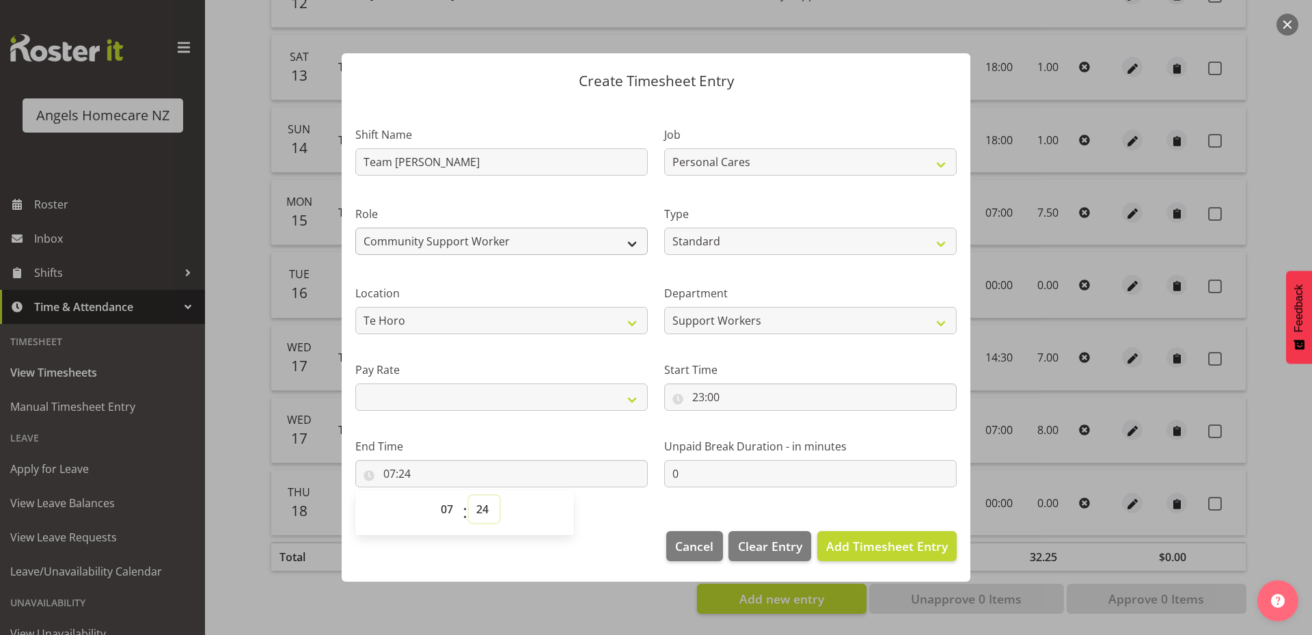
select select "30"
click at [469, 495] on select "00 01 02 03 04 05 06 07 08 09 10 11 12 13 14 15 16 17 18 19 20 21 22 23 24 25 2…" at bounding box center [484, 508] width 31 height 27
select select
type input "07:30"
click at [874, 549] on span "Add Timesheet Entry" at bounding box center [887, 546] width 122 height 16
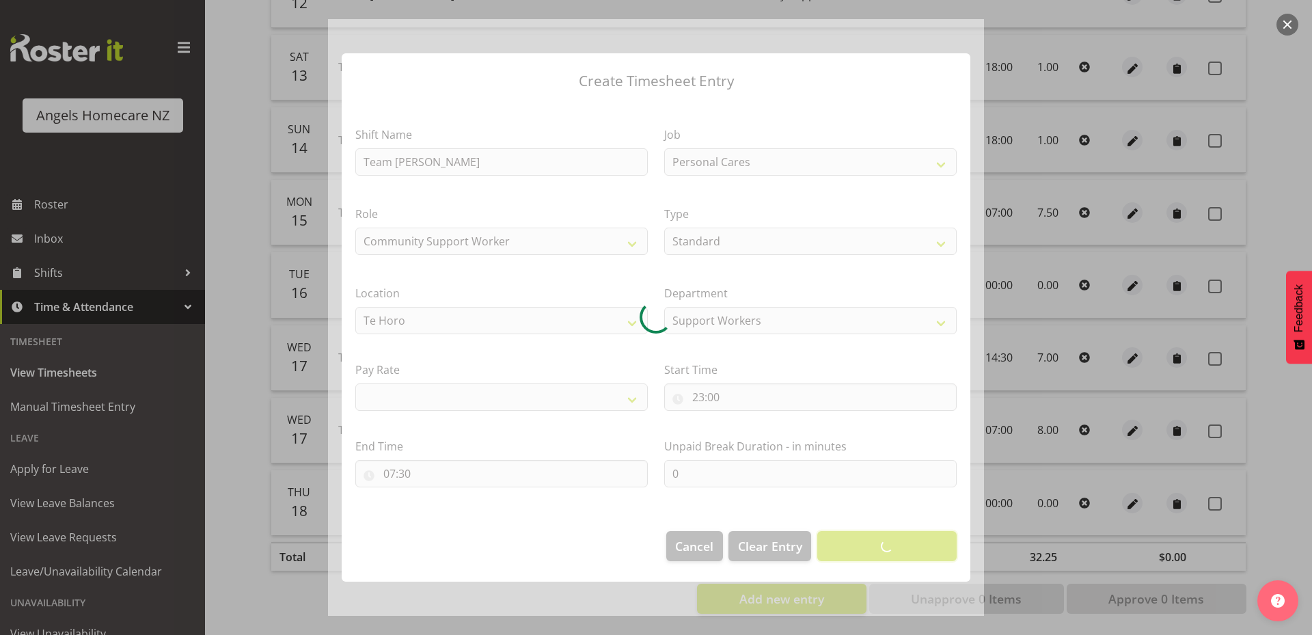
select select
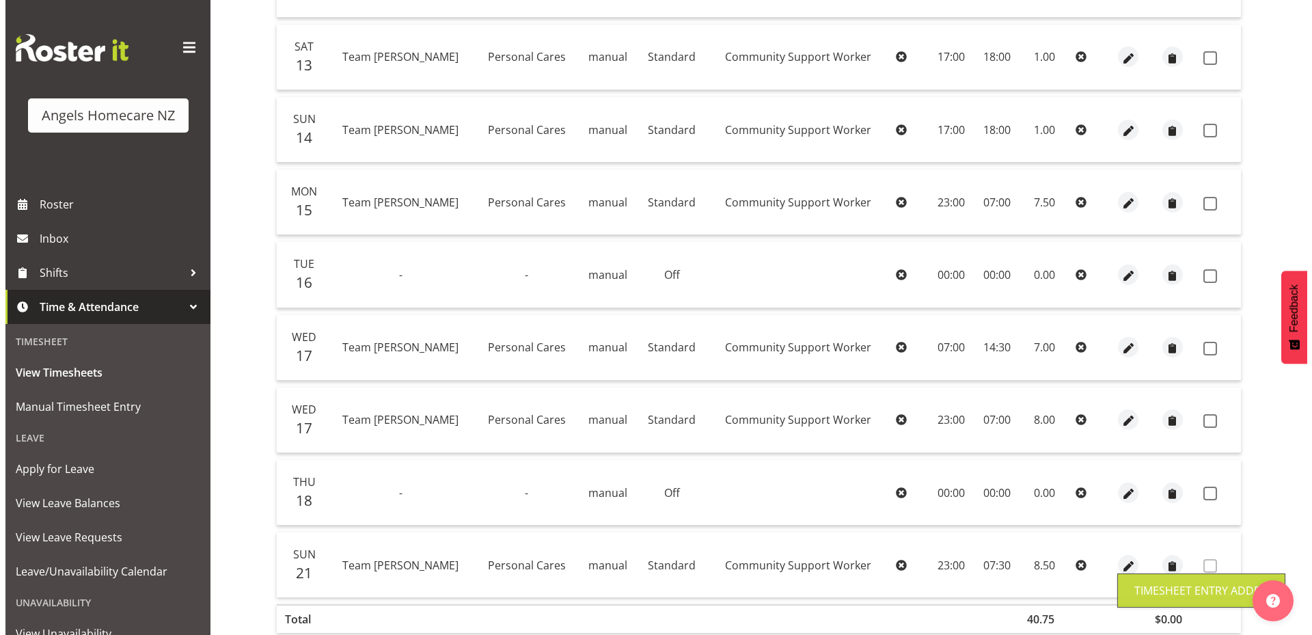
scroll to position [460, 0]
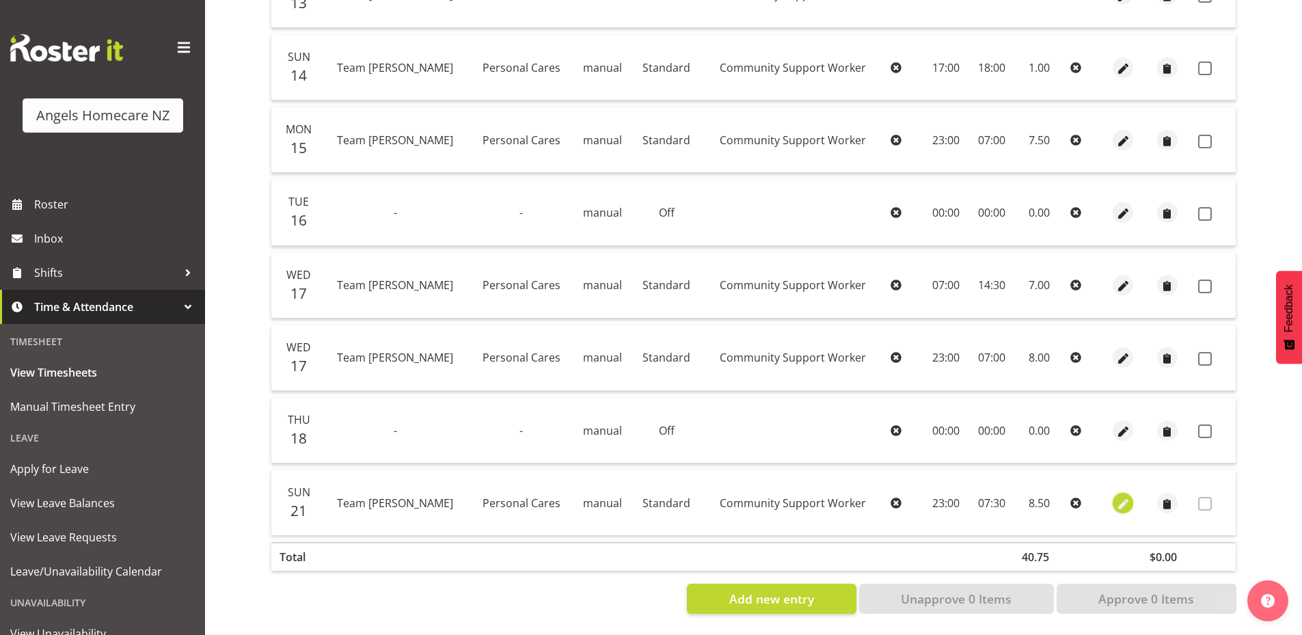
click at [1115, 496] on span "button" at bounding box center [1123, 504] width 16 height 16
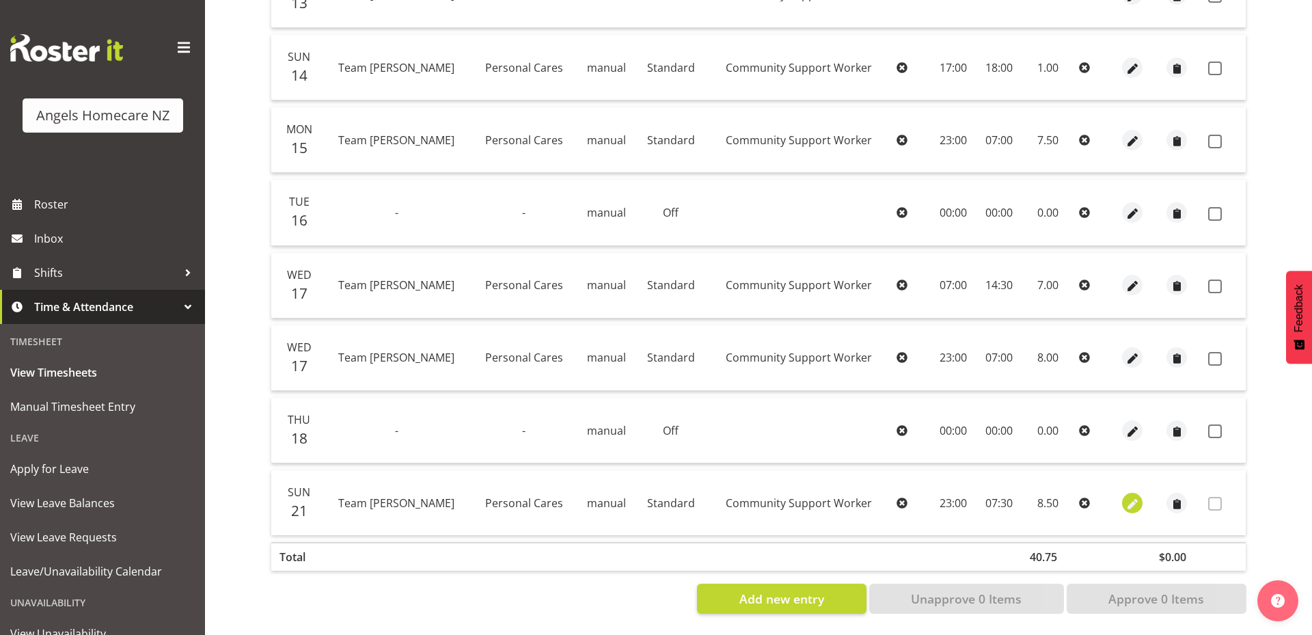
select select "Standard"
select select "8"
select select "2025"
select select "23"
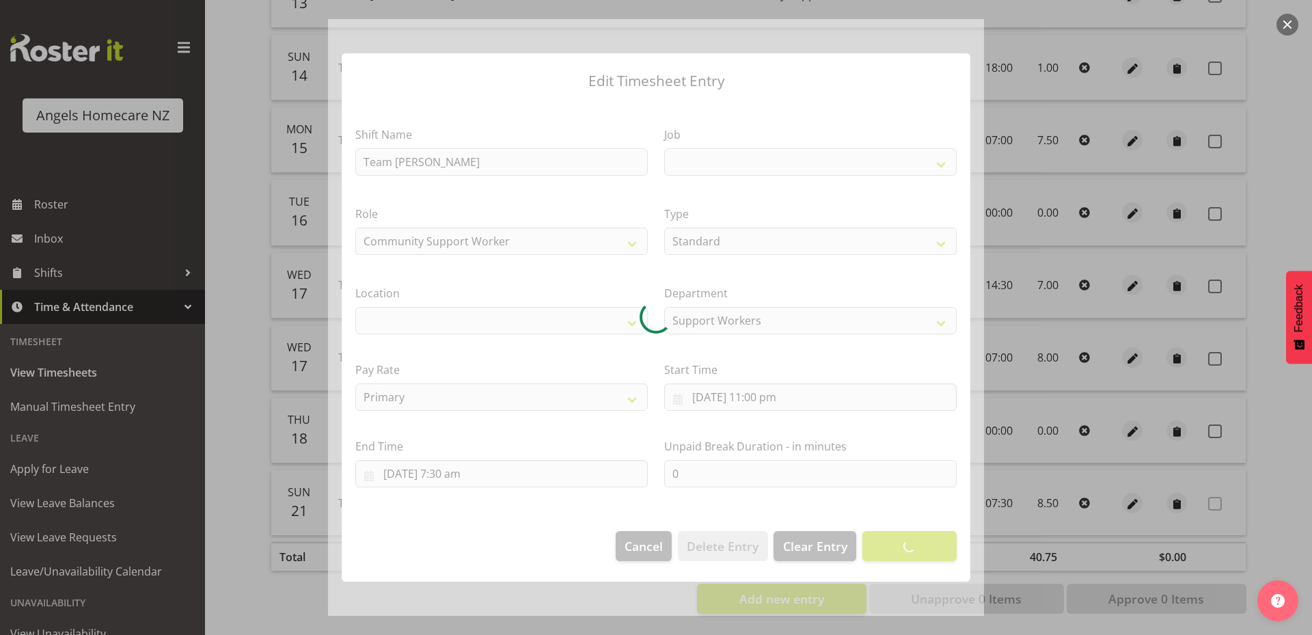
select select
select select "10686"
select select "1285"
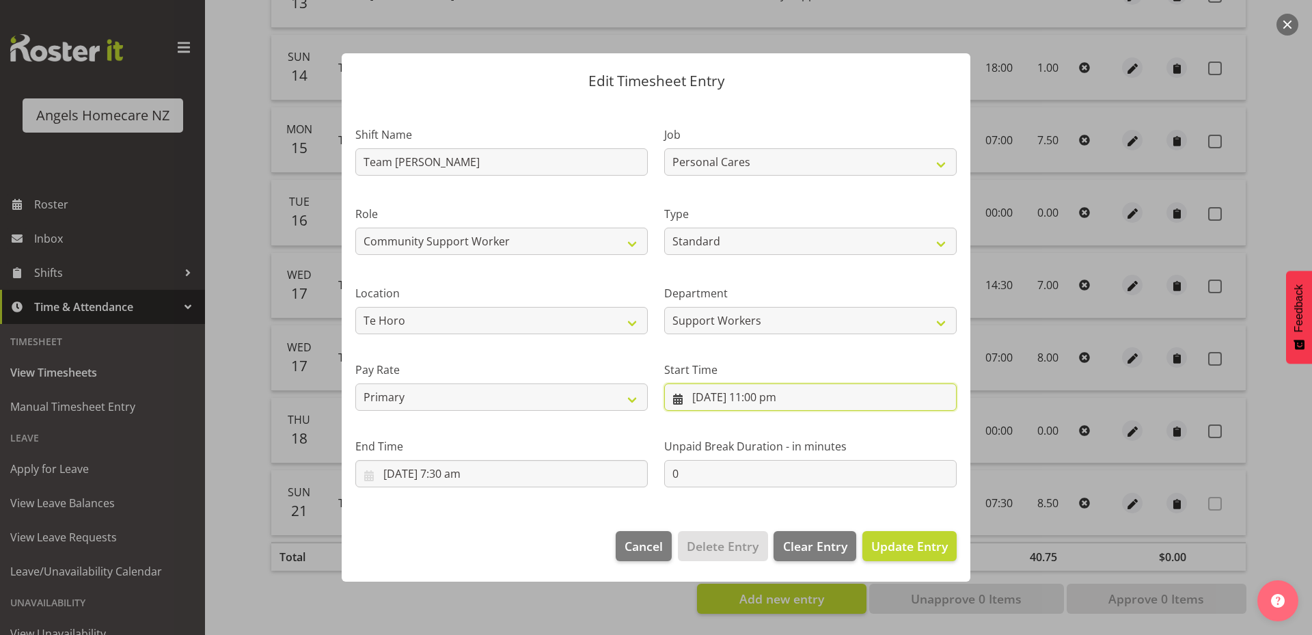
click at [679, 400] on input "21/09/2025, 11:00 pm" at bounding box center [810, 396] width 292 height 27
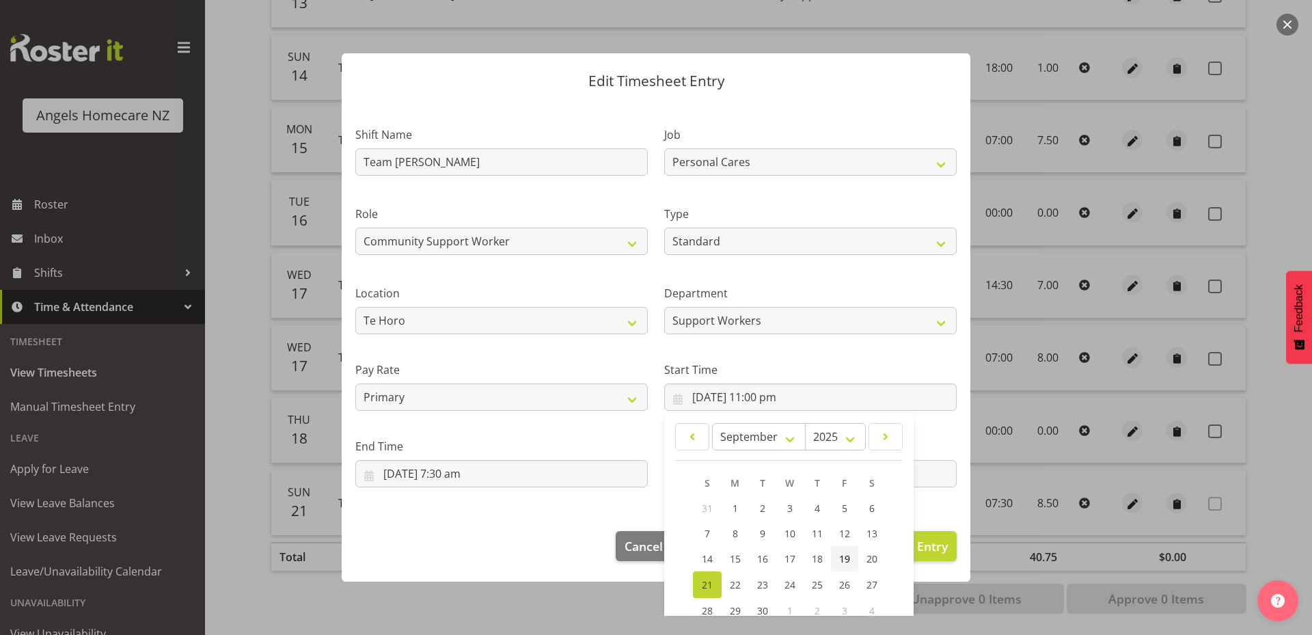
click at [842, 555] on span "19" at bounding box center [844, 558] width 11 height 13
type input "19/09/2025, 11:00 pm"
click at [419, 512] on section "Shift Name Team Kerry Job Home Management Personal Cares Role Community Support…" at bounding box center [656, 309] width 629 height 415
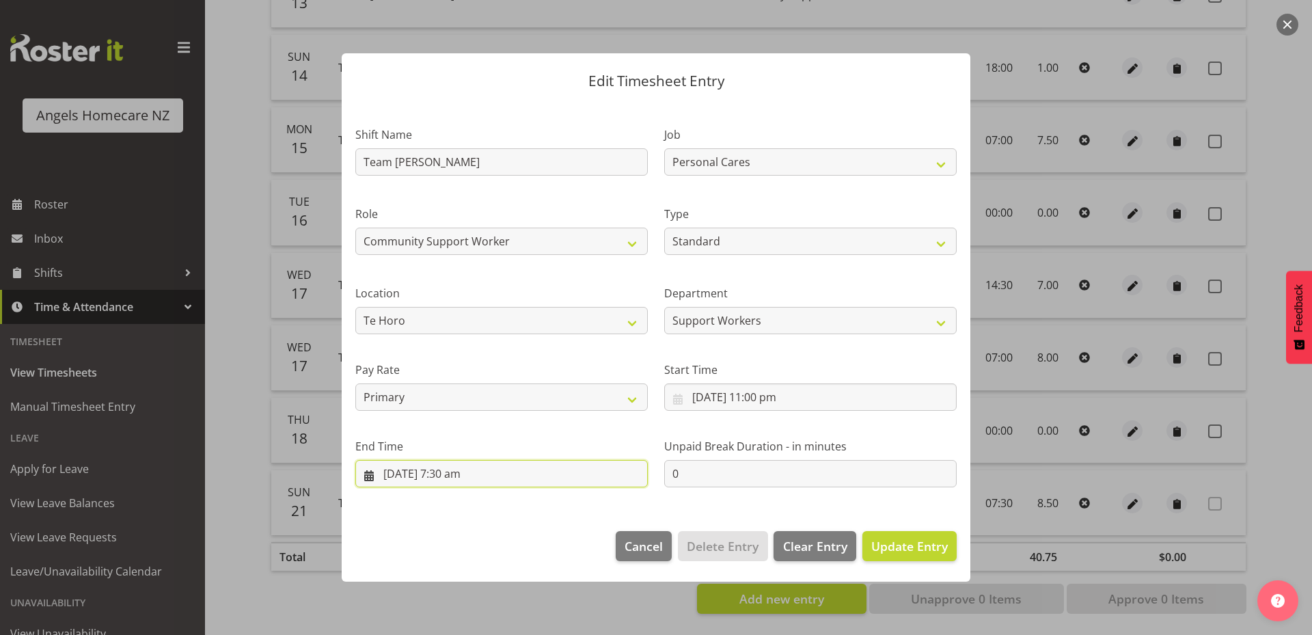
click at [370, 478] on input "22/09/2025, 7:30 am" at bounding box center [501, 473] width 292 height 27
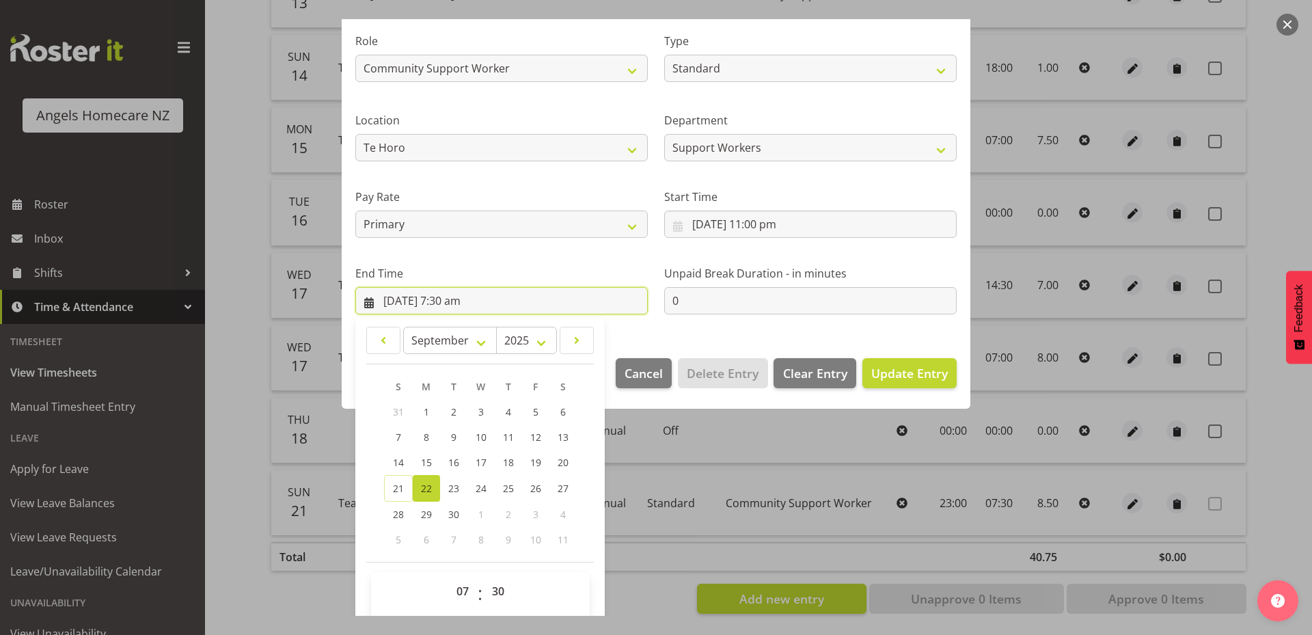
scroll to position [184, 0]
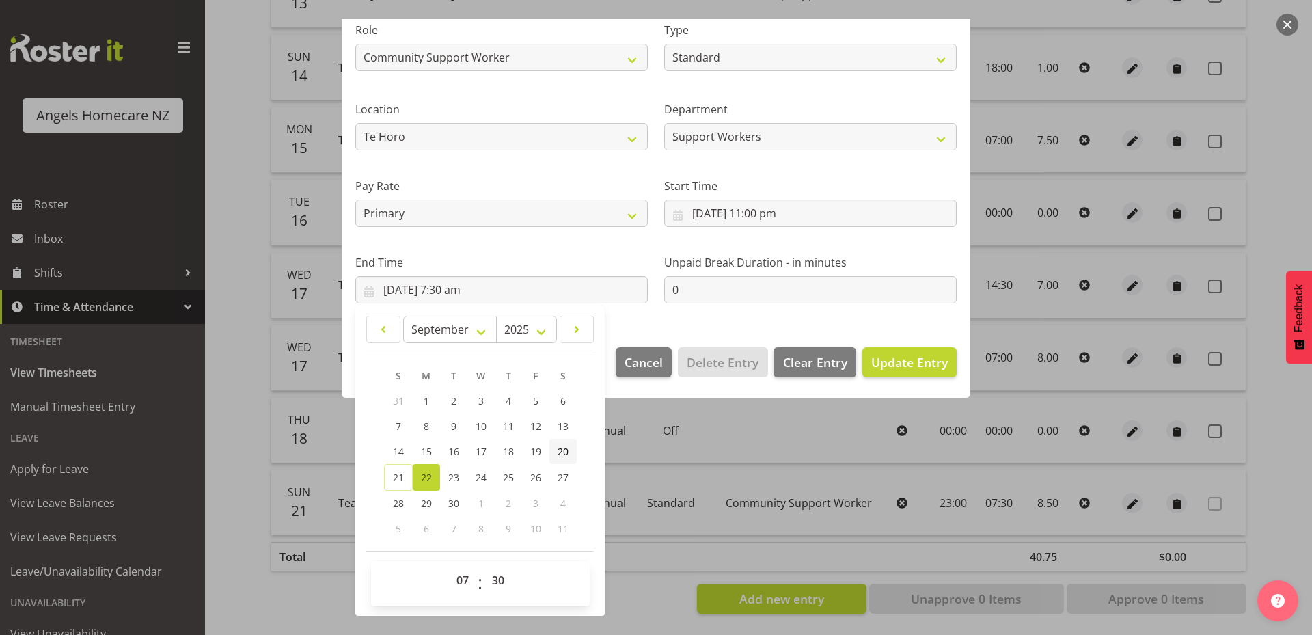
click at [562, 452] on span "20" at bounding box center [563, 451] width 11 height 13
type input "20/09/2025, 7:30 am"
click at [632, 594] on div "Edit Timesheet Entry Shift Name Team Kerry Job Home Management Personal Cares R…" at bounding box center [656, 317] width 656 height 596
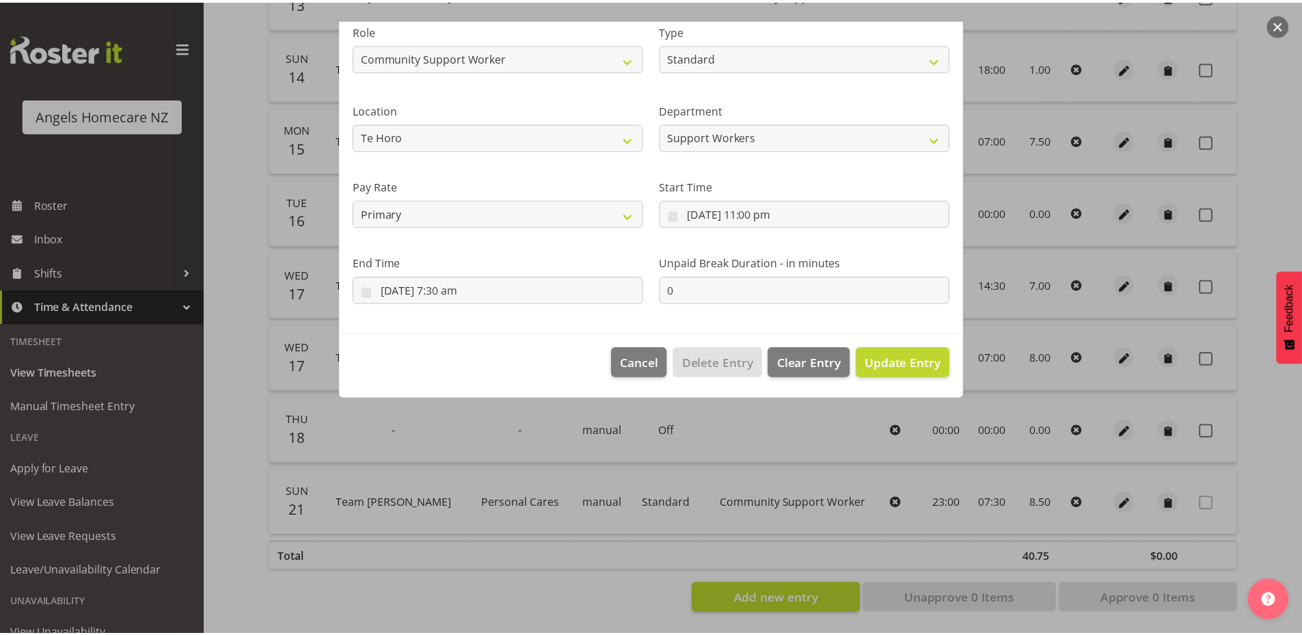
scroll to position [0, 0]
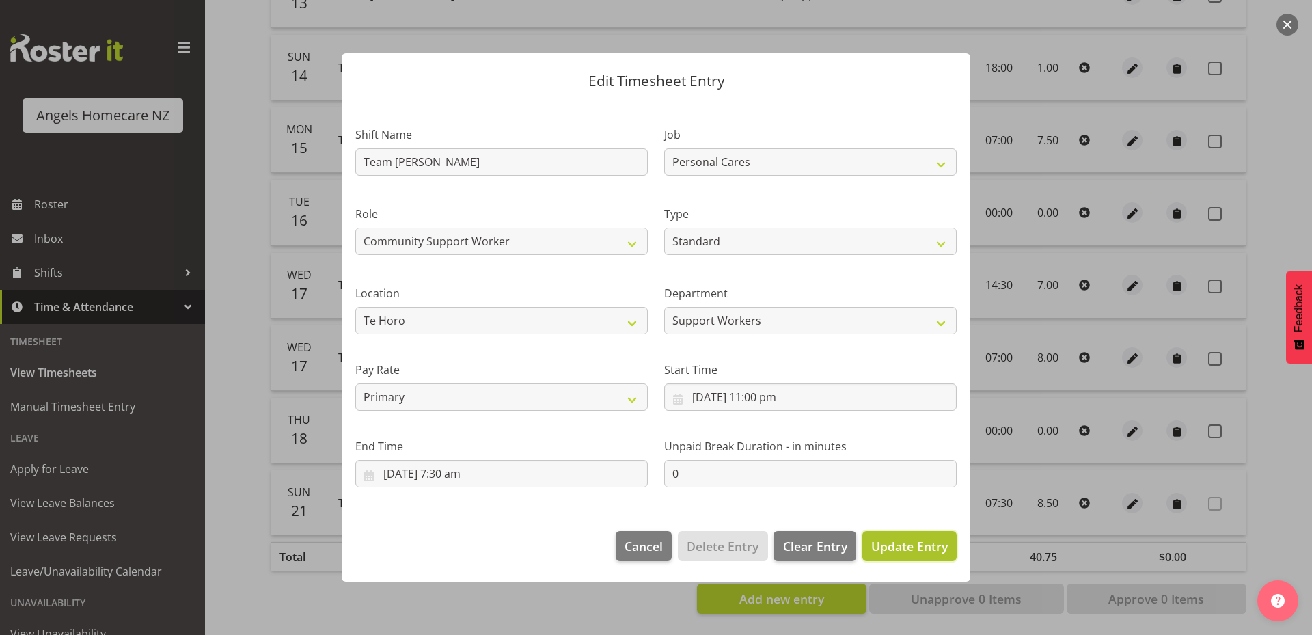
click at [910, 549] on span "Update Entry" at bounding box center [909, 546] width 77 height 16
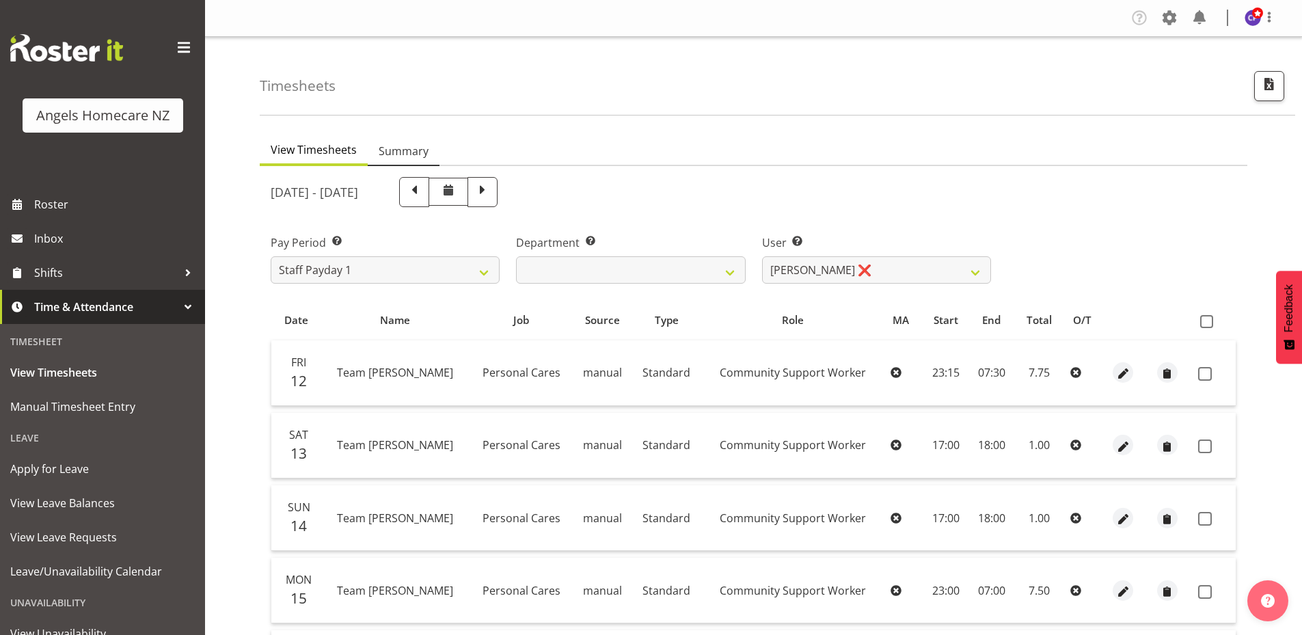
click at [402, 154] on span "Summary" at bounding box center [404, 151] width 50 height 16
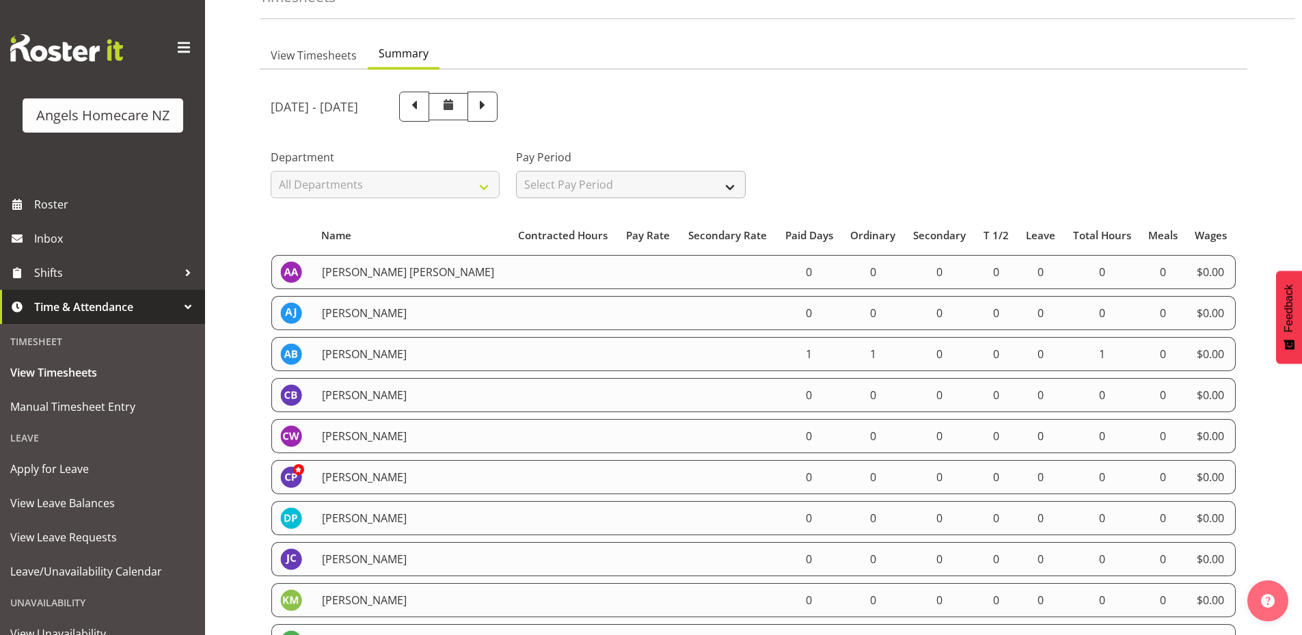
scroll to position [205, 0]
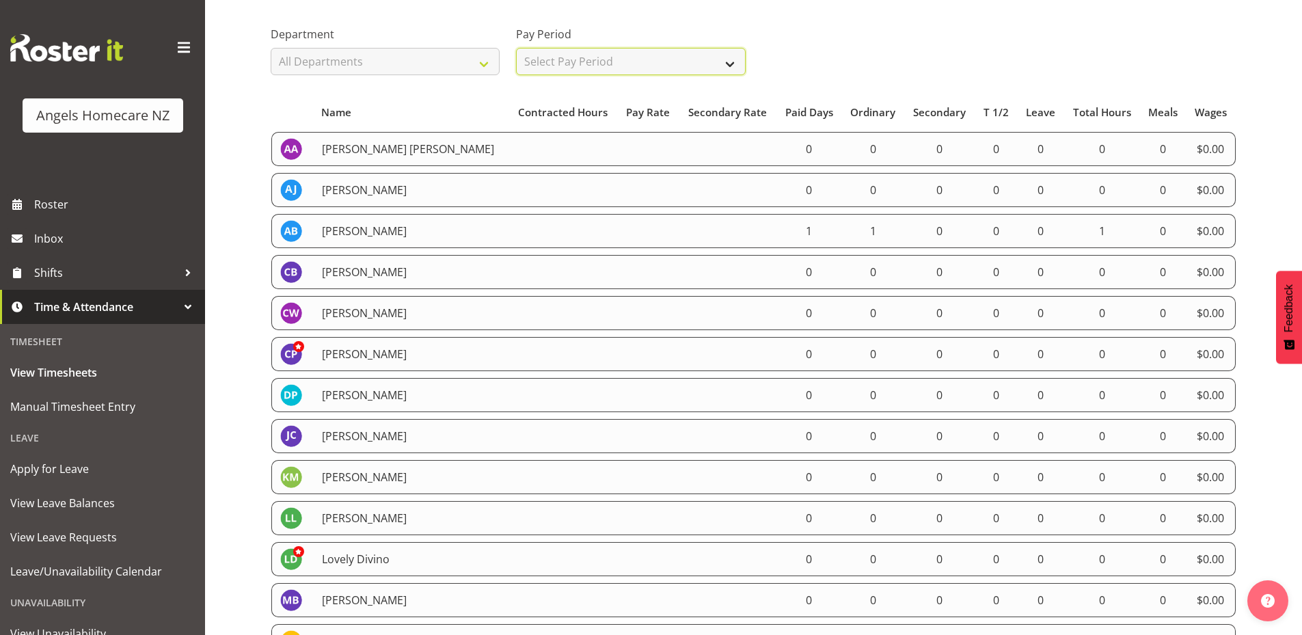
click at [674, 70] on select "Select Pay Period All Pay Periods Staff Payday 2 Staff Payday 1" at bounding box center [630, 61] width 229 height 27
select select "191"
click at [516, 48] on select "Select Pay Period All Pay Periods Staff Payday 2 Staff Payday 1" at bounding box center [630, 61] width 229 height 27
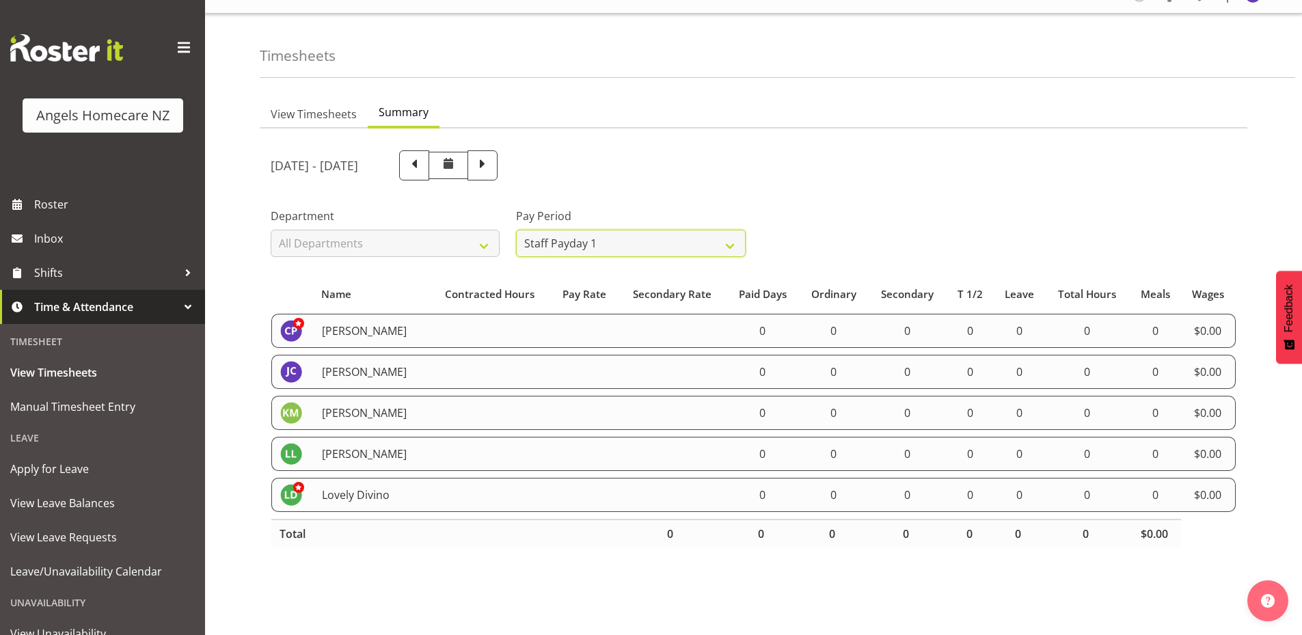
scroll to position [33, 0]
click at [472, 234] on select "All Departments Support Workers" at bounding box center [385, 243] width 229 height 27
select select "928"
click at [271, 230] on select "All Departments Support Workers" at bounding box center [385, 243] width 229 height 27
click at [314, 106] on span "View Timesheets" at bounding box center [314, 114] width 86 height 16
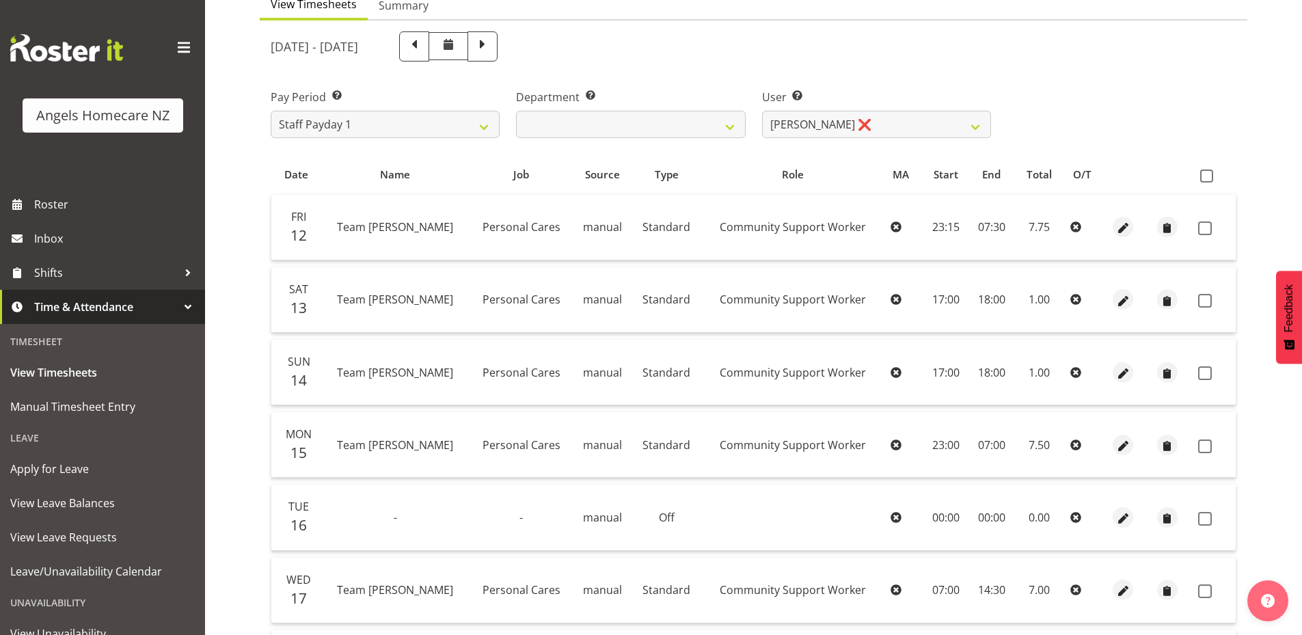
scroll to position [119, 0]
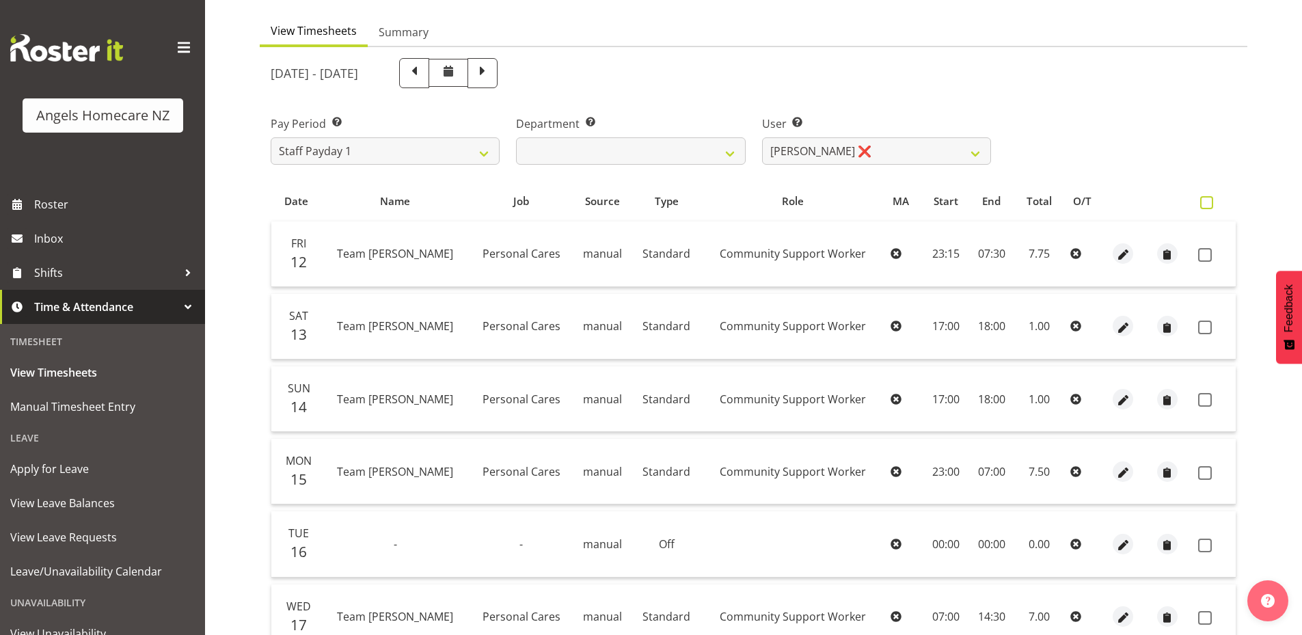
click at [1207, 203] on span at bounding box center [1206, 202] width 13 height 13
click at [1207, 203] on input "checkbox" at bounding box center [1204, 202] width 9 height 9
checkbox input "true"
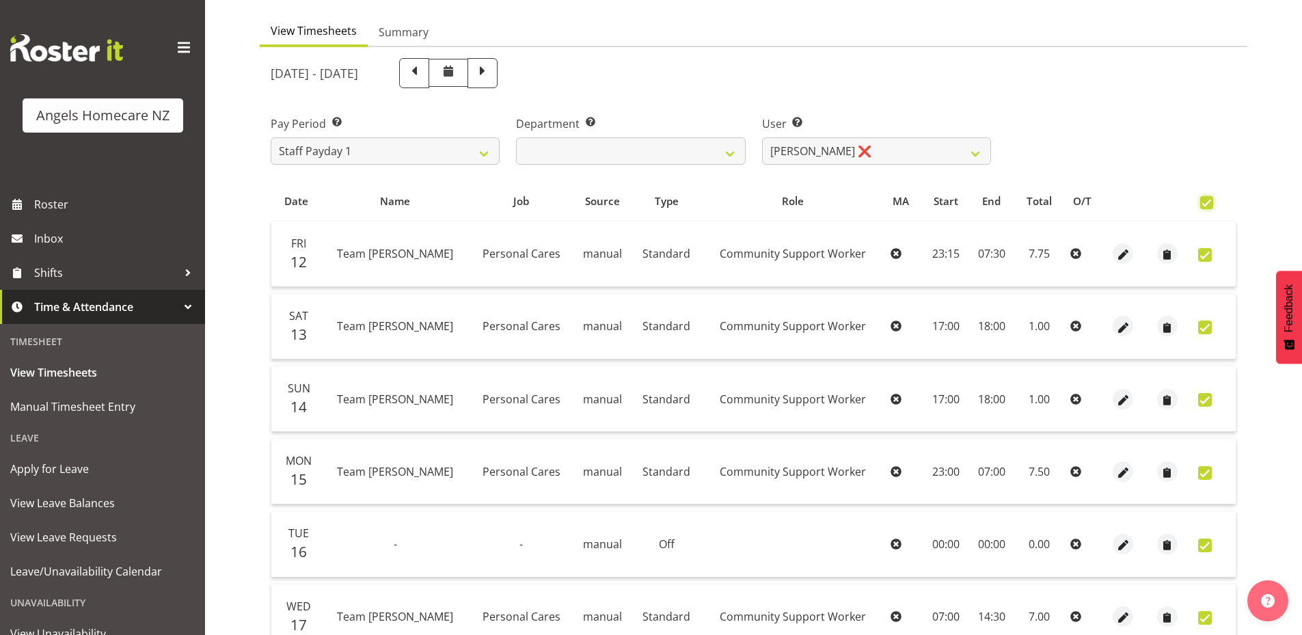
checkbox input "true"
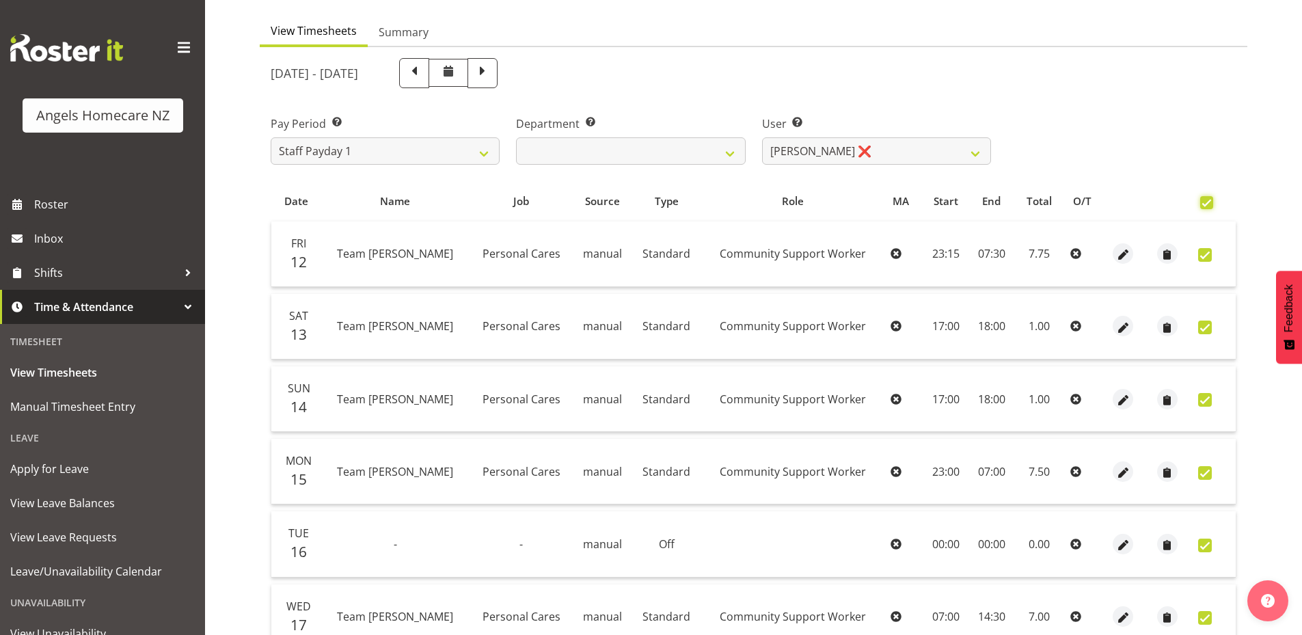
checkbox input "true"
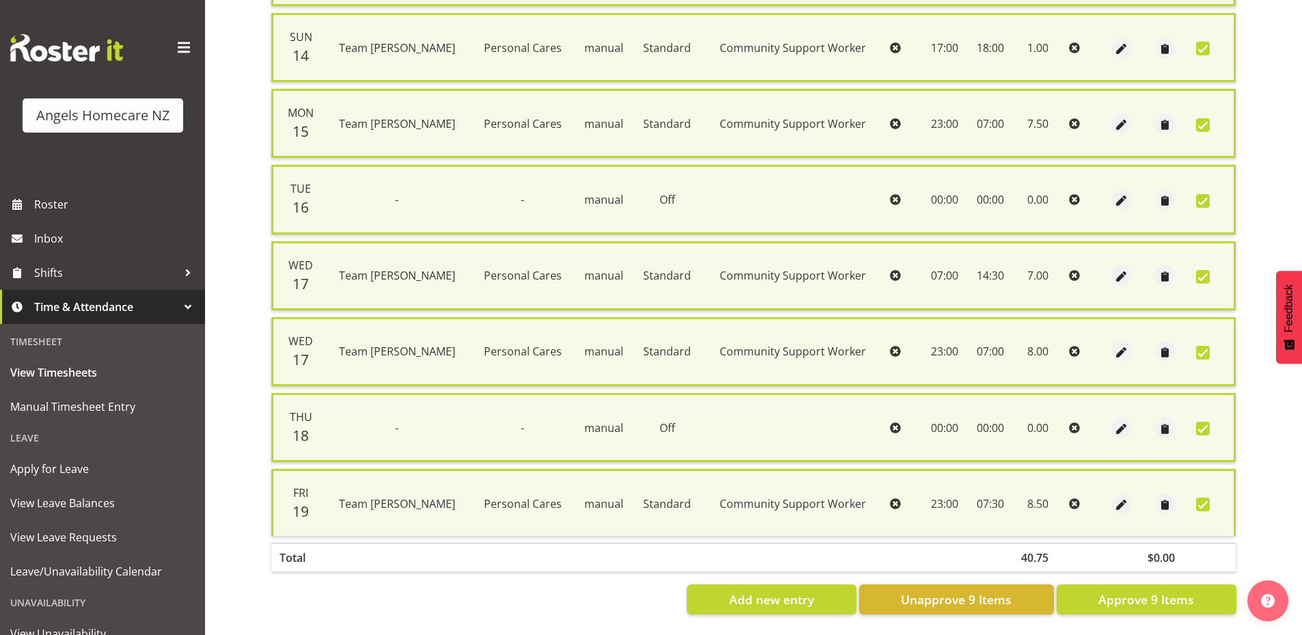
scroll to position [490, 0]
click at [1130, 590] on span "Approve 9 Items" at bounding box center [1146, 599] width 96 height 18
checkbox input "false"
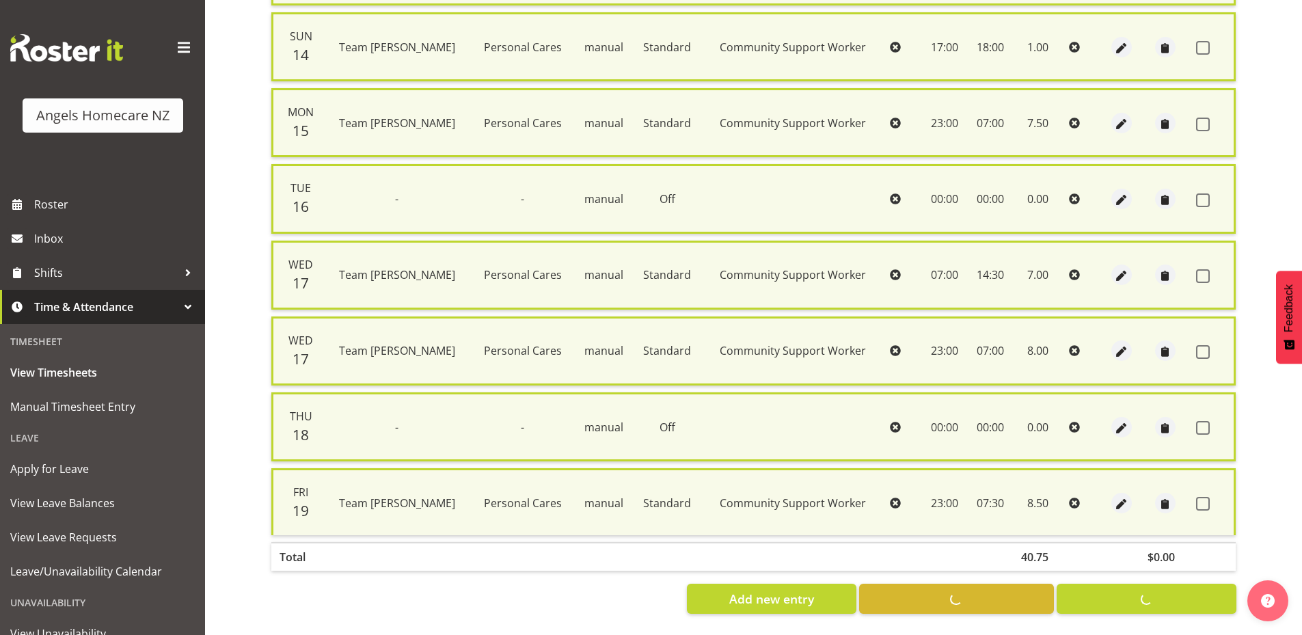
checkbox input "false"
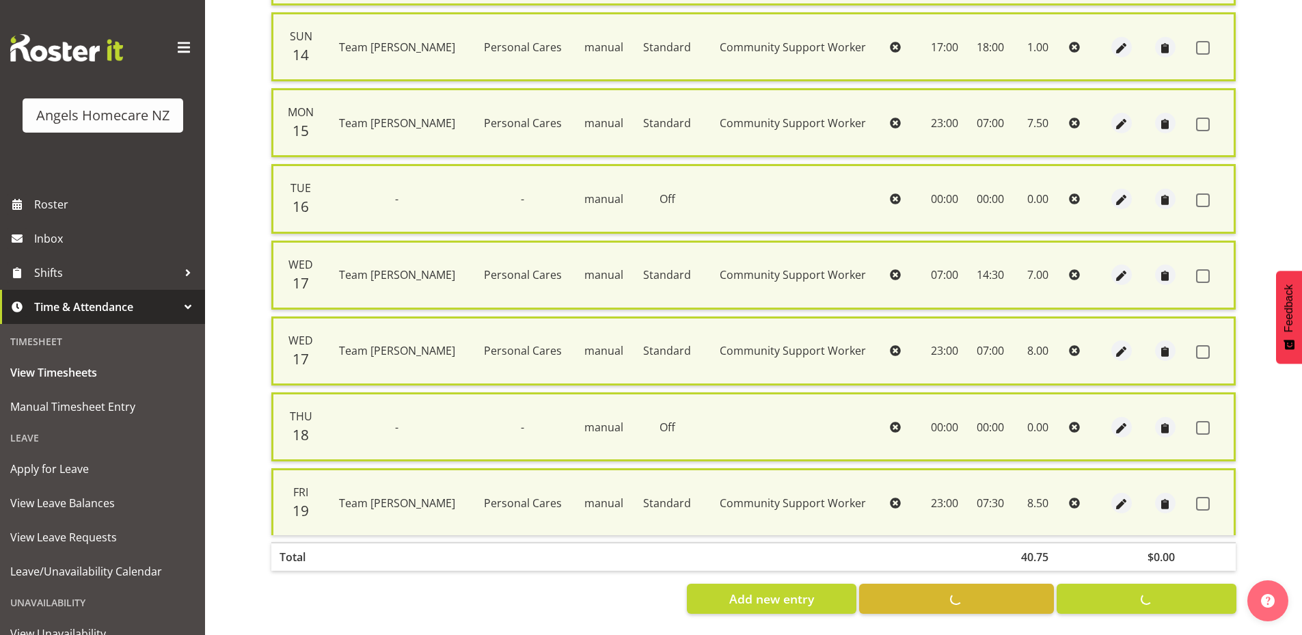
checkbox input "false"
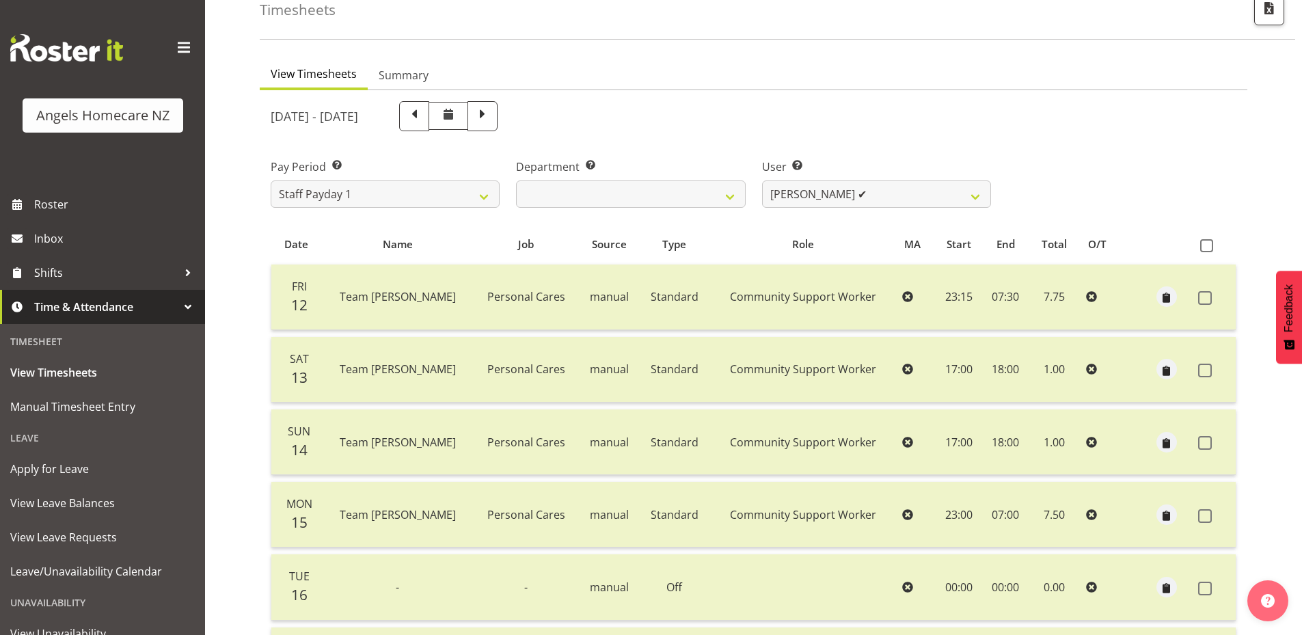
scroll to position [0, 0]
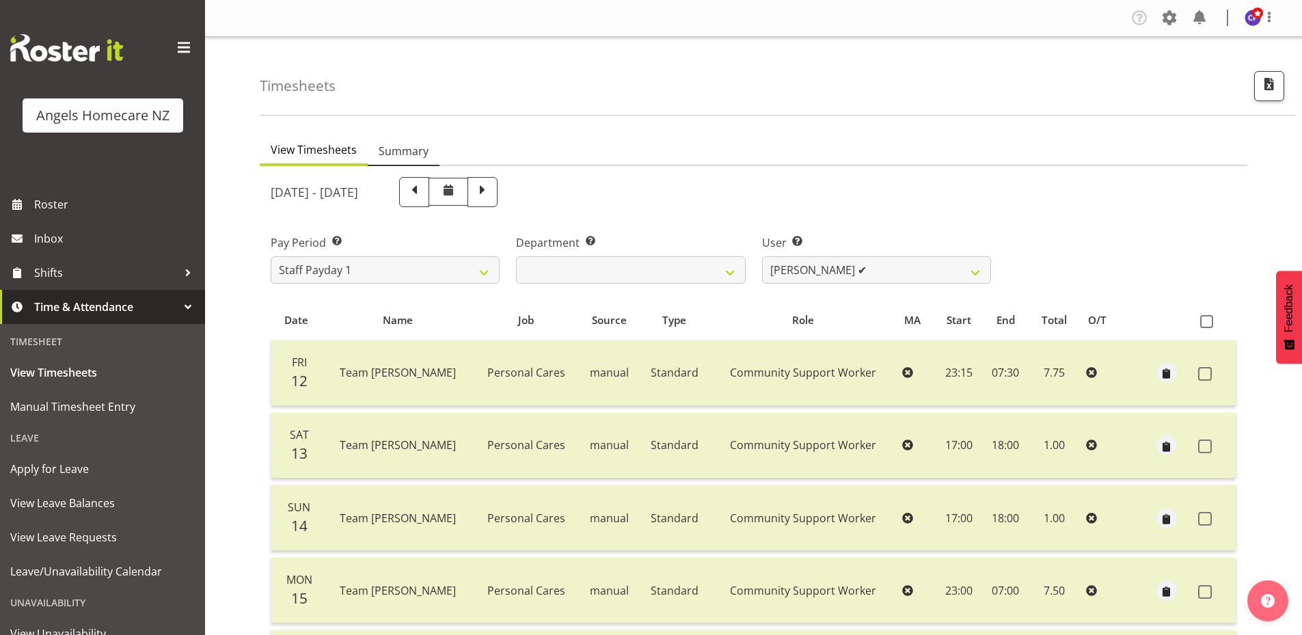
click at [399, 154] on span "Summary" at bounding box center [404, 151] width 50 height 16
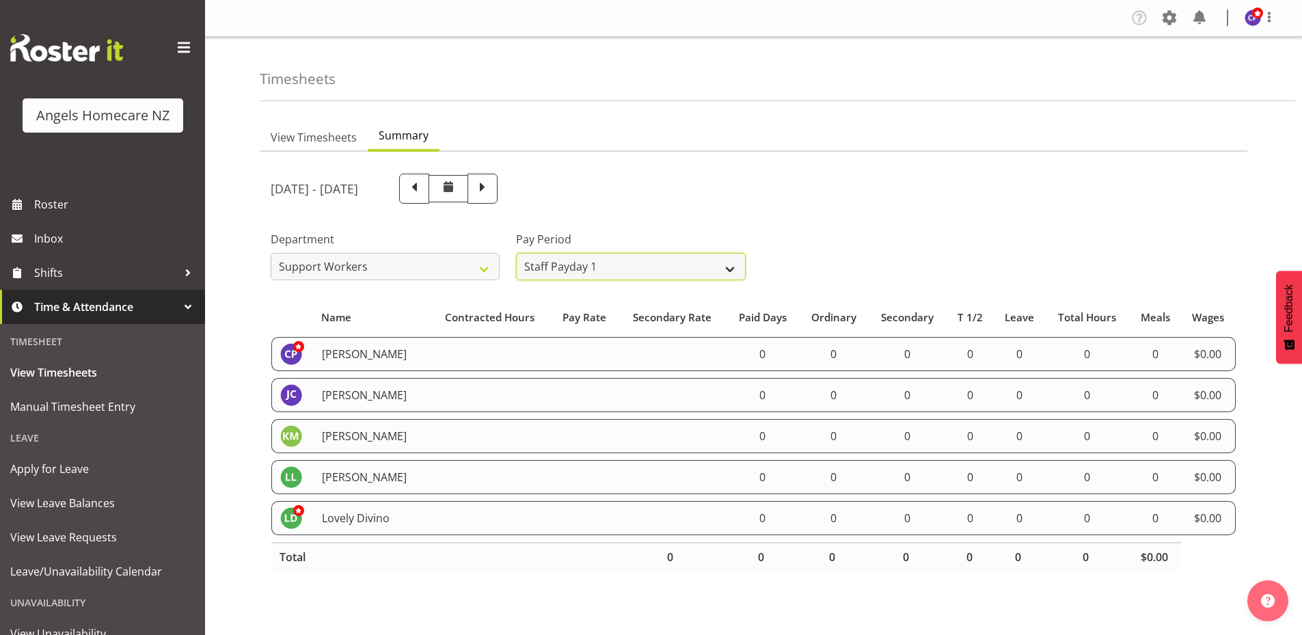
click at [659, 267] on select "All Pay Periods Staff Payday 2 Staff Payday 1" at bounding box center [630, 266] width 229 height 27
click at [516, 253] on select "All Pay Periods Staff Payday 2 Staff Payday 1" at bounding box center [630, 266] width 229 height 27
click at [713, 173] on div "September 12th - September 18th 2025" at bounding box center [630, 188] width 737 height 46
click at [478, 270] on select "All Departments Support Workers" at bounding box center [385, 266] width 229 height 27
click at [271, 253] on select "All Departments Support Workers" at bounding box center [385, 266] width 229 height 27
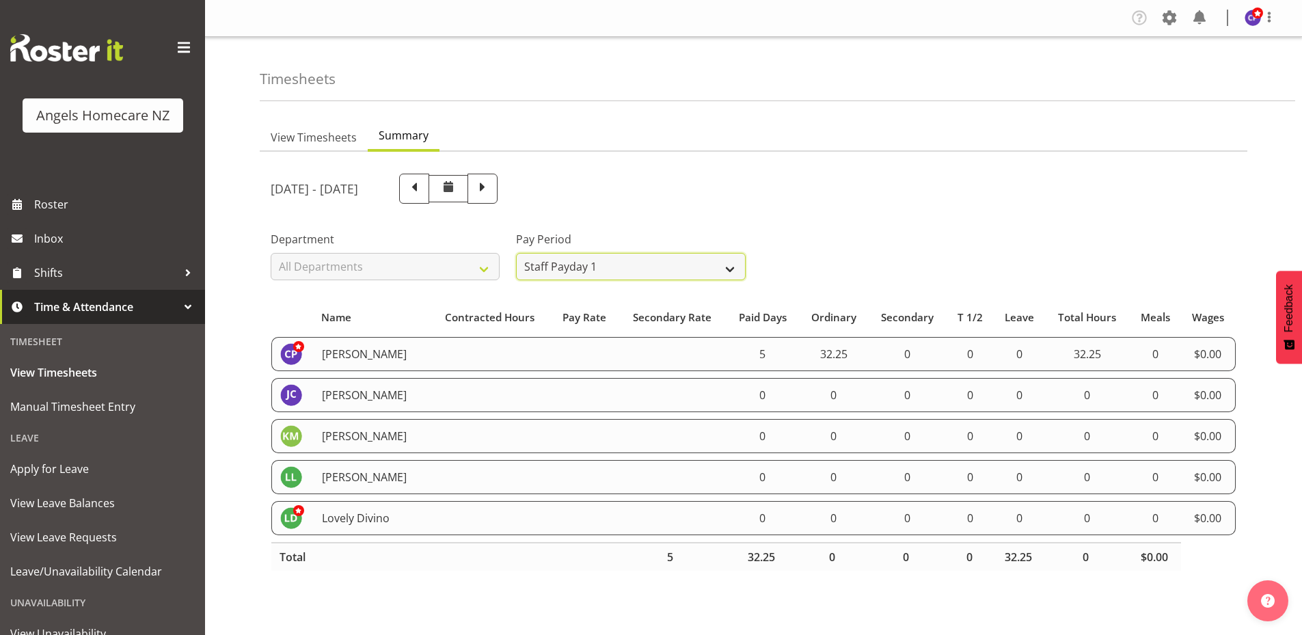
click at [734, 266] on select "All Pay Periods Staff Payday 2 Staff Payday 1" at bounding box center [630, 266] width 229 height 27
click at [516, 253] on select "All Pay Periods Staff Payday 2 Staff Payday 1" at bounding box center [630, 266] width 229 height 27
click at [485, 272] on select "All Departments Support Workers" at bounding box center [385, 266] width 229 height 27
select select "928"
click at [271, 253] on select "All Departments Support Workers" at bounding box center [385, 266] width 229 height 27
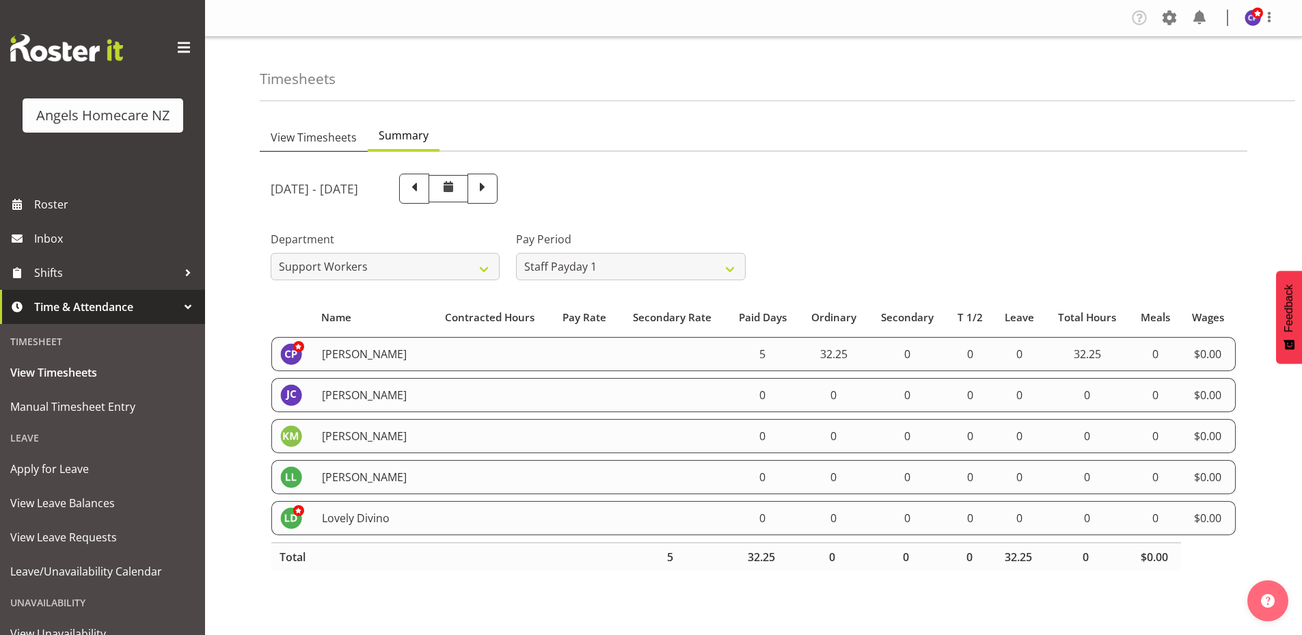
click at [345, 136] on span "View Timesheets" at bounding box center [314, 137] width 86 height 16
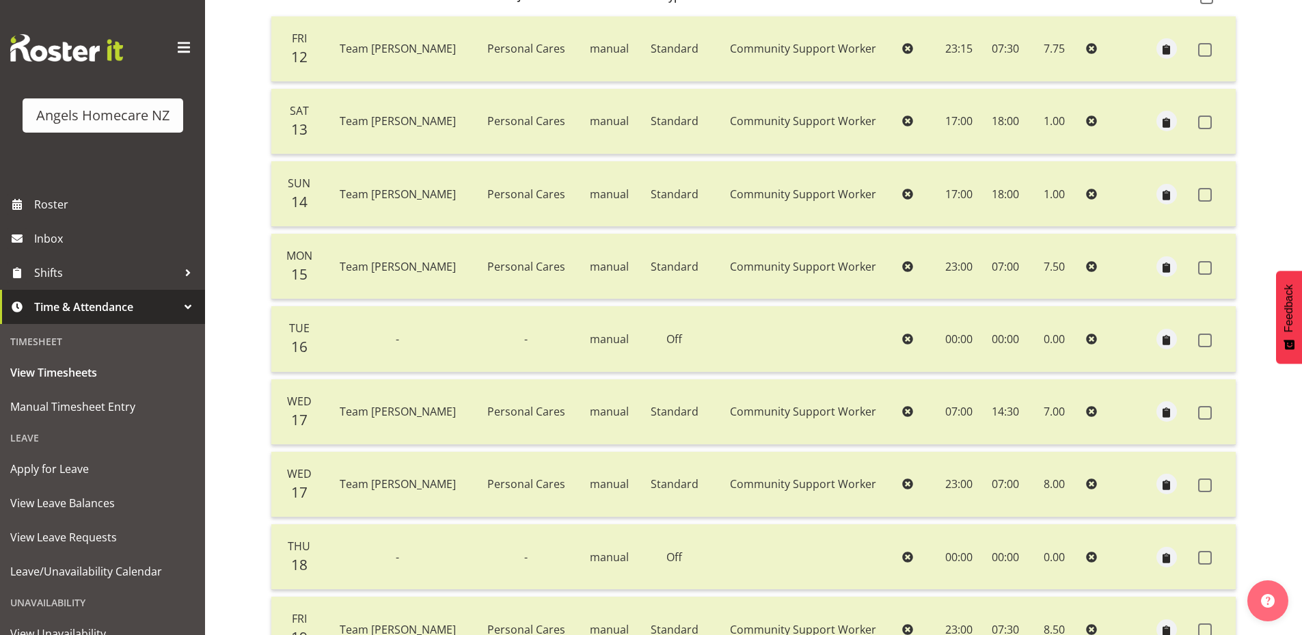
scroll to position [460, 0]
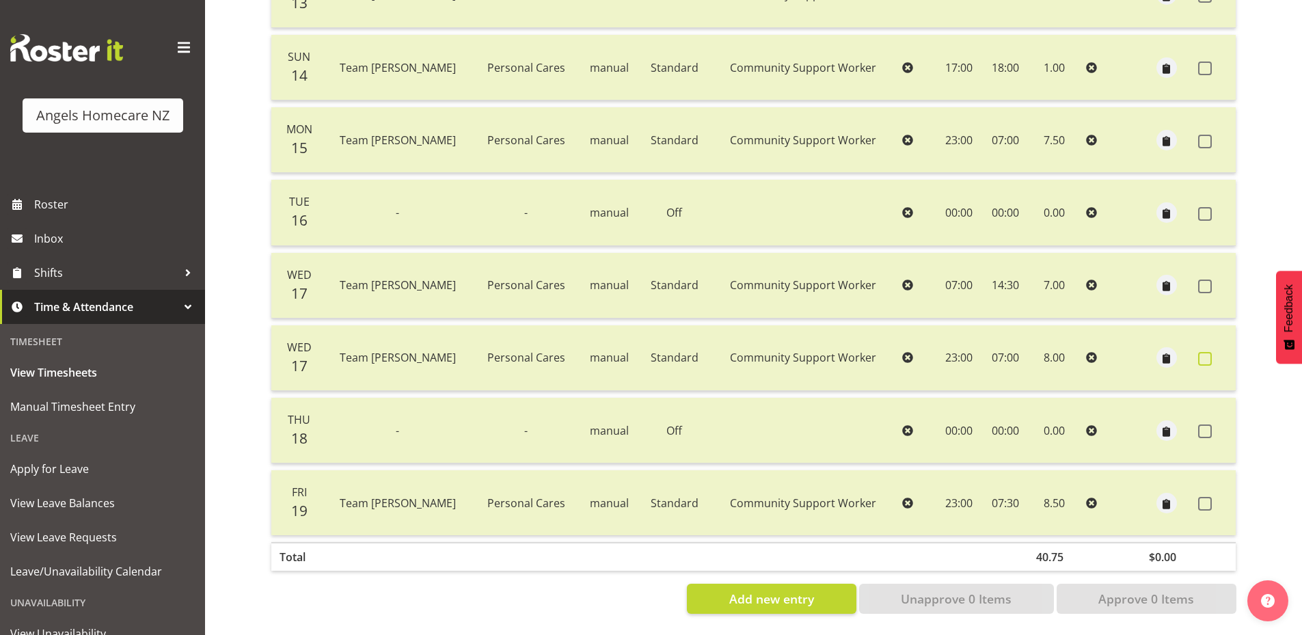
click at [1204, 352] on span at bounding box center [1205, 359] width 14 height 14
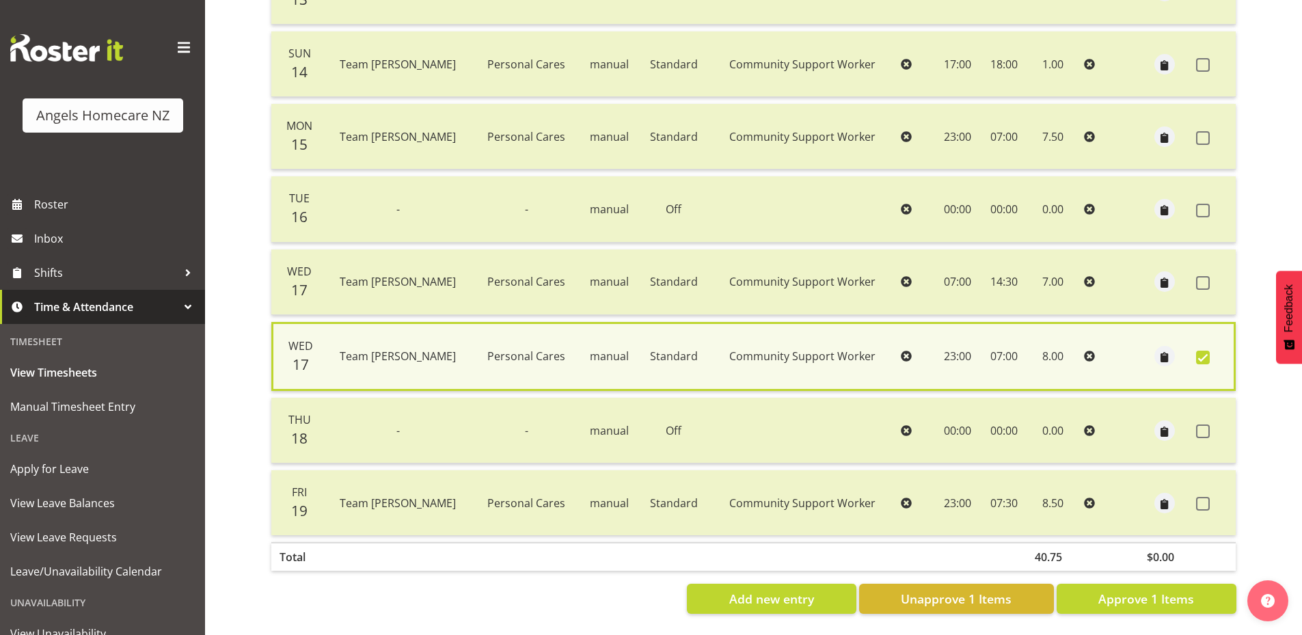
click at [579, 338] on td "manual" at bounding box center [609, 356] width 60 height 69
click at [579, 341] on td "manual" at bounding box center [609, 356] width 60 height 69
click at [1208, 350] on span at bounding box center [1203, 357] width 14 height 14
checkbox input "false"
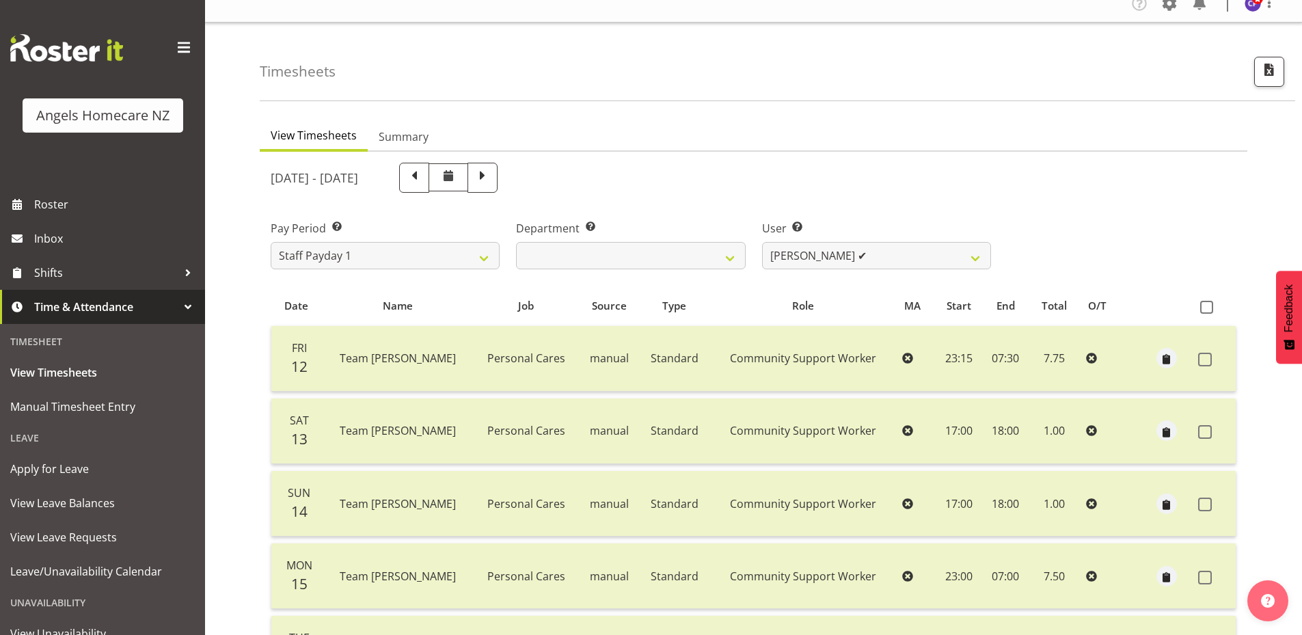
scroll to position [0, 0]
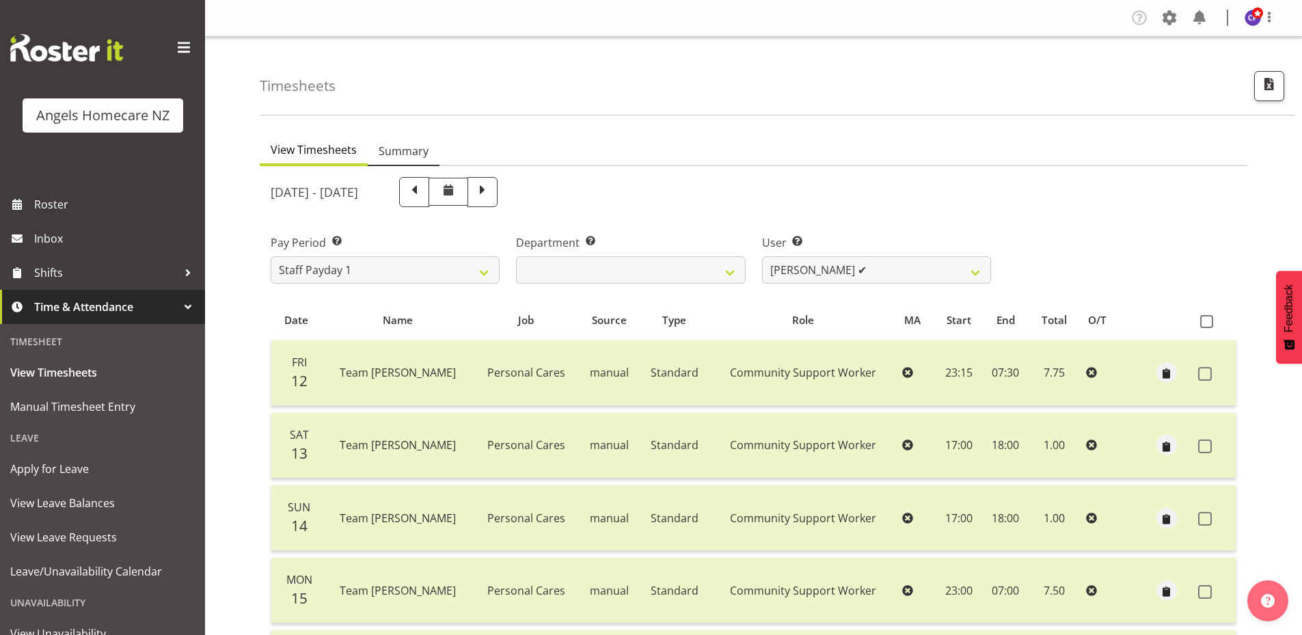
click at [400, 148] on span "Summary" at bounding box center [404, 151] width 50 height 16
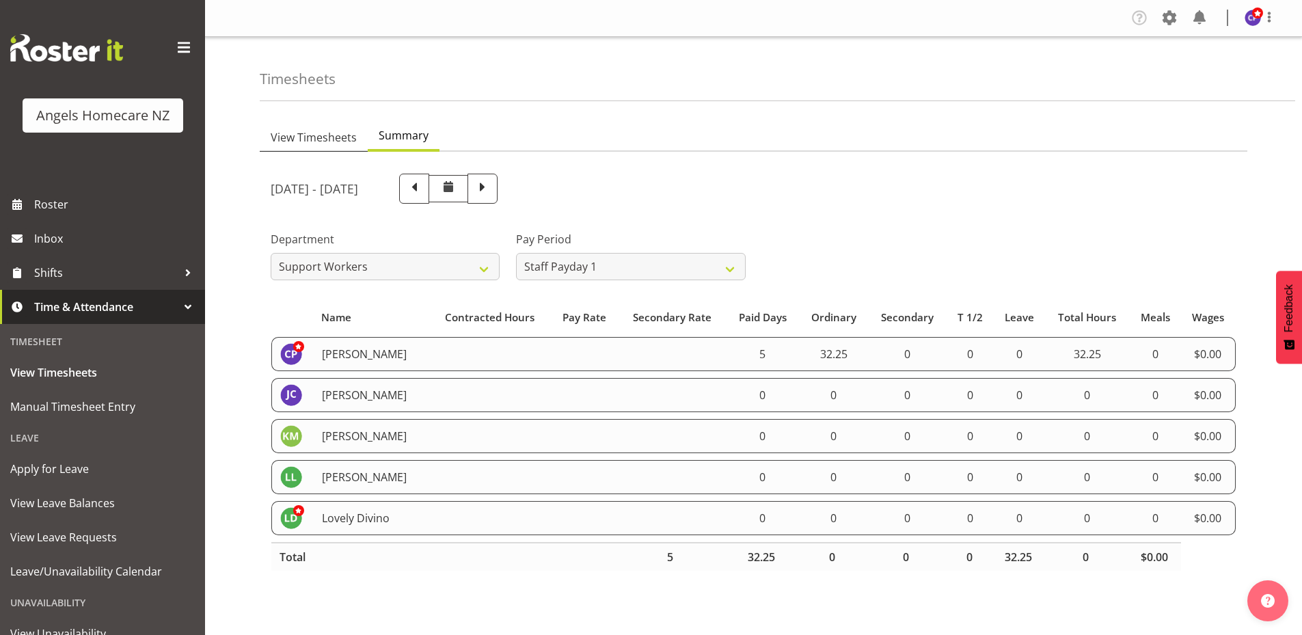
click at [332, 140] on span "View Timesheets" at bounding box center [314, 137] width 86 height 16
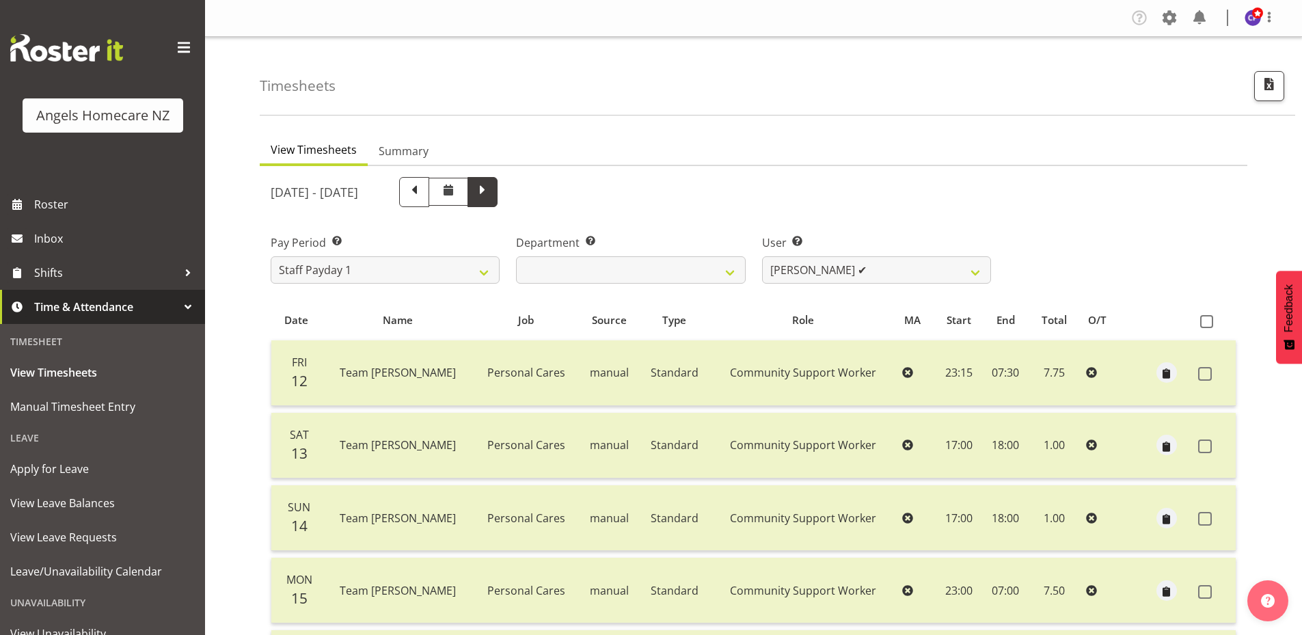
click at [491, 195] on span at bounding box center [482, 191] width 18 height 18
select select
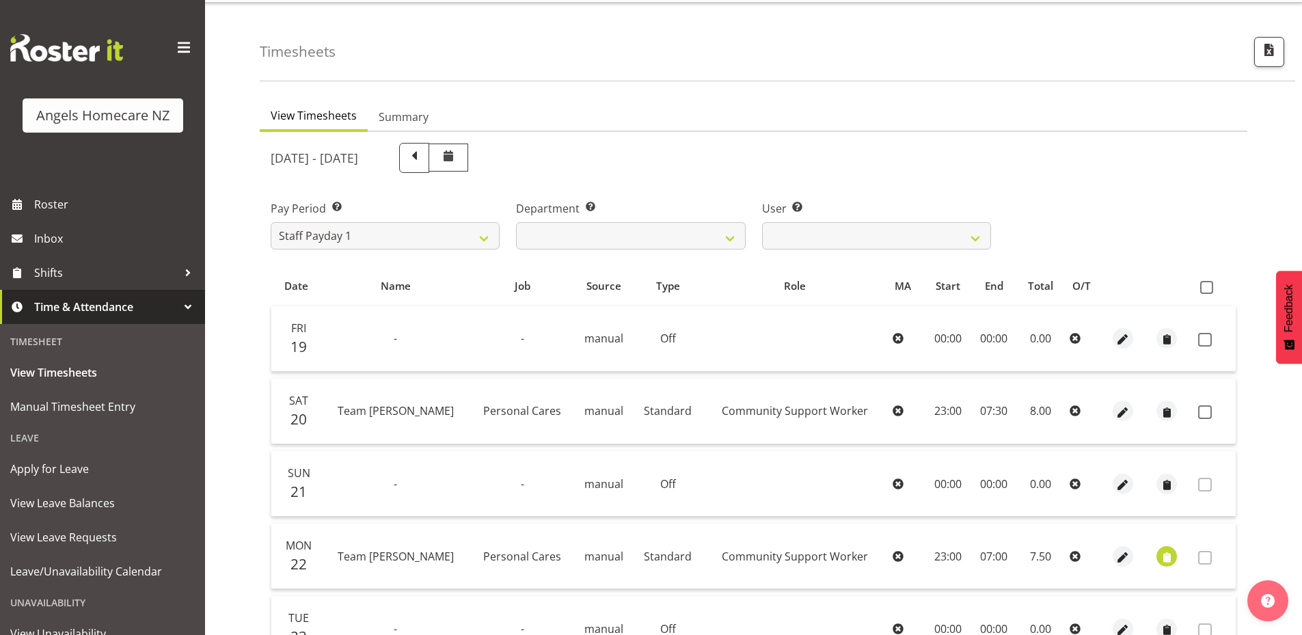
scroll to position [68, 0]
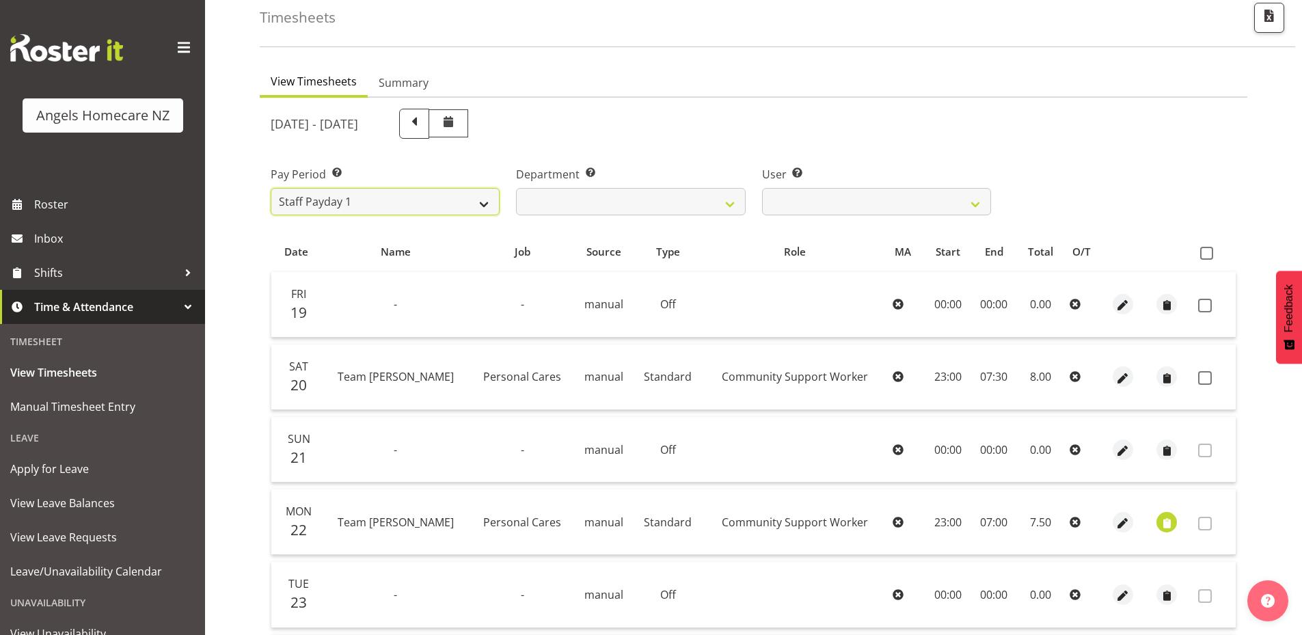
click at [492, 206] on select "Staff Payday 2 Staff Payday 1" at bounding box center [385, 201] width 229 height 27
click at [271, 188] on select "Staff Payday 2 Staff Payday 1" at bounding box center [385, 201] width 229 height 27
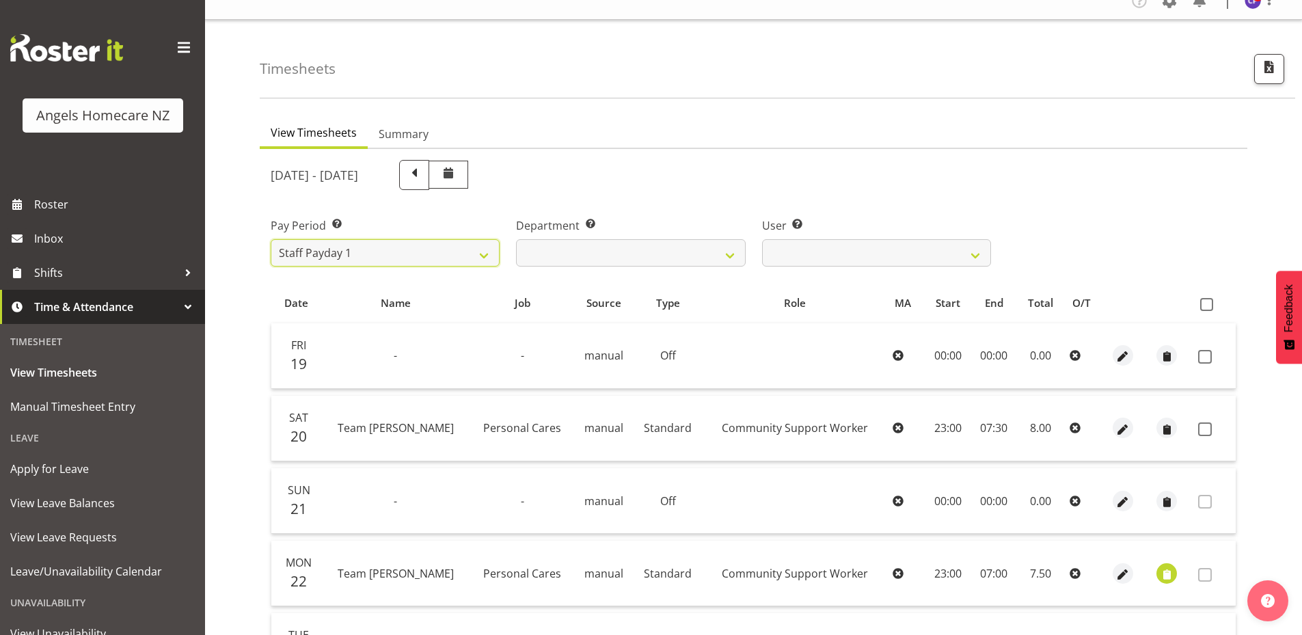
scroll to position [0, 0]
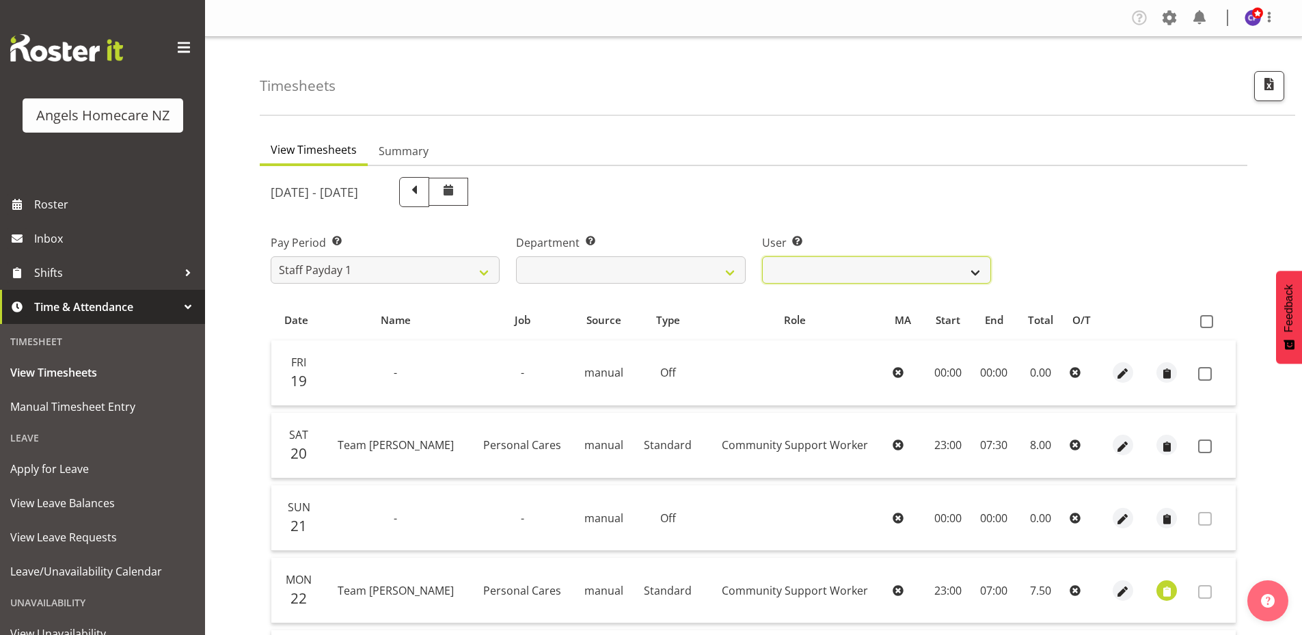
click at [891, 273] on select "Connie Paul ❌ Jovy Caligan ❌ Kenneth Merana ❌ Lamour Laureta ❌ Lovely Divino ❌" at bounding box center [876, 269] width 229 height 27
click at [762, 256] on select "Connie Paul ❌ Jovy Caligan ❌ Kenneth Merana ❌ Lamour Laureta ❌ Lovely Divino ❌" at bounding box center [876, 269] width 229 height 27
click at [890, 202] on div "[DATE] - [DATE]" at bounding box center [631, 192] width 720 height 30
click at [429, 201] on span at bounding box center [414, 192] width 30 height 30
select select
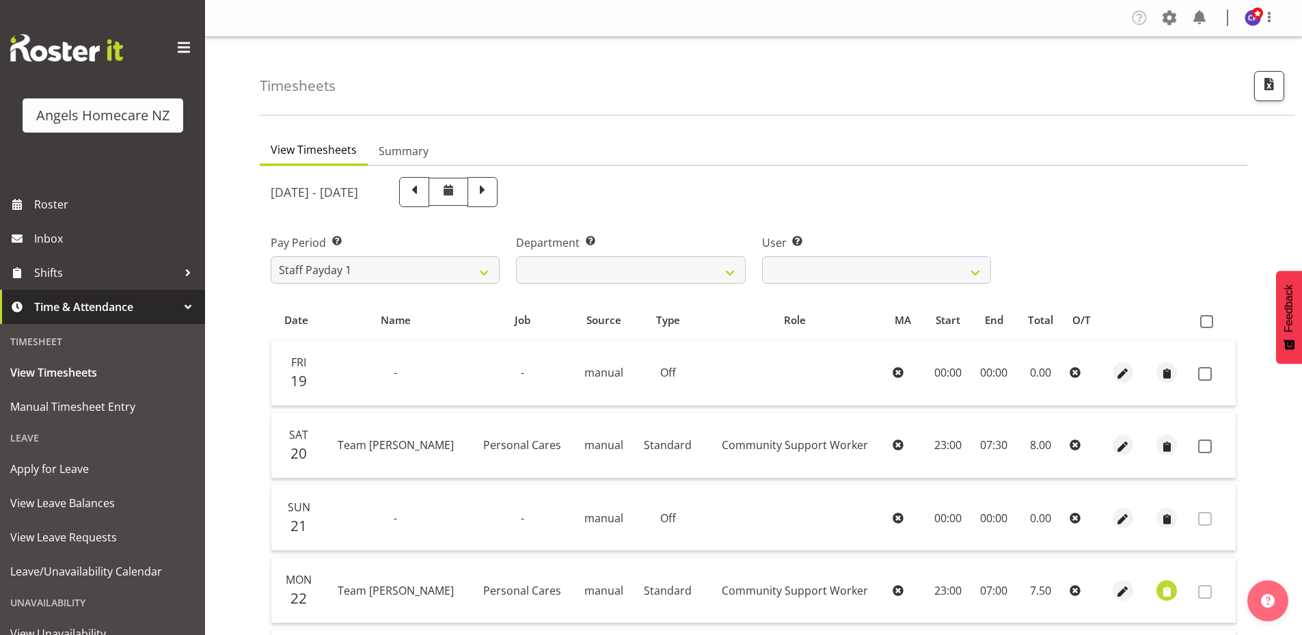
select select
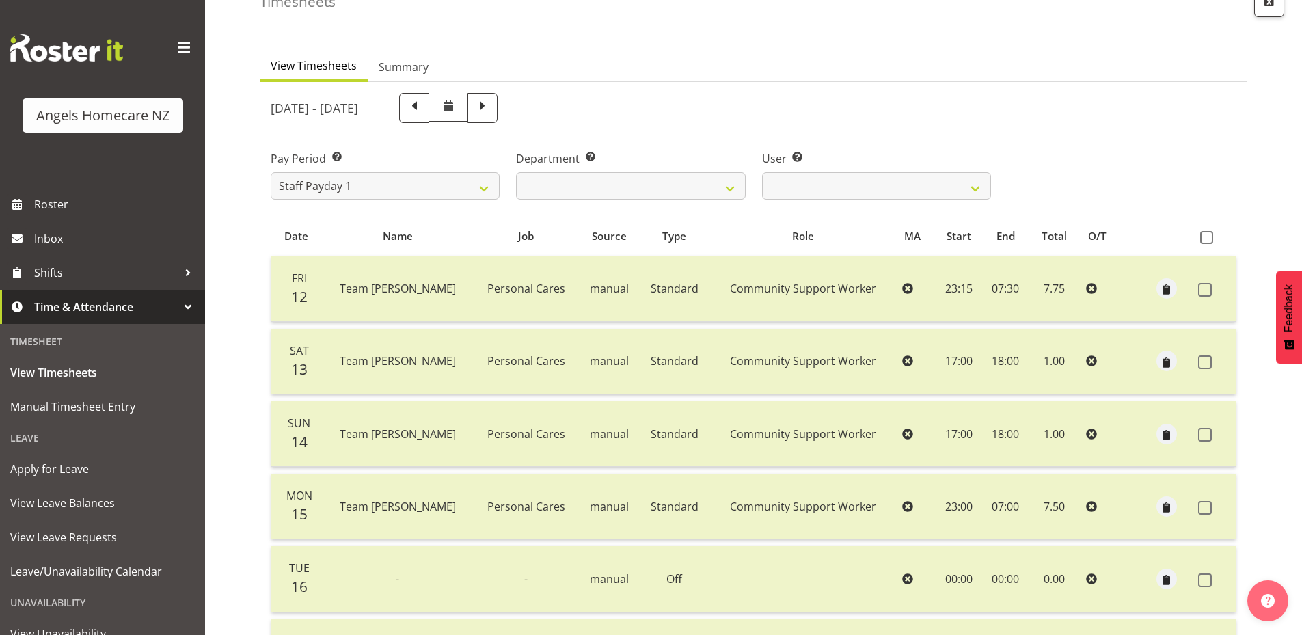
scroll to position [51, 0]
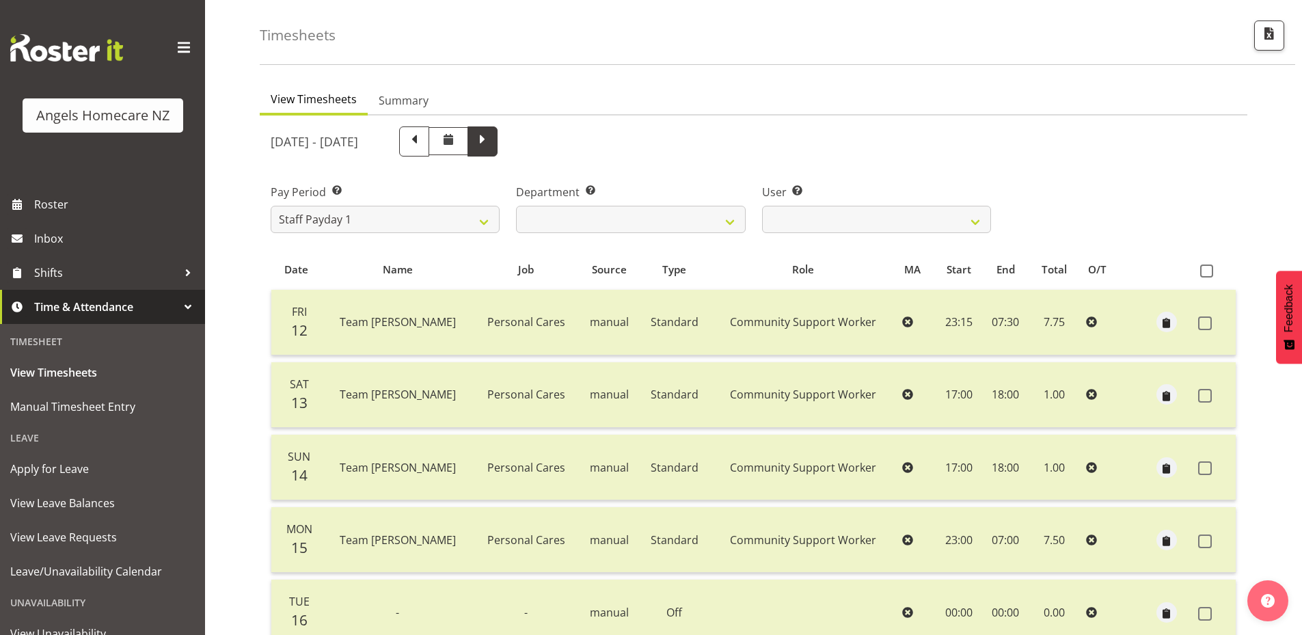
click at [497, 147] on span at bounding box center [482, 141] width 30 height 30
select select
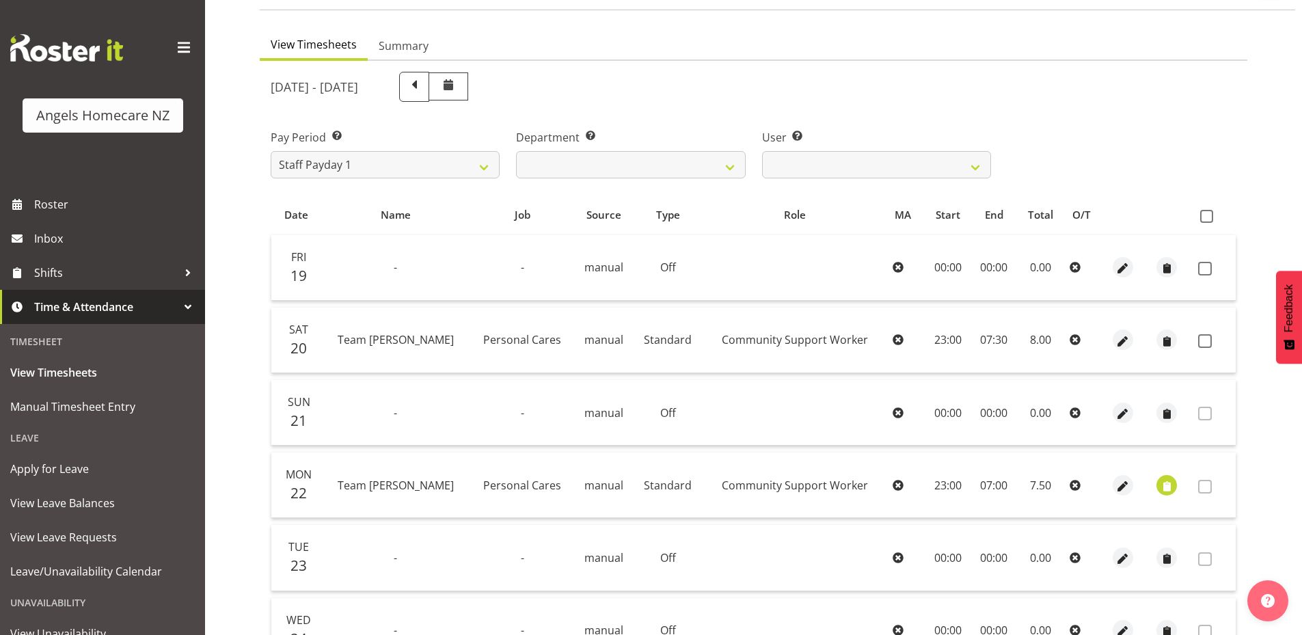
scroll to position [0, 0]
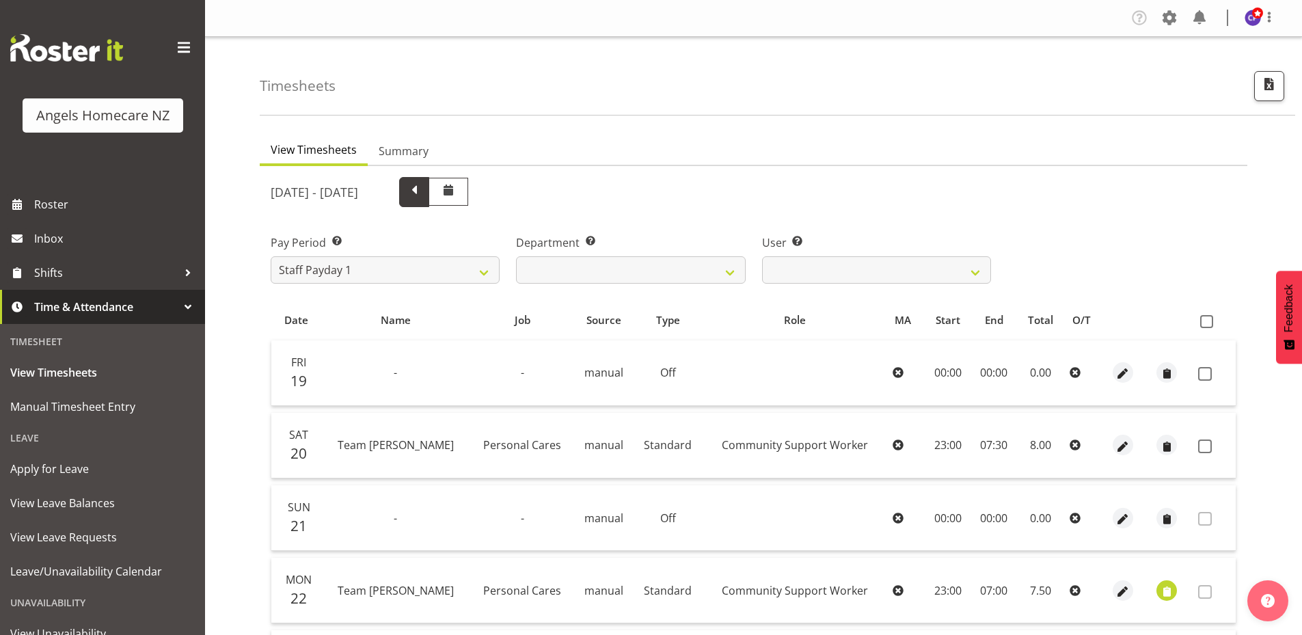
click at [423, 191] on span at bounding box center [414, 191] width 18 height 18
select select
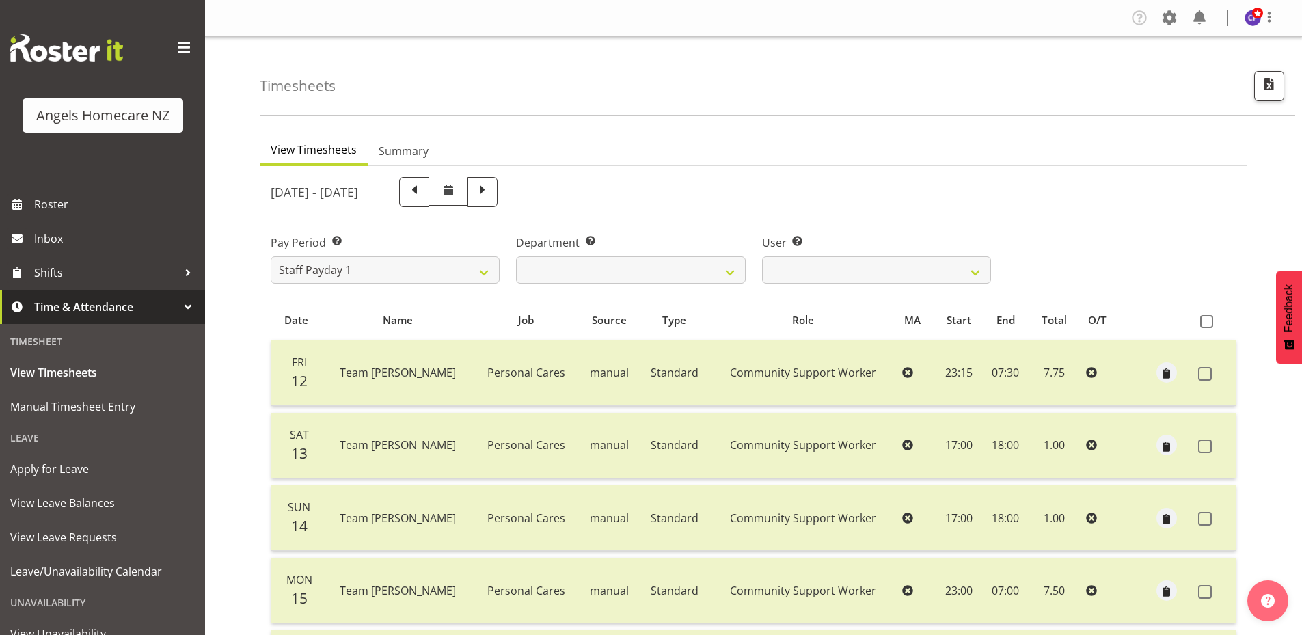
click at [576, 124] on div "Timesheets View Timesheets Summary September 12th - September 18th 2025 Pay Per…" at bounding box center [753, 561] width 1097 height 1049
click at [968, 204] on div "September 12th - September 18th 2025" at bounding box center [631, 192] width 720 height 30
click at [60, 407] on span "Manual Timesheet Entry" at bounding box center [102, 406] width 184 height 20
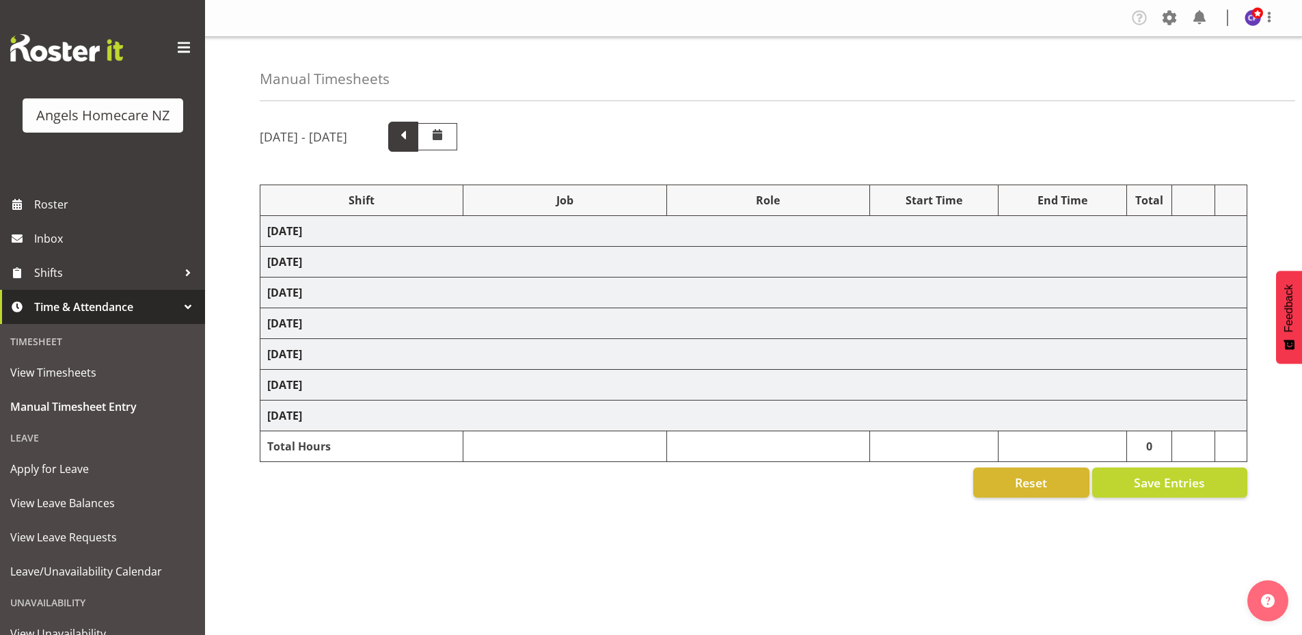
select select "82277"
select select "10686"
select select "82272"
select select "10686"
